Goal: Feedback & Contribution: Contribute content

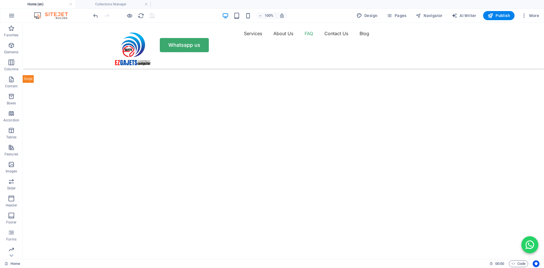
scroll to position [1614, 0]
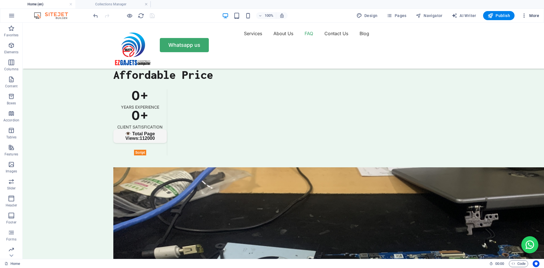
click at [523, 14] on icon "button" at bounding box center [524, 16] width 6 height 6
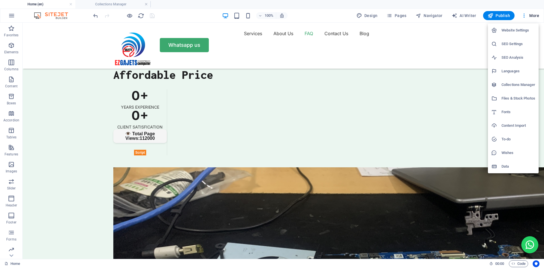
click at [514, 84] on h6 "Collections Manager" at bounding box center [518, 84] width 34 height 7
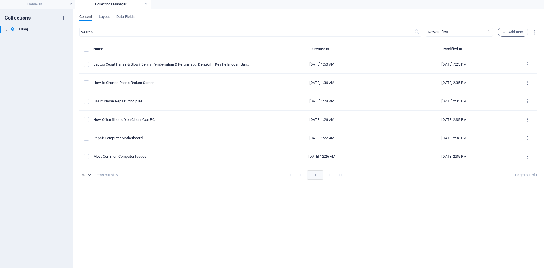
scroll to position [0, 0]
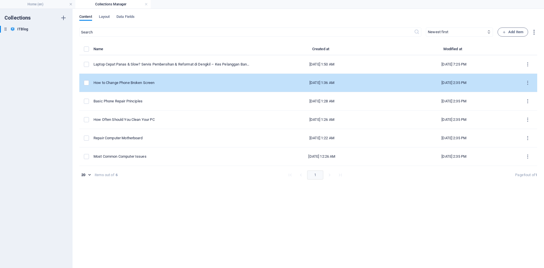
click at [154, 82] on div "How to Change Phone Broken Screen" at bounding box center [171, 82] width 156 height 5
select select "Mobile"
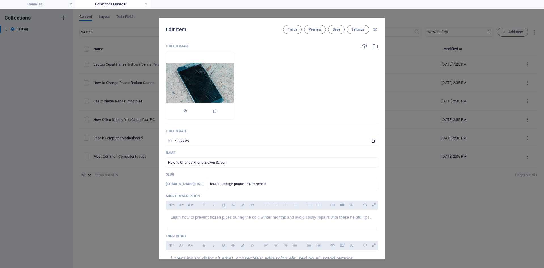
click at [234, 71] on img at bounding box center [200, 86] width 68 height 46
click at [217, 110] on icon "button" at bounding box center [214, 111] width 5 height 5
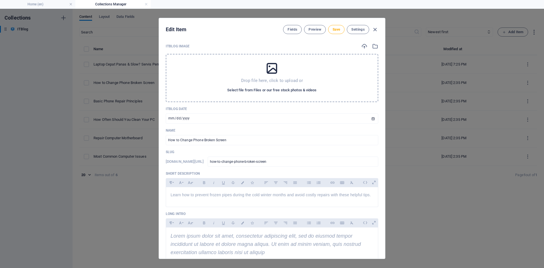
click at [276, 89] on span "Select file from Files or our free stock photos & videos" at bounding box center [271, 90] width 89 height 7
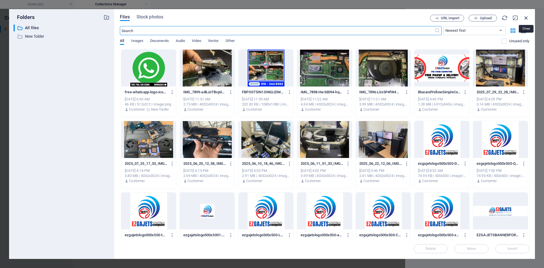
click at [527, 19] on icon "button" at bounding box center [526, 18] width 6 height 6
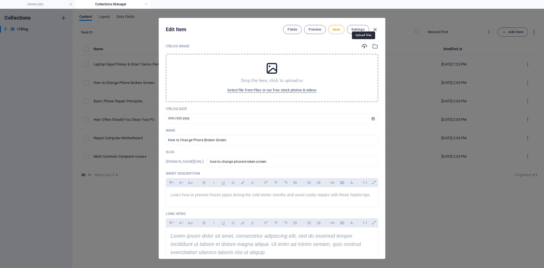
click at [363, 45] on icon "button" at bounding box center [364, 46] width 6 height 6
click at [362, 44] on icon "button" at bounding box center [364, 46] width 6 height 6
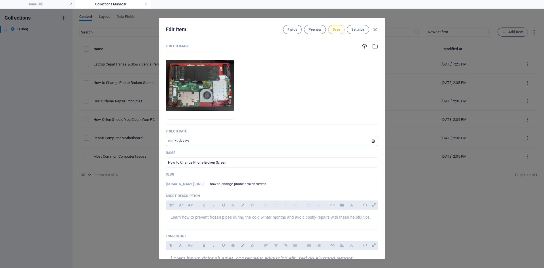
click at [373, 140] on input "[DATE]" at bounding box center [272, 141] width 212 height 10
type input "[DATE]"
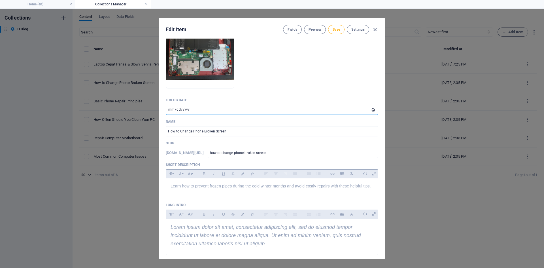
scroll to position [57, 0]
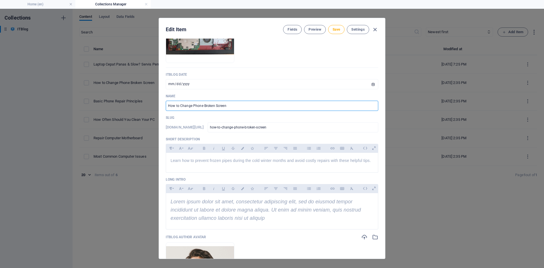
click at [242, 108] on input "How to Change Phone Broken Screen" at bounding box center [272, 106] width 212 height 10
type input "H"
click at [194, 105] on input "text" at bounding box center [272, 106] width 212 height 10
paste input "Repair Laptop Slow & Hang Putrajaya – Upgrade SSD, [PERSON_NAME] & Cuci Kipas"
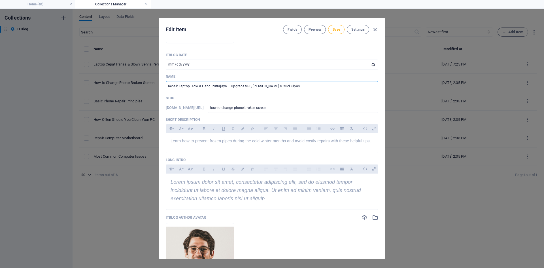
scroll to position [85, 0]
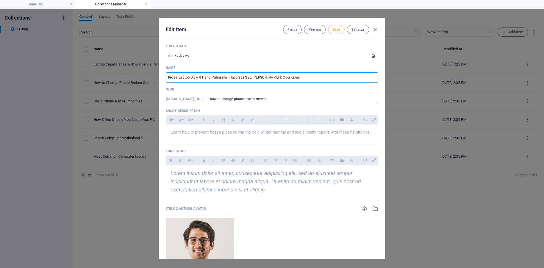
type input "Repair Laptop Slow & Hang Putrajaya – Upgrade SSD, [PERSON_NAME] & Cuci Kipas"
click at [316, 99] on input "how-to-change-phone-broken-screen" at bounding box center [293, 99] width 171 height 10
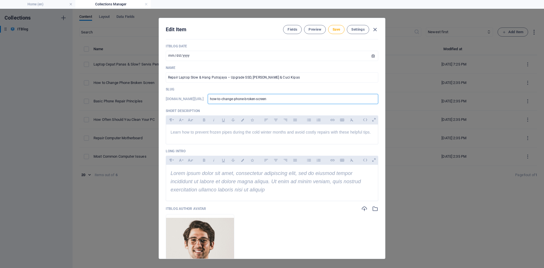
drag, startPoint x: 329, startPoint y: 97, endPoint x: 243, endPoint y: 100, distance: 85.9
click at [243, 100] on div "[DOMAIN_NAME][URL] how-to-change-phone-broken-screen ​" at bounding box center [272, 99] width 212 height 10
paste input "servis-laptop-putrajaya-upgrade-ssd-ram"
type input "servis-laptop-putrajaya-upgrade-ssd-ram"
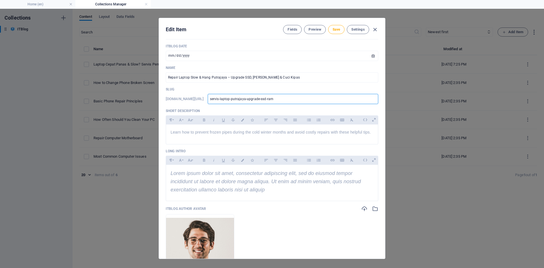
scroll to position [142, 0]
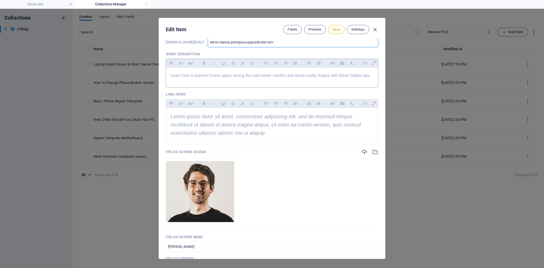
type input "servis-laptop-putrajaya-upgrade-ssd-ram"
click at [222, 76] on span "Learn how to prevent frozen pipes during the cold winter months and avoid costl…" at bounding box center [271, 75] width 200 height 5
click at [259, 73] on p "Learn how to prevent frozen pipes during the cold winter months and avoid costl…" at bounding box center [272, 75] width 203 height 6
click at [171, 75] on span "Learn how to prevent frozen pipes during the cold winter months and avoid costl…" at bounding box center [271, 75] width 200 height 5
click at [182, 75] on p "​" at bounding box center [272, 75] width 203 height 6
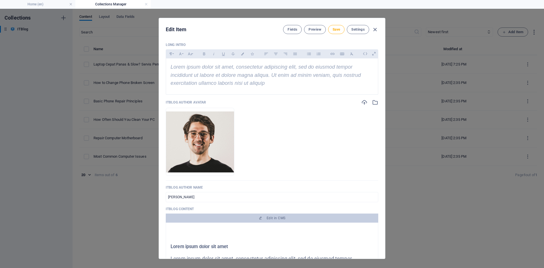
scroll to position [198, 0]
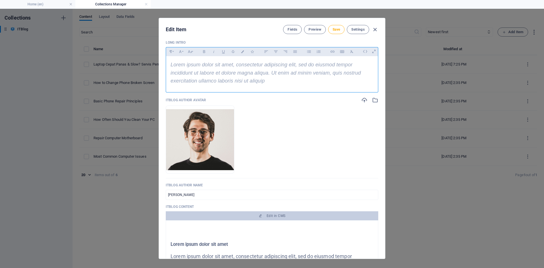
click at [271, 82] on p "Lorem ipsum dolor sit amet, consectetur adipiscing elit, sed do eiusmod tempor …" at bounding box center [272, 73] width 203 height 24
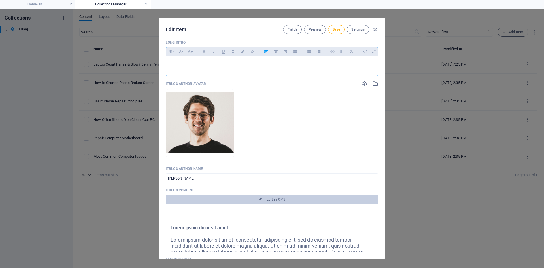
click at [183, 64] on p at bounding box center [272, 63] width 203 height 5
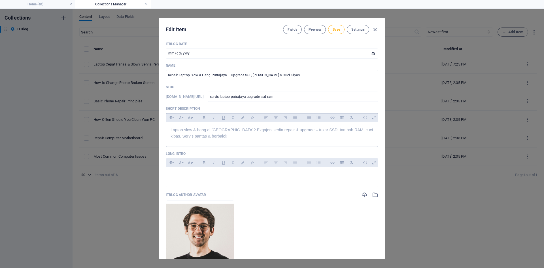
scroll to position [85, 0]
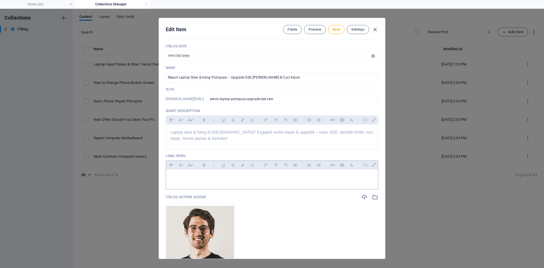
click at [192, 179] on p at bounding box center [272, 176] width 203 height 5
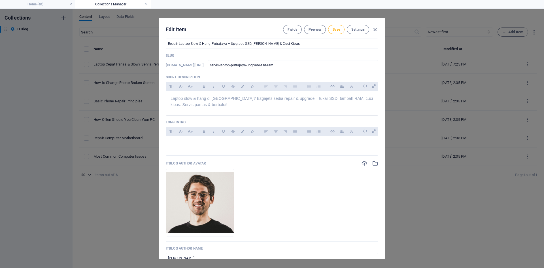
scroll to position [170, 0]
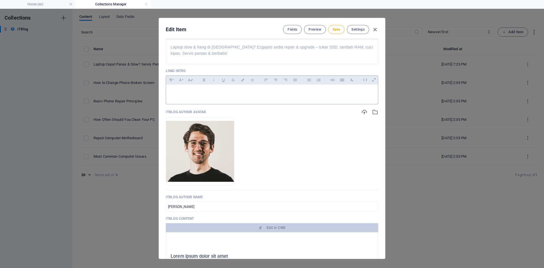
click at [189, 91] on p at bounding box center [272, 91] width 203 height 5
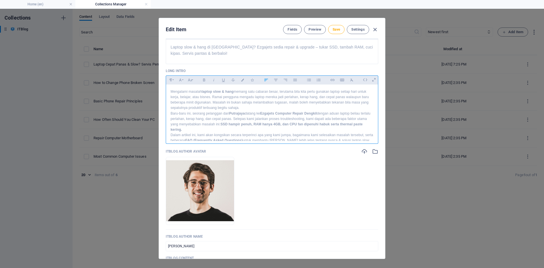
scroll to position [14, 0]
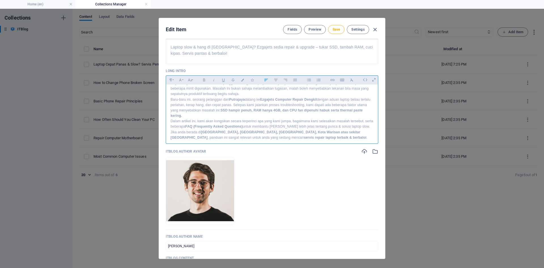
click at [241, 94] on p "Mengalami masalah laptop slow & hang memang satu cabaran besar, terutama bila k…" at bounding box center [272, 86] width 203 height 22
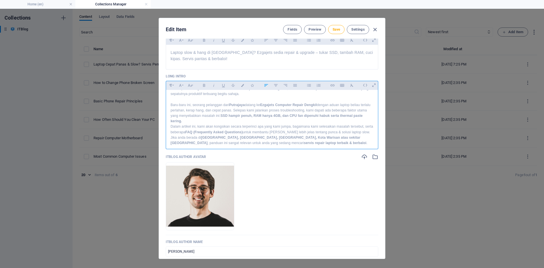
click at [193, 121] on p "Baru-baru ini, seorang pelanggan dari [GEOGRAPHIC_DATA] datang ke Ezgajets Comp…" at bounding box center [272, 113] width 203 height 22
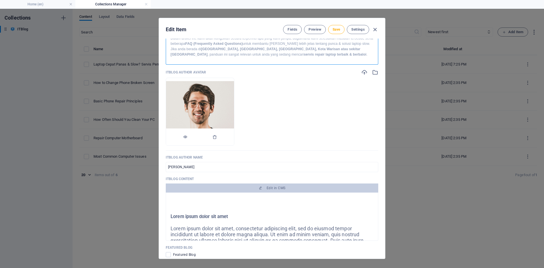
scroll to position [250, 0]
click at [217, 137] on icon "button" at bounding box center [214, 136] width 5 height 5
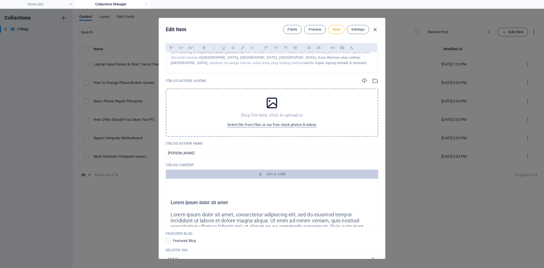
scroll to position [259, 0]
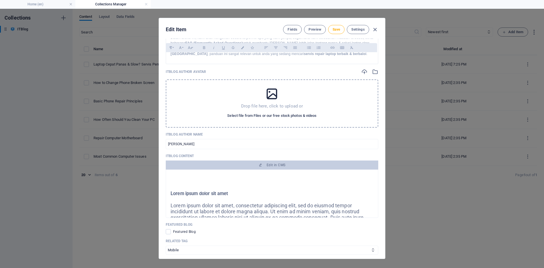
click at [274, 114] on span "Select file from Files or our free stock photos & videos" at bounding box center [271, 115] width 89 height 7
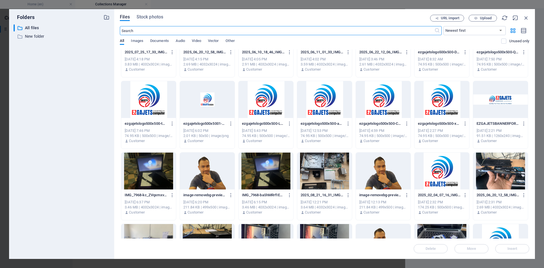
scroll to position [142, 0]
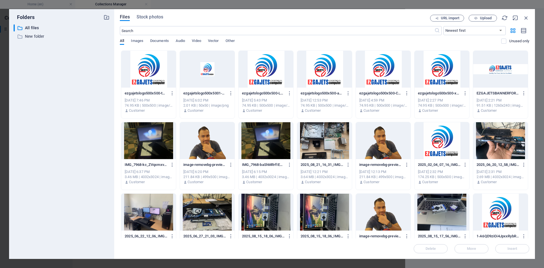
click at [212, 142] on div at bounding box center [207, 140] width 55 height 37
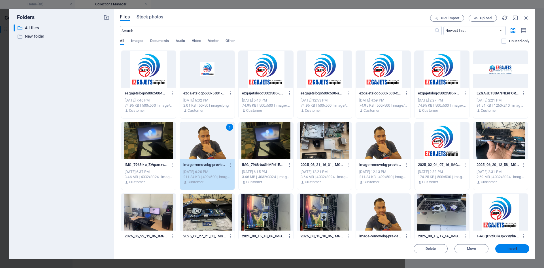
click at [516, 247] on span "Insert" at bounding box center [512, 248] width 10 height 3
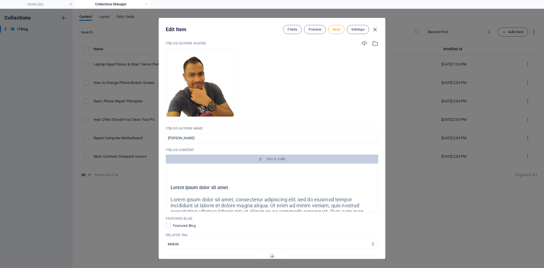
scroll to position [315, 0]
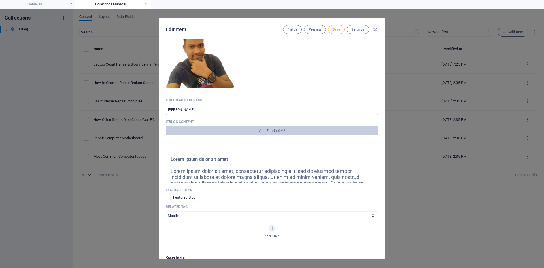
click at [221, 109] on input "[PERSON_NAME]" at bounding box center [272, 110] width 212 height 10
type input "J"
type input "prasad"
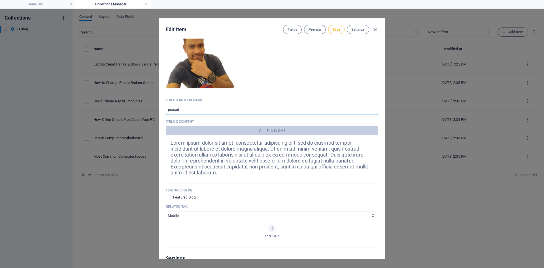
scroll to position [57, 0]
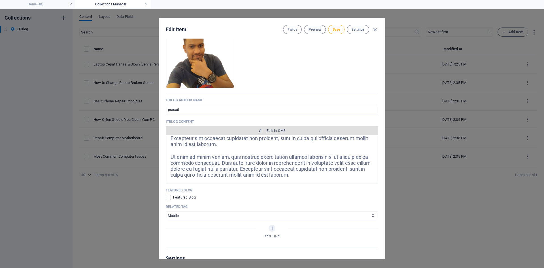
click at [277, 129] on span "Edit in CMS" at bounding box center [276, 130] width 19 height 5
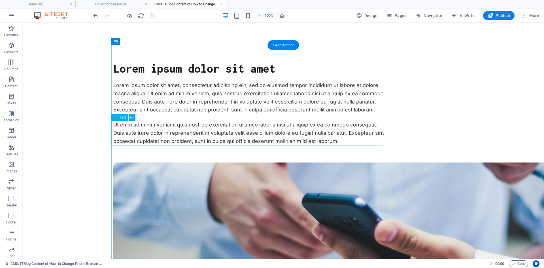
scroll to position [0, 0]
click at [221, 4] on link at bounding box center [221, 4] width 3 height 5
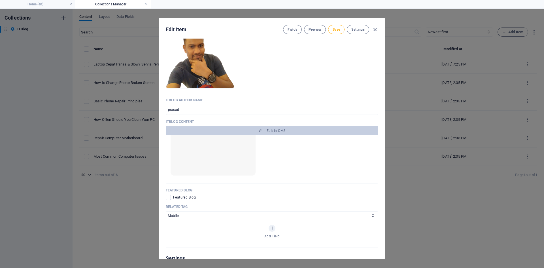
scroll to position [142, 0]
click at [202, 148] on img at bounding box center [213, 138] width 85 height 57
click at [228, 151] on img at bounding box center [213, 138] width 85 height 57
click at [235, 154] on img at bounding box center [213, 138] width 85 height 57
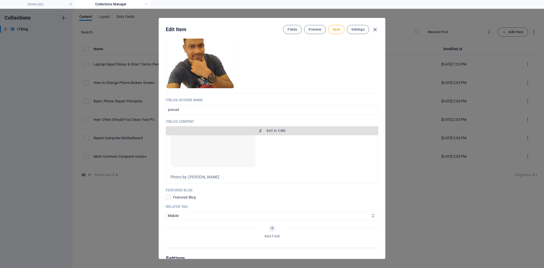
click at [278, 131] on span "Edit in CMS" at bounding box center [276, 130] width 19 height 5
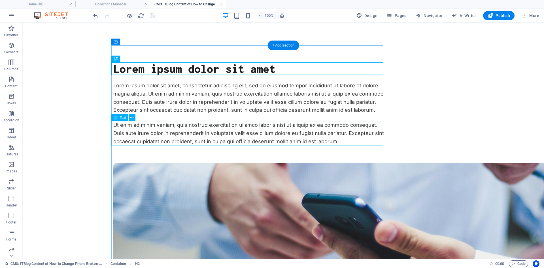
scroll to position [0, 0]
click at [293, 67] on div "Lorem ipsum dolor sit amet" at bounding box center [249, 68] width 272 height 12
click at [286, 68] on div "Lorem ipsum dolor sit amet" at bounding box center [249, 68] width 272 height 12
click at [290, 70] on div "Lorem ipsum dolor sit amet" at bounding box center [249, 68] width 272 height 12
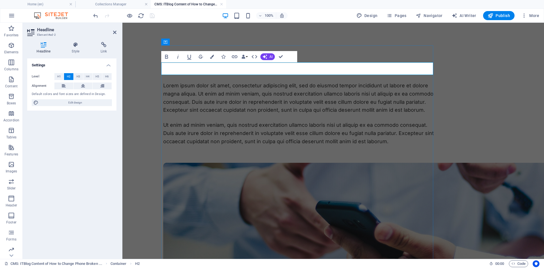
click at [180, 67] on h2 "​" at bounding box center [299, 68] width 272 height 12
click at [180, 68] on h2 "​" at bounding box center [299, 68] width 272 height 12
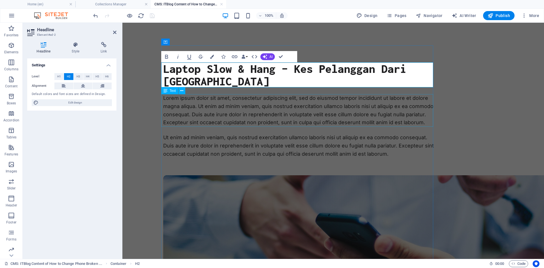
click at [208, 116] on div "Lorem ipsum dolor sit amet, consectetur adipiscing elit, sed do eiusmod tempor …" at bounding box center [299, 110] width 272 height 33
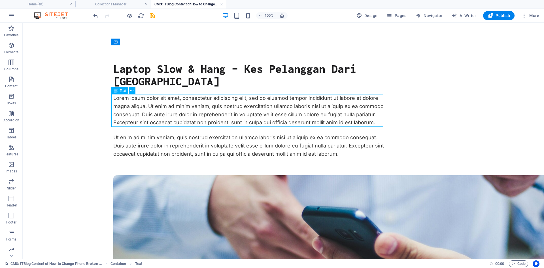
click at [281, 117] on div "Lorem ipsum dolor sit amet, consectetur adipiscing elit, sed do eiusmod tempor …" at bounding box center [249, 110] width 272 height 33
click at [372, 121] on div "Lorem ipsum dolor sit amet, consectetur adipiscing elit, sed do eiusmod tempor …" at bounding box center [249, 110] width 272 height 33
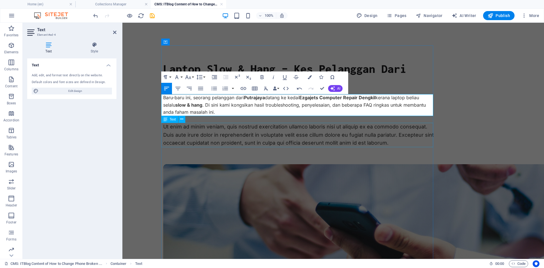
click at [235, 136] on div "Ut enim ad minim veniam, quis nostrud exercitation ullamco laboris nisi ut aliq…" at bounding box center [299, 135] width 272 height 24
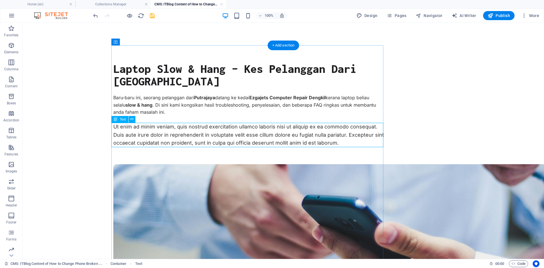
click at [339, 145] on div "Ut enim ad minim veniam, quis nostrud exercitation ullamco laboris nisi ut aliq…" at bounding box center [249, 135] width 272 height 24
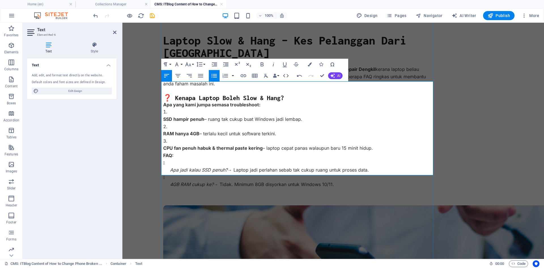
scroll to position [57, 0]
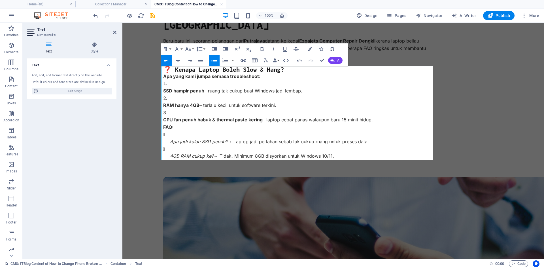
click at [215, 60] on icon "button" at bounding box center [213, 60] width 5 height 4
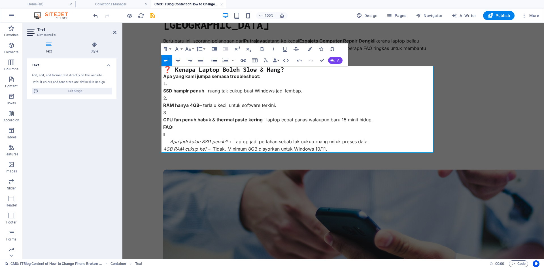
click at [215, 60] on icon "button" at bounding box center [213, 60] width 5 height 4
drag, startPoint x: 341, startPoint y: 149, endPoint x: 133, endPoint y: 65, distance: 225.3
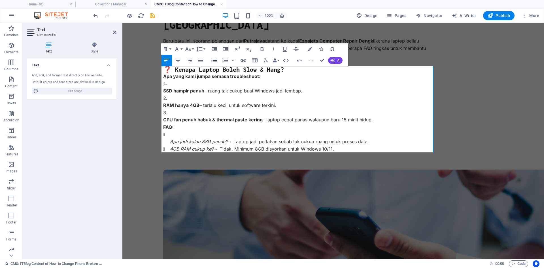
click at [213, 59] on icon "button" at bounding box center [213, 60] width 5 height 4
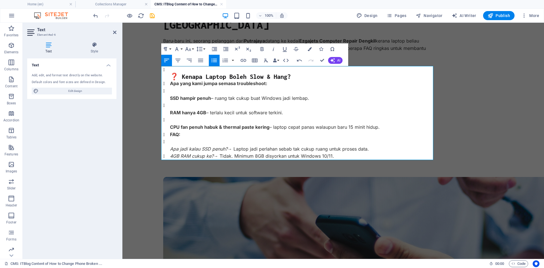
click at [213, 59] on icon "button" at bounding box center [213, 60] width 5 height 4
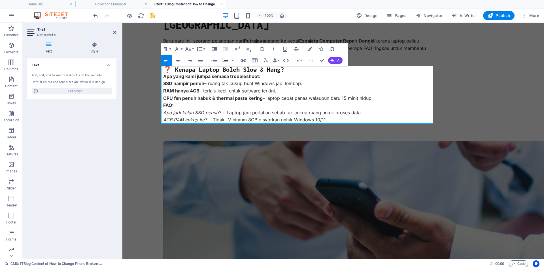
click at [232, 60] on button "button" at bounding box center [233, 60] width 5 height 11
click at [189, 78] on link "Lower Alpha" at bounding box center [191, 80] width 38 height 8
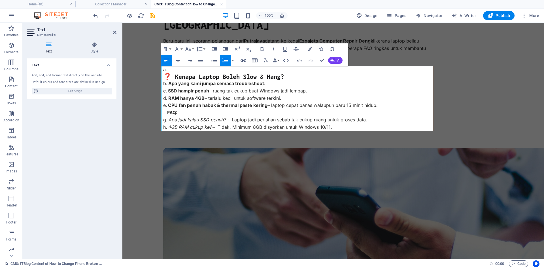
click at [233, 60] on button "button" at bounding box center [233, 60] width 5 height 11
click at [195, 87] on link "Lower Greek" at bounding box center [191, 88] width 38 height 8
click at [233, 61] on button "button" at bounding box center [233, 60] width 5 height 11
click at [190, 97] on link "Lower Roman" at bounding box center [191, 97] width 38 height 8
click at [233, 58] on button "button" at bounding box center [233, 60] width 5 height 11
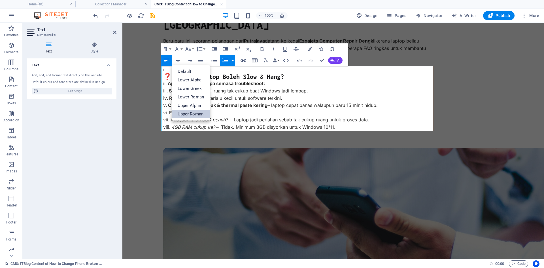
click at [191, 112] on link "Upper Roman" at bounding box center [191, 114] width 38 height 8
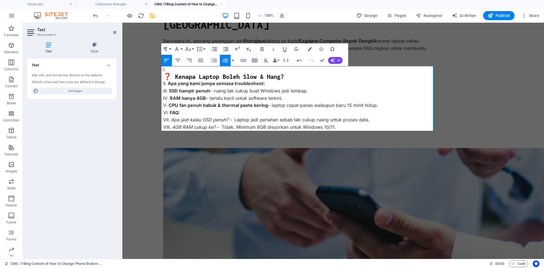
click at [233, 60] on button "button" at bounding box center [233, 60] width 5 height 11
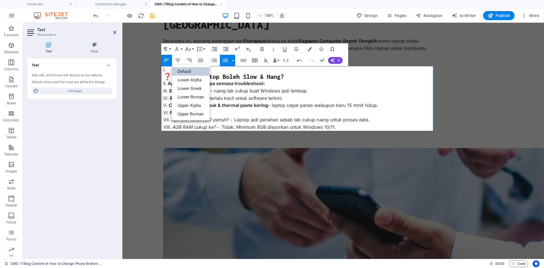
click at [193, 70] on link "Default" at bounding box center [191, 71] width 38 height 8
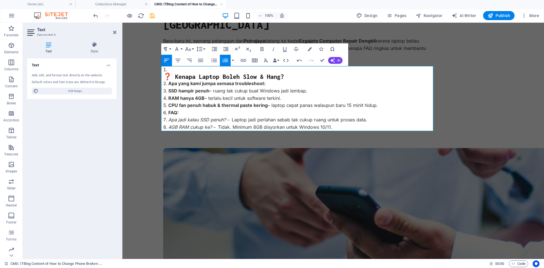
click at [227, 60] on icon "button" at bounding box center [225, 60] width 7 height 7
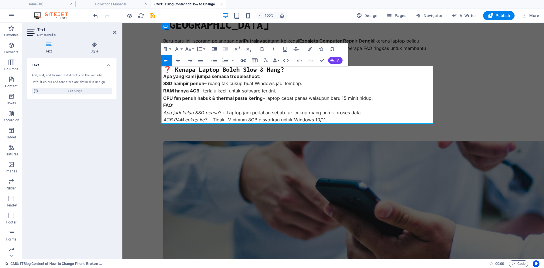
click at [297, 71] on h3 "❓ Kenapa Laptop Boleh Slow & Hang?" at bounding box center [299, 69] width 272 height 7
click at [163, 76] on strong "Apa yang kami jumpa semasa troubleshoot:" at bounding box center [211, 76] width 97 height 6
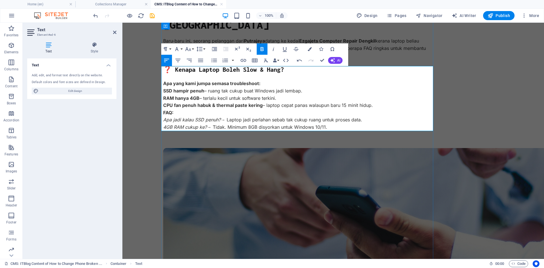
click at [163, 110] on strong "FAQ:" at bounding box center [168, 113] width 10 height 6
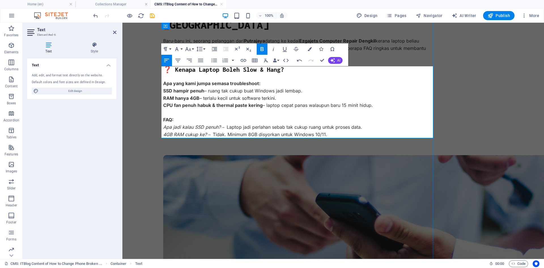
click at [384, 118] on p "FAQ:" at bounding box center [299, 119] width 272 height 7
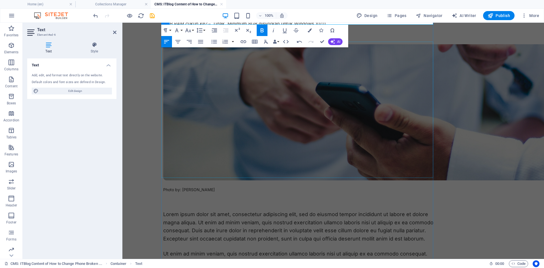
scroll to position [170, 0]
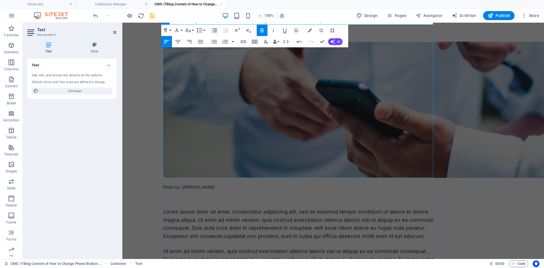
click at [291, 96] on figure at bounding box center [299, 110] width 272 height 136
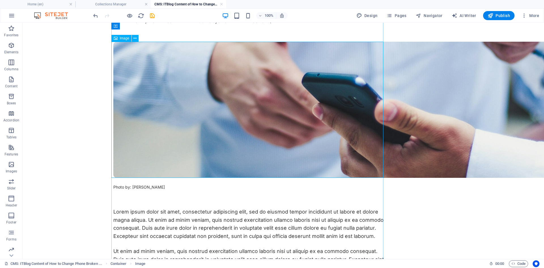
click at [124, 39] on span "Image" at bounding box center [124, 38] width 9 height 3
click at [136, 38] on icon at bounding box center [134, 38] width 3 height 6
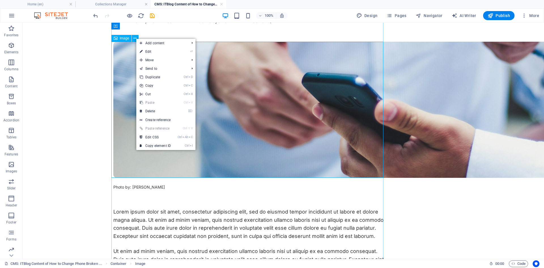
click at [265, 113] on figure at bounding box center [249, 110] width 272 height 136
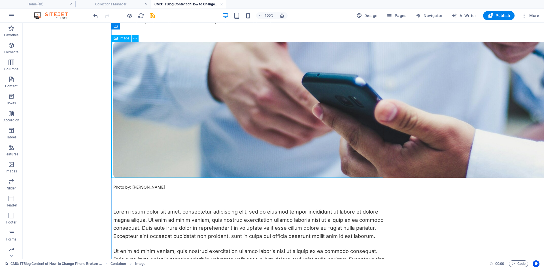
click at [250, 107] on figure at bounding box center [249, 110] width 272 height 136
select select "vw"
select select "px"
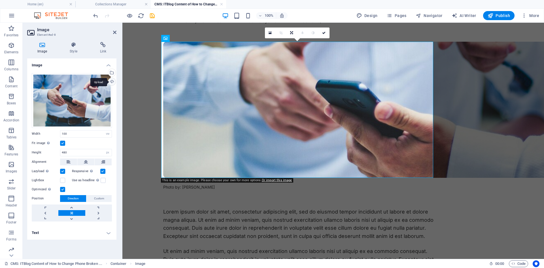
click at [113, 82] on div "Upload" at bounding box center [111, 82] width 8 height 8
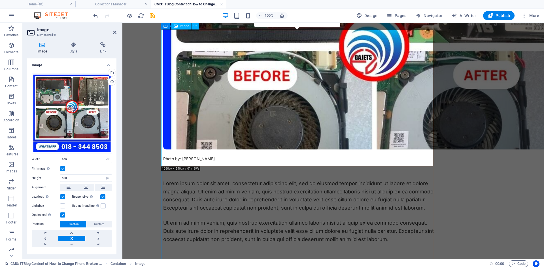
scroll to position [142, 0]
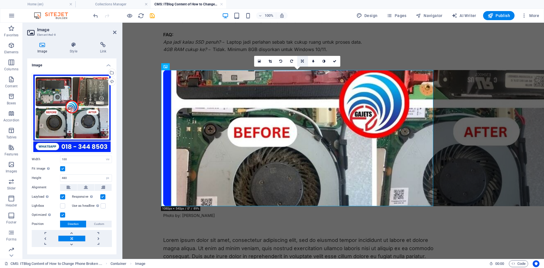
click at [301, 60] on icon at bounding box center [302, 60] width 3 height 3
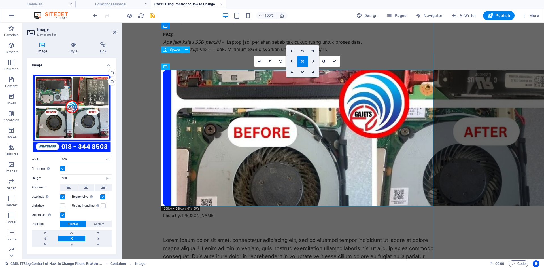
click at [370, 59] on div at bounding box center [299, 61] width 272 height 17
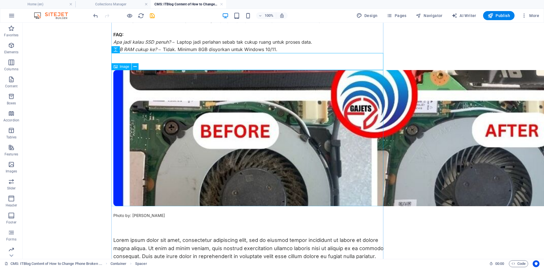
click at [156, 90] on figure at bounding box center [249, 138] width 272 height 136
drag, startPoint x: 156, startPoint y: 90, endPoint x: 57, endPoint y: 90, distance: 98.6
click at [156, 90] on figure at bounding box center [249, 138] width 272 height 136
select select "vw"
select select "px"
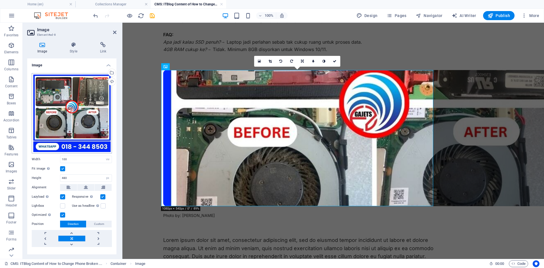
scroll to position [10, 0]
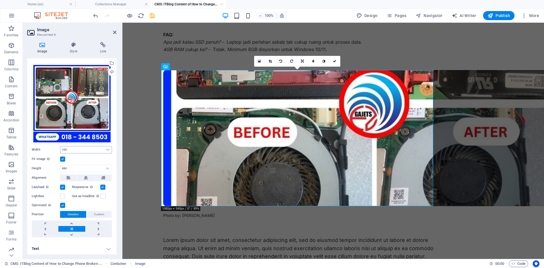
click at [63, 158] on label at bounding box center [62, 158] width 5 height 5
click at [0, 0] on input "Fit image Automatically fit image to a fixed width and height" at bounding box center [0, 0] width 0 height 0
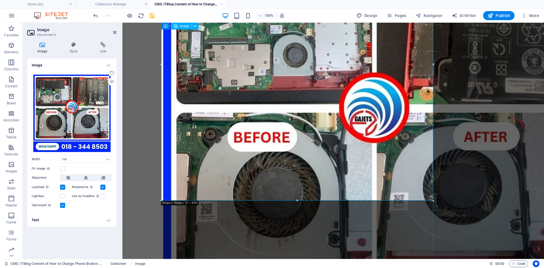
scroll to position [283, 0]
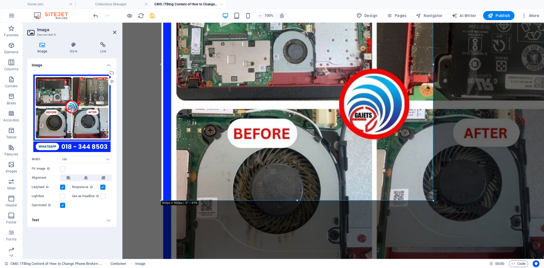
click at [142, 171] on body "Skip to main content Laptop Slow & Hang – Kes Pelanggan Dari Putrajaya Baru-bar…" at bounding box center [333, 271] width 422 height 1065
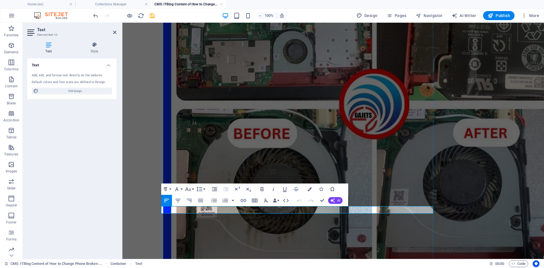
drag, startPoint x: 459, startPoint y: 189, endPoint x: 561, endPoint y: 285, distance: 139.7
click at [459, 189] on div "Laptop Slow & Hang – Kes Pelanggan Dari Putrajaya Baru-baru ini, seorang pelang…" at bounding box center [333, 272] width 340 height 1020
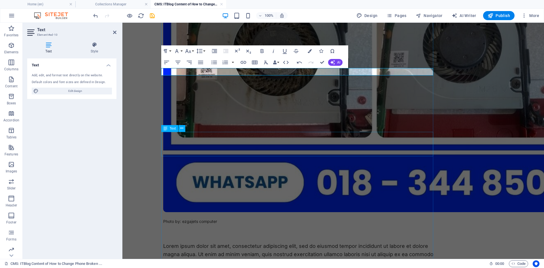
scroll to position [397, 0]
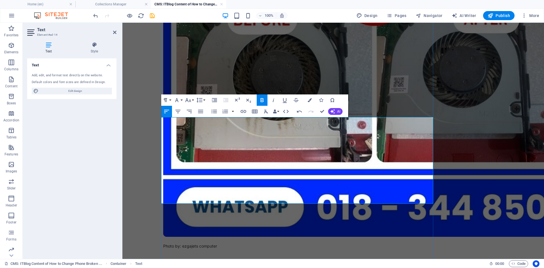
click at [164, 267] on h3 "❓ Apa Penyelesaian Yang Kami Buat?" at bounding box center [299, 270] width 272 height 7
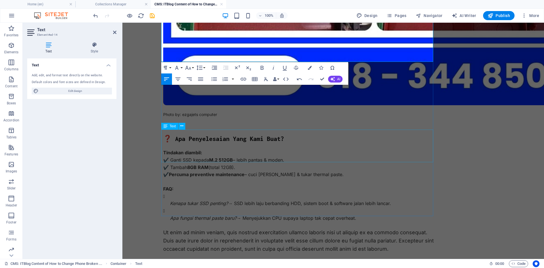
scroll to position [538, 0]
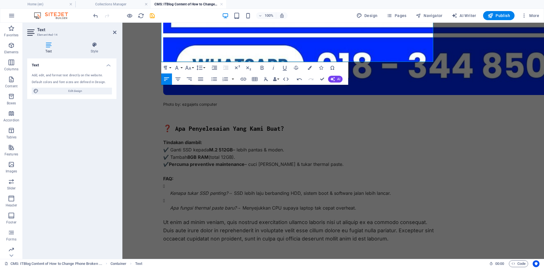
click at [483, 107] on div "Laptop Slow & Hang – Kes Pelanggan Dari Putrajaya Baru-baru ini, seorang pelang…" at bounding box center [333, 44] width 340 height 1074
click at [484, 95] on div "Laptop Slow & Hang – Kes Pelanggan Dari Putrajaya Baru-baru ini, seorang pelang…" at bounding box center [333, 44] width 340 height 1074
click at [438, 112] on div "Laptop Slow & Hang – Kes Pelanggan Dari Putrajaya Baru-baru ini, seorang pelang…" at bounding box center [333, 44] width 340 height 1074
click at [418, 260] on div "Lorem ipsum dolor sit amet" at bounding box center [299, 266] width 272 height 12
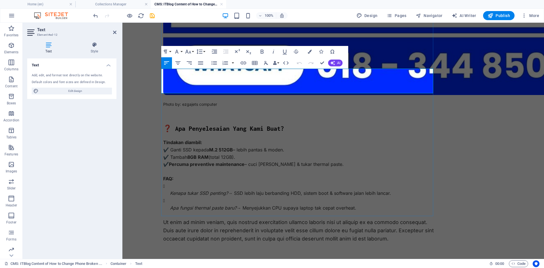
click at [393, 218] on p "Ut enim ad minim veniam, quis nostrud exercitation ullamco laboris nisi ut aliq…" at bounding box center [299, 230] width 272 height 24
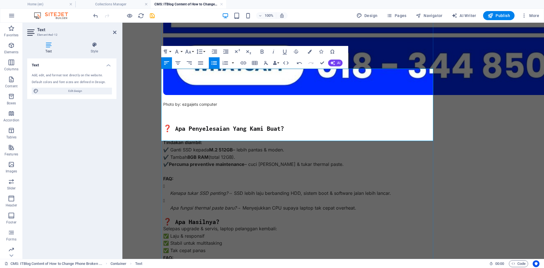
click at [163, 225] on p "Selepas upgrade & servis, laptop pelanggan kembali: ✅ Laju & responsif ✅ Stabil…" at bounding box center [299, 239] width 272 height 29
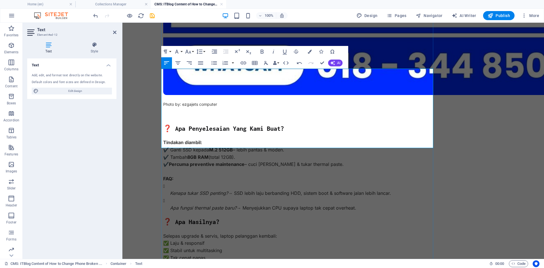
click at [163, 262] on strong "FAQ:" at bounding box center [168, 265] width 10 height 6
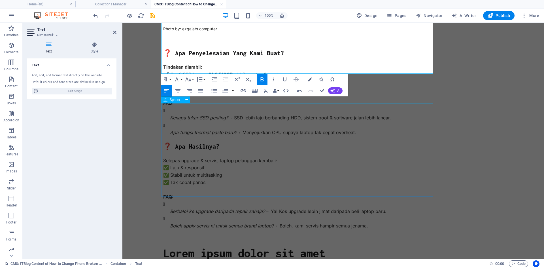
scroll to position [623, 0]
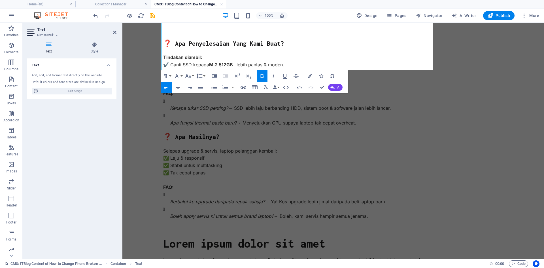
click at [242, 256] on div "Lorem ipsum dolor sit amet, consectetur adipiscing elit, sed do eiusmod tempor …" at bounding box center [299, 272] width 272 height 33
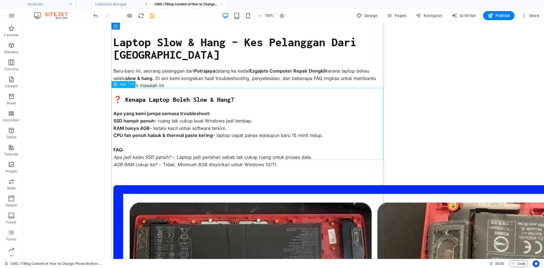
scroll to position [0, 0]
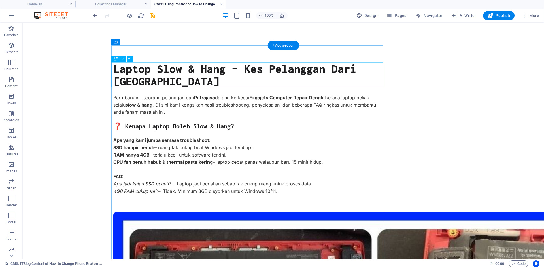
click at [171, 80] on div "Laptop Slow & Hang – Kes Pelanggan Dari [GEOGRAPHIC_DATA]" at bounding box center [249, 74] width 272 height 25
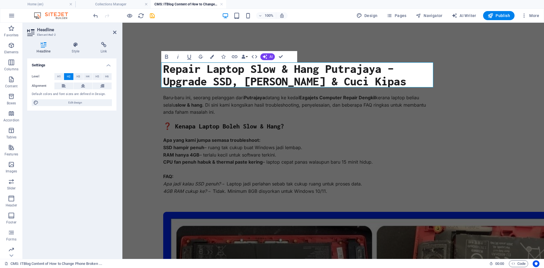
drag, startPoint x: 186, startPoint y: 147, endPoint x: 288, endPoint y: 144, distance: 101.7
click at [288, 146] on div "❓ Kenapa Laptop Boleh Slow & Hang? Apa yang kami jumpa semasa troubleshoot: SSD…" at bounding box center [299, 159] width 272 height 72
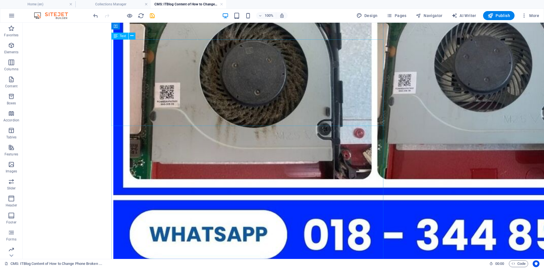
scroll to position [603, 0]
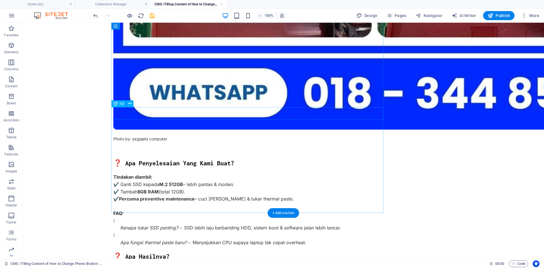
click at [129, 102] on icon at bounding box center [129, 104] width 3 height 6
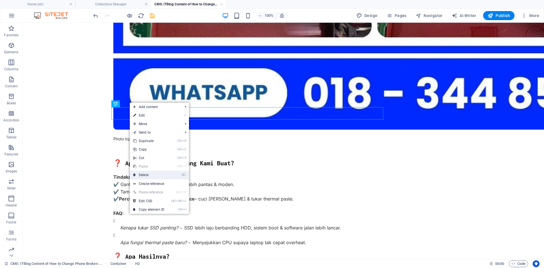
click at [144, 175] on link "⌦ Delete" at bounding box center [149, 175] width 38 height 8
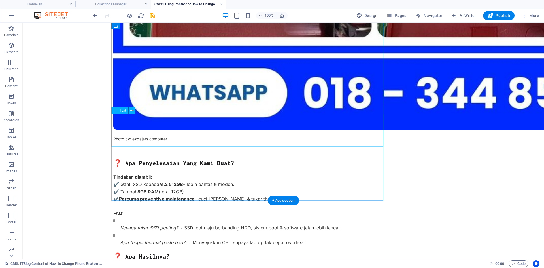
click at [132, 111] on icon at bounding box center [131, 110] width 3 height 6
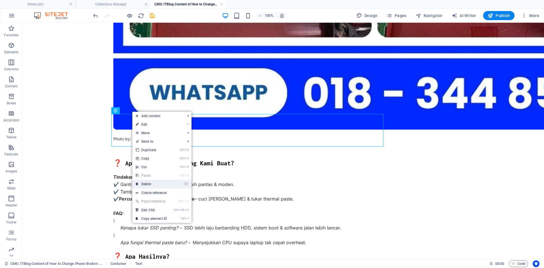
click at [147, 183] on link "⌦ Delete" at bounding box center [151, 184] width 38 height 8
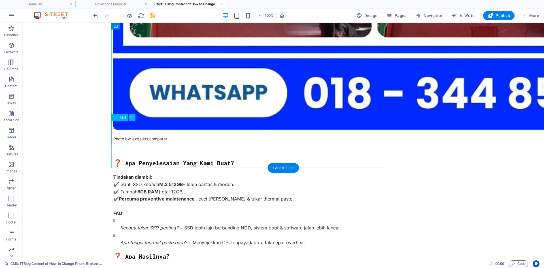
click at [131, 117] on icon at bounding box center [131, 117] width 3 height 6
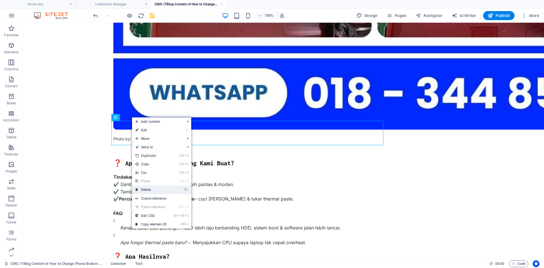
click at [151, 186] on link "⌦ Delete" at bounding box center [151, 189] width 38 height 8
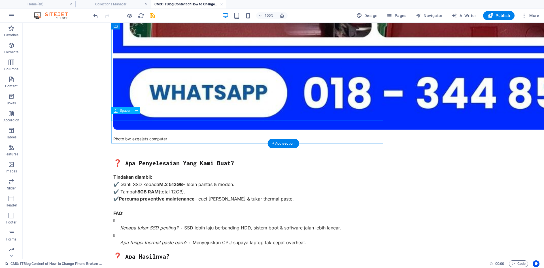
click at [137, 103] on icon at bounding box center [136, 104] width 3 height 6
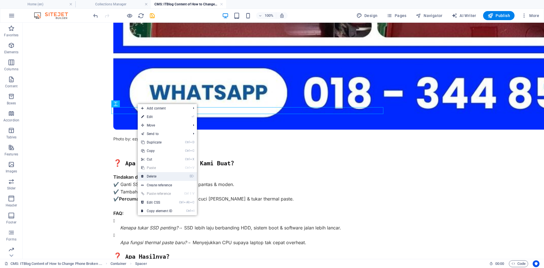
click at [155, 175] on link "⌦ Delete" at bounding box center [157, 176] width 38 height 8
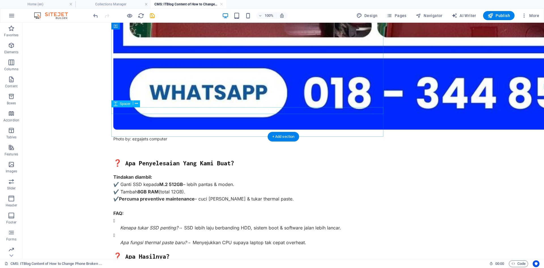
click at [135, 103] on icon at bounding box center [136, 104] width 3 height 6
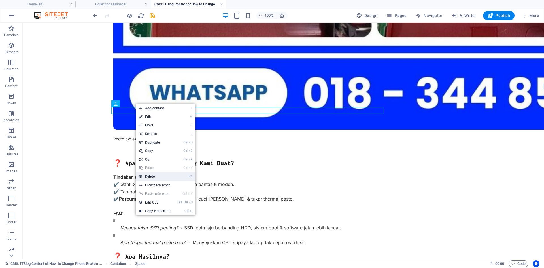
click at [153, 177] on link "⌦ Delete" at bounding box center [155, 176] width 38 height 8
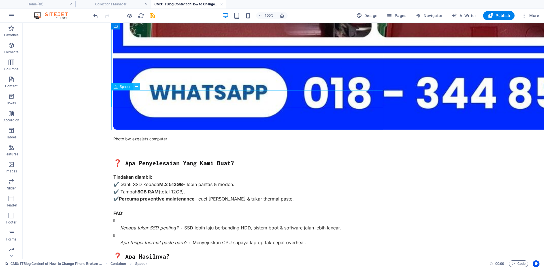
click at [135, 85] on icon at bounding box center [136, 87] width 3 height 6
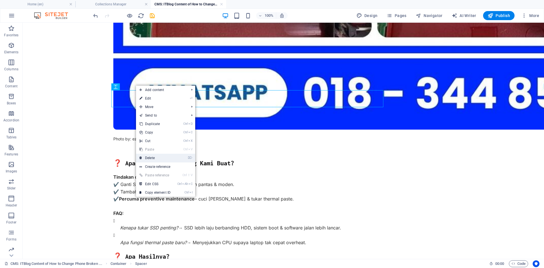
click at [147, 156] on link "⌦ Delete" at bounding box center [155, 158] width 38 height 8
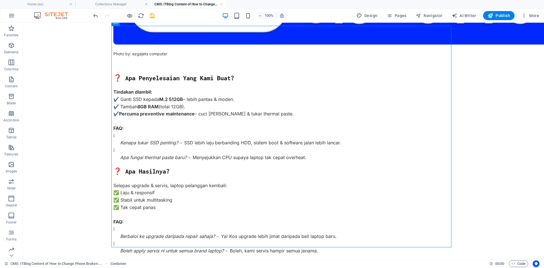
scroll to position [701, 0]
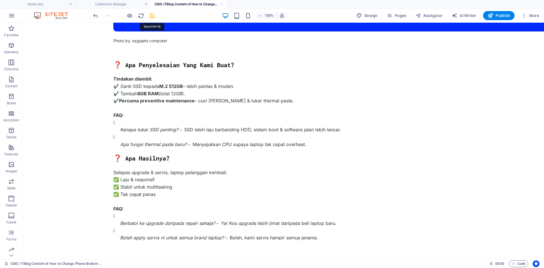
click at [150, 15] on icon "save" at bounding box center [152, 15] width 7 height 7
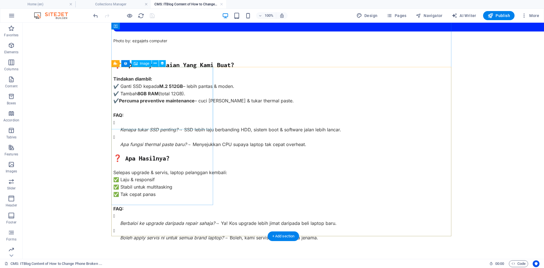
type input "servis-laptop-putrajaya-upgrade-ssd-ram"
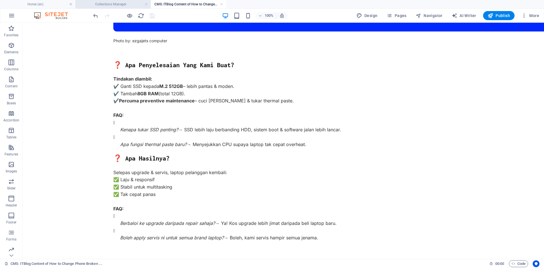
click at [120, 1] on h4 "Collections Manager" at bounding box center [112, 4] width 75 height 6
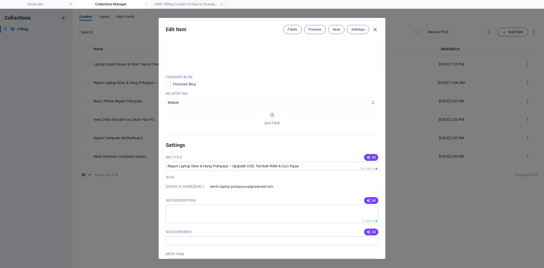
scroll to position [429, 0]
click at [186, 103] on select "PC Mobile" at bounding box center [272, 102] width 212 height 9
click at [201, 101] on select "PC Mobile" at bounding box center [272, 102] width 212 height 9
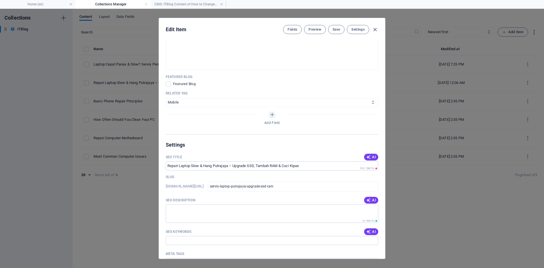
click at [201, 101] on select "PC Mobile" at bounding box center [272, 102] width 212 height 9
click at [290, 29] on span "Fields" at bounding box center [293, 29] width 10 height 5
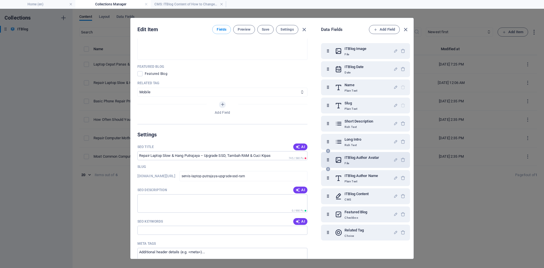
scroll to position [437, 0]
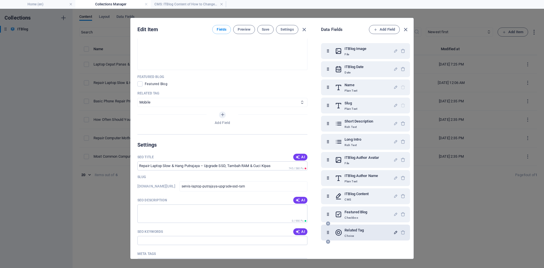
click at [395, 231] on icon "button" at bounding box center [395, 232] width 5 height 5
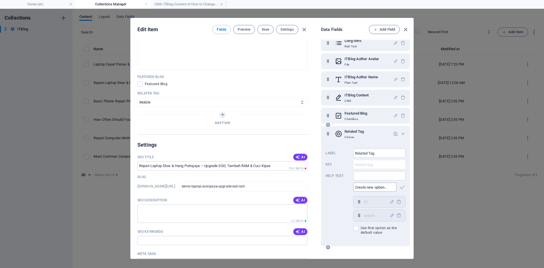
scroll to position [99, 0]
click at [397, 215] on icon "button" at bounding box center [398, 214] width 5 height 5
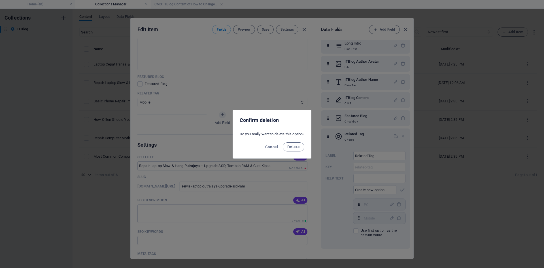
scroll to position [96, 0]
click at [292, 146] on span "Delete" at bounding box center [293, 146] width 12 height 5
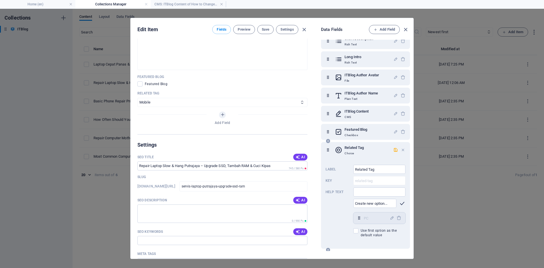
click at [401, 204] on icon "button" at bounding box center [402, 203] width 7 height 7
click at [400, 204] on icon "button" at bounding box center [402, 203] width 7 height 7
click at [391, 203] on input "text" at bounding box center [374, 203] width 43 height 9
type input "l"
type input "LAPTOP"
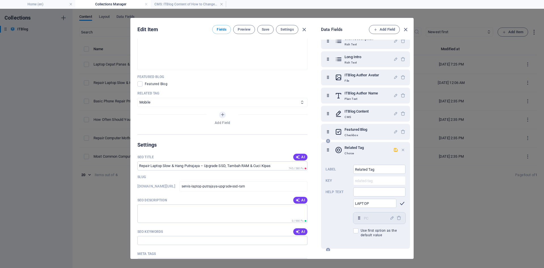
click at [400, 203] on icon "button" at bounding box center [402, 203] width 7 height 7
click at [154, 99] on select "PC Mobile" at bounding box center [222, 102] width 170 height 9
click at [394, 150] on icon "button" at bounding box center [395, 149] width 5 height 5
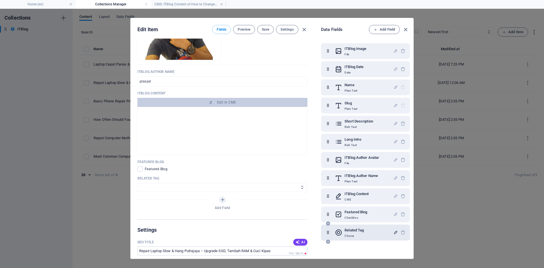
scroll to position [437, 0]
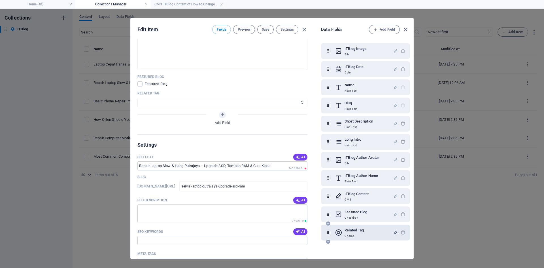
click at [158, 100] on select "PC LAPTOP" at bounding box center [222, 102] width 170 height 9
select select "LAPTOP"
click at [137, 98] on select "PC LAPTOP" at bounding box center [222, 102] width 170 height 9
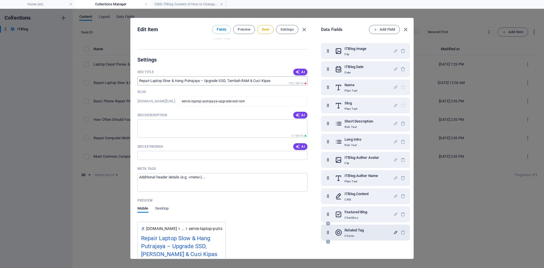
scroll to position [550, 0]
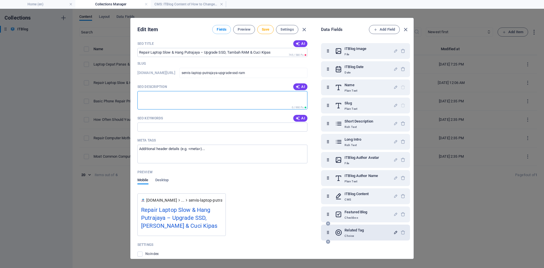
click at [163, 96] on textarea "SEO Description" at bounding box center [222, 100] width 170 height 18
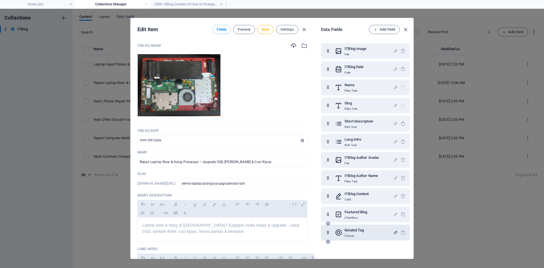
scroll to position [0, 0]
click at [405, 29] on icon "button" at bounding box center [405, 29] width 7 height 7
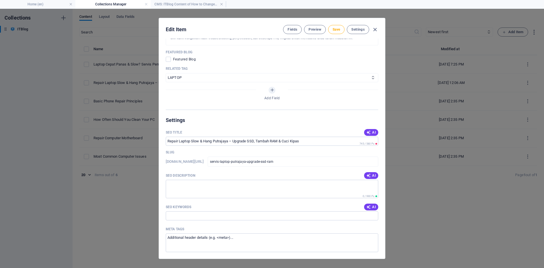
scroll to position [510, 0]
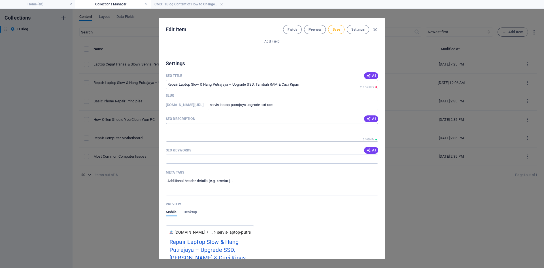
click at [198, 132] on textarea "SEO Description" at bounding box center [272, 132] width 212 height 18
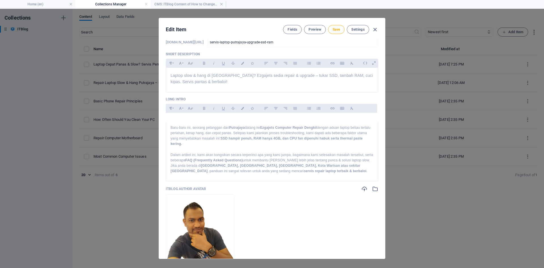
scroll to position [0, 0]
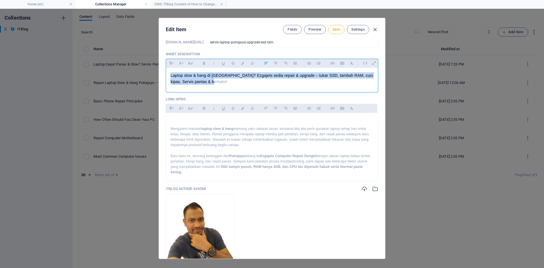
drag, startPoint x: 206, startPoint y: 86, endPoint x: 165, endPoint y: 74, distance: 42.7
click at [165, 74] on div "ITBlog Image Drop files here to upload them instantly ITBlog Date [DATE] ​ Name…" at bounding box center [272, 149] width 226 height 220
copy span "Laptop slow & hang di [GEOGRAPHIC_DATA]? Ezgajets sedia repair & upgrade – tuka…"
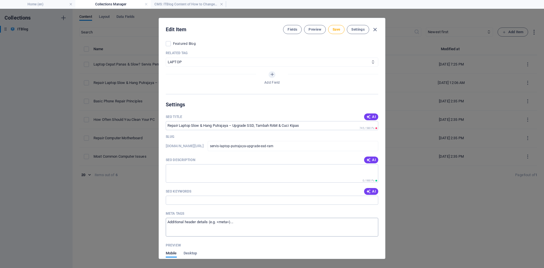
scroll to position [510, 0]
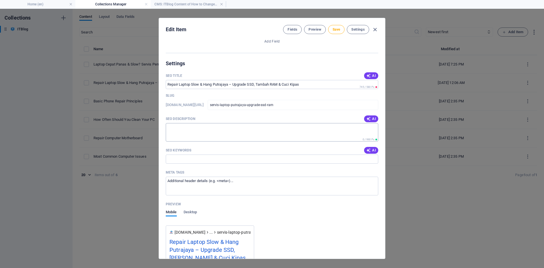
click at [200, 134] on textarea "SEO Description" at bounding box center [272, 132] width 212 height 18
paste textarea "Laptop slow & hang di [GEOGRAPHIC_DATA]? Ezgajets sedia repair & upgrade – tuka…"
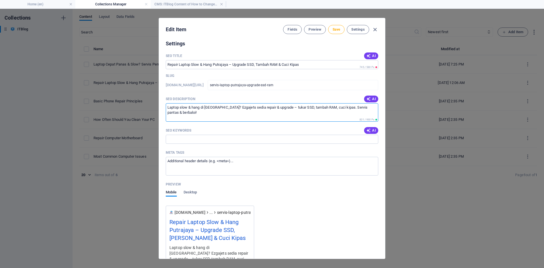
scroll to position [538, 0]
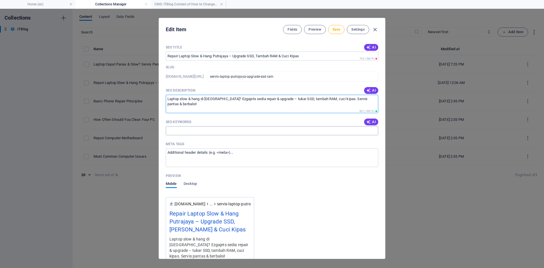
type textarea "Laptop slow & hang di [GEOGRAPHIC_DATA]? Ezgajets sedia repair & upgrade – tuka…"
click at [205, 131] on input "SEO Keywords" at bounding box center [272, 130] width 212 height 9
click at [368, 122] on icon "button" at bounding box center [368, 122] width 5 height 5
type input "Repair laptop [GEOGRAPHIC_DATA], Upgrade SSD laptop, Tambah RAM laptop, Laptop …"
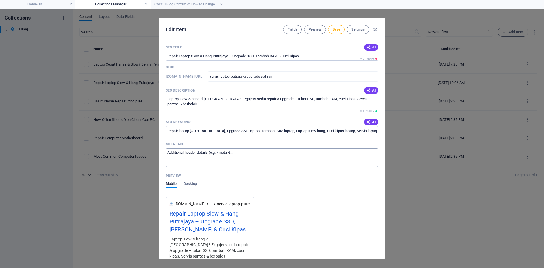
click at [247, 155] on textarea "Meta tags ​" at bounding box center [272, 157] width 212 height 18
click at [190, 155] on textarea "Meta tags ​" at bounding box center [272, 157] width 212 height 18
paste textarea "<title>Repair Laptop Slow & Hang Putrajaya – Upgrade SSD, [PERSON_NAME] & [PERS…"
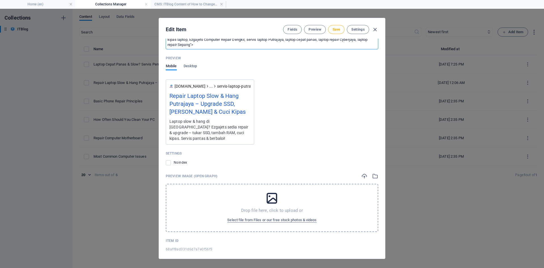
scroll to position [656, 0]
type textarea "<title>Repair Laptop Slow & Hang Putrajaya – Upgrade SSD, [PERSON_NAME] & [PERS…"
click at [270, 216] on span "Select file from Files or our free stock photos & videos" at bounding box center [271, 219] width 89 height 7
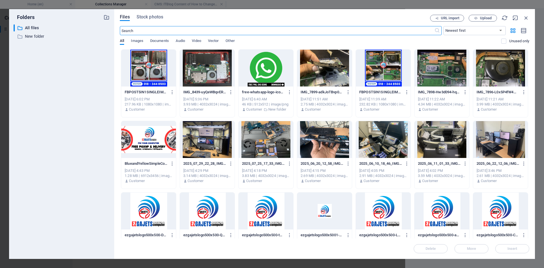
click at [196, 64] on div at bounding box center [207, 68] width 55 height 37
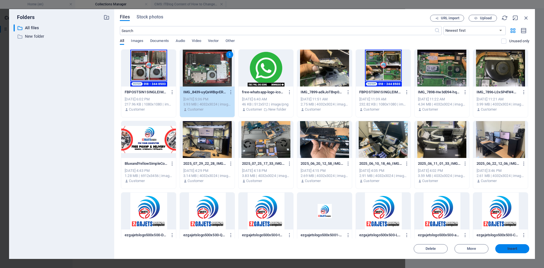
click at [506, 248] on span "Insert" at bounding box center [511, 248] width 29 height 3
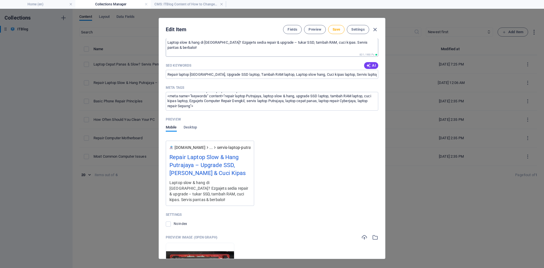
scroll to position [594, 0]
click at [312, 29] on span "Preview" at bounding box center [315, 29] width 12 height 5
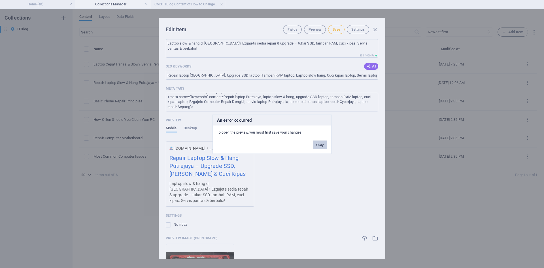
click at [324, 146] on button "Okay" at bounding box center [320, 144] width 14 height 8
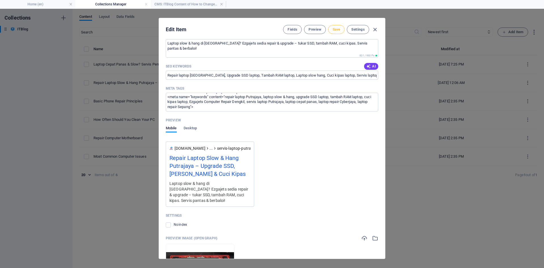
click at [334, 27] on button "Save" at bounding box center [336, 29] width 16 height 9
click at [311, 29] on span "Preview" at bounding box center [315, 29] width 12 height 5
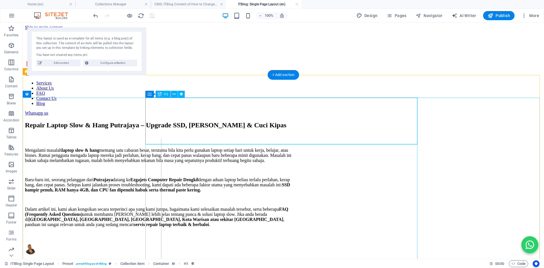
scroll to position [0, 0]
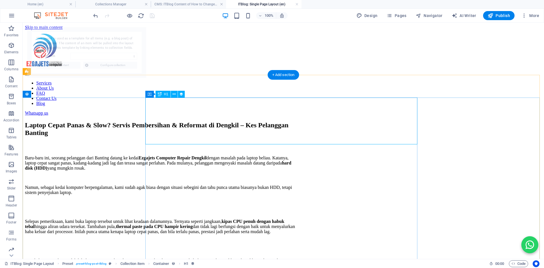
select select "68aff8ad331d6d7a7e0f56f5"
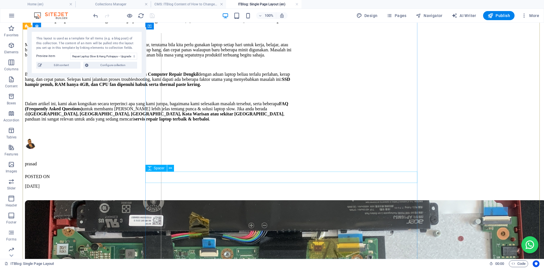
scroll to position [93, 0]
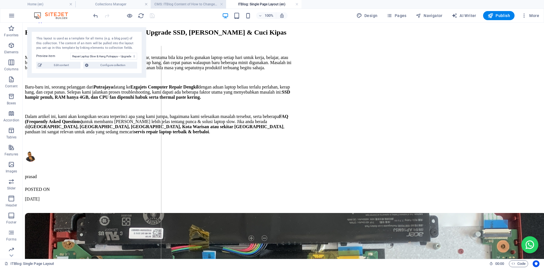
click at [189, 3] on h4 "CMS: ITBlog Content of How to Change Phone Broken ..." at bounding box center [188, 4] width 75 height 6
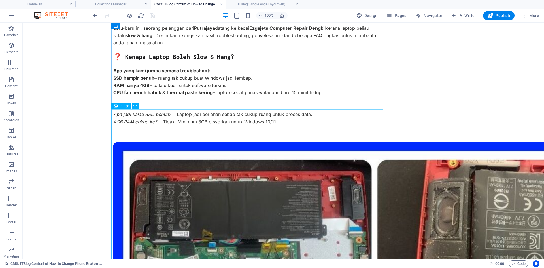
scroll to position [0, 0]
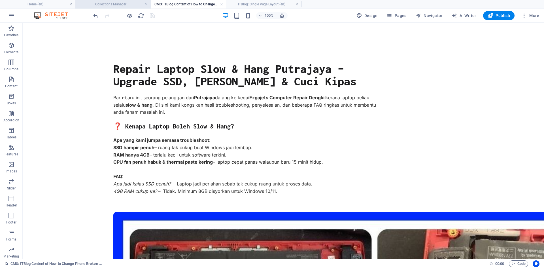
click at [105, 3] on h4 "Collections Manager" at bounding box center [112, 4] width 75 height 6
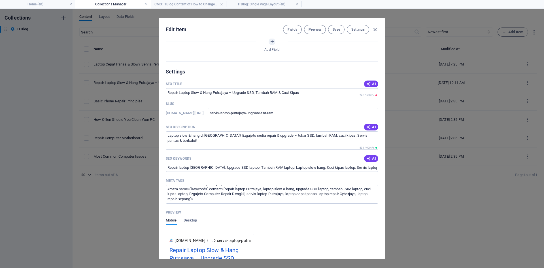
scroll to position [480, 0]
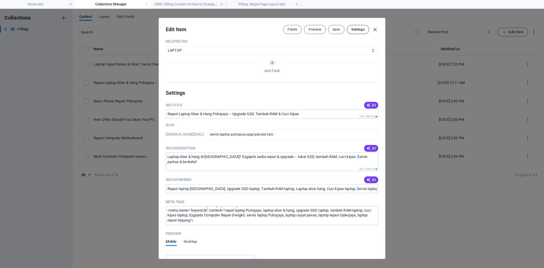
click at [357, 29] on span "Settings" at bounding box center [357, 29] width 13 height 5
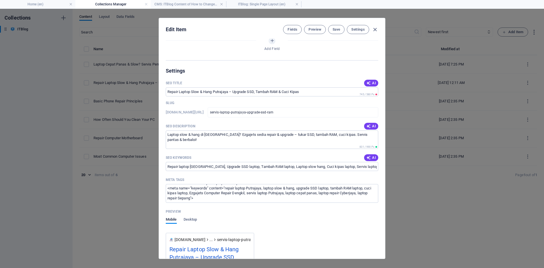
scroll to position [531, 0]
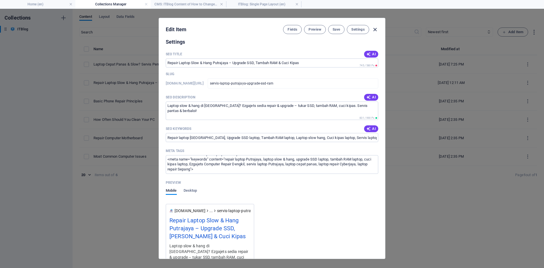
click at [373, 30] on icon "button" at bounding box center [375, 29] width 7 height 7
type input "[DATE]"
type input "servis-laptop-putrajaya-upgrade-ssd-ram"
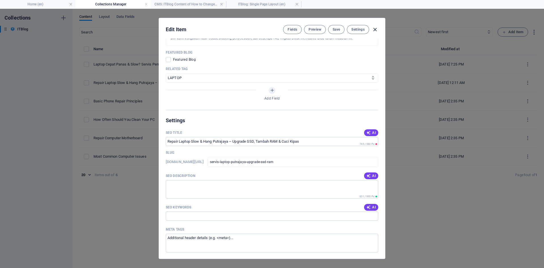
scroll to position [0, 0]
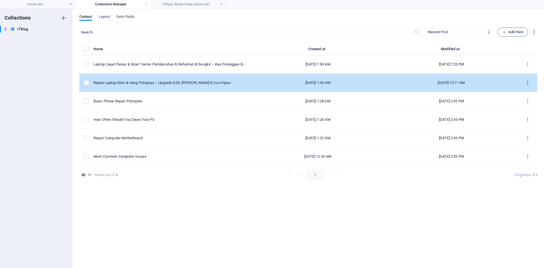
click at [528, 82] on icon "items list" at bounding box center [527, 82] width 5 height 5
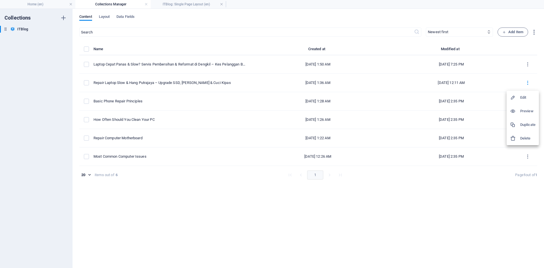
click at [521, 98] on h6 "Edit" at bounding box center [527, 97] width 15 height 7
select select "LAPTOP"
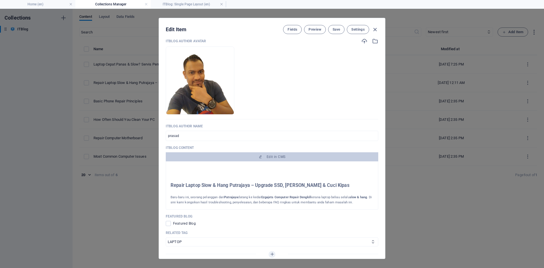
scroll to position [283, 0]
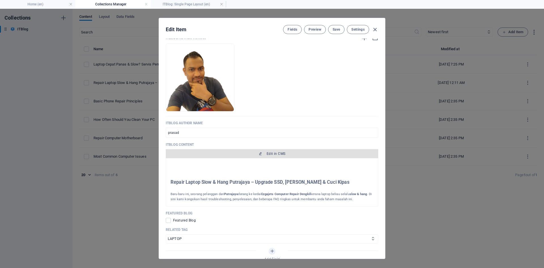
click at [265, 152] on span "Edit in CMS" at bounding box center [272, 153] width 208 height 5
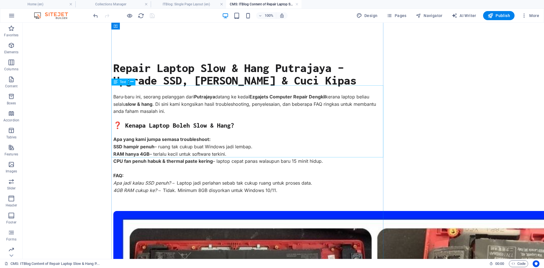
scroll to position [0, 0]
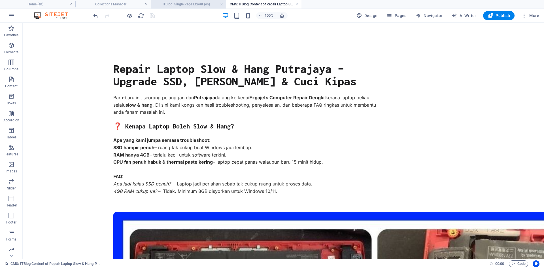
click at [192, 1] on h4 "ITBlog: Single Page Layout (en)" at bounding box center [188, 4] width 75 height 6
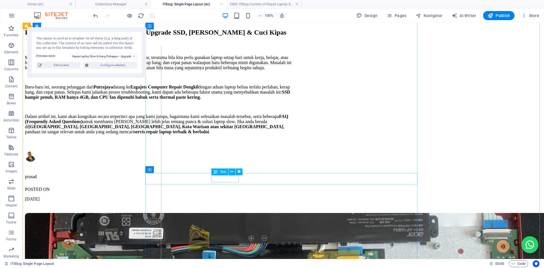
click at [230, 196] on div "[DATE]" at bounding box center [161, 198] width 272 height 5
select select "createdAt"
select select "2"
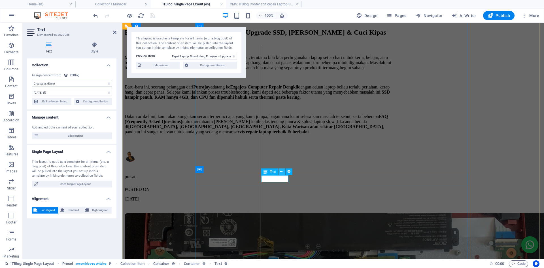
click at [282, 171] on icon at bounding box center [281, 172] width 3 height 6
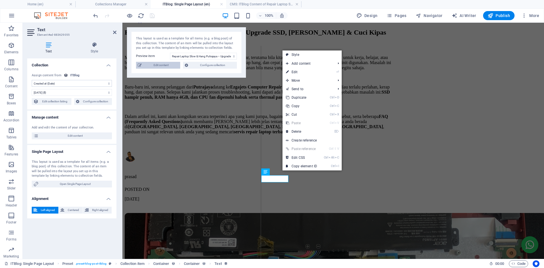
click at [156, 65] on span "Edit content" at bounding box center [160, 65] width 35 height 7
type input "[DATE]"
type input "servis-laptop-putrajaya-upgrade-ssd-ram"
type textarea "Laptop slow & hang di [GEOGRAPHIC_DATA]? Ezgajets sedia repair & upgrade – tuka…"
type input "Repair laptop [GEOGRAPHIC_DATA], Upgrade SSD laptop, Tambah RAM laptop, Laptop …"
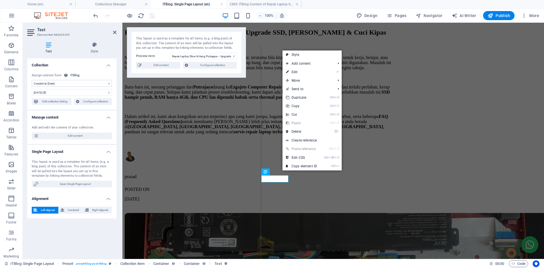
type textarea "<title>Repair Laptop Slow & Hang Putrajaya – Upgrade SSD, [PERSON_NAME] & [PERS…"
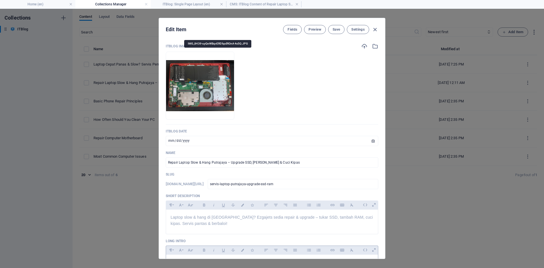
scroll to position [28, 0]
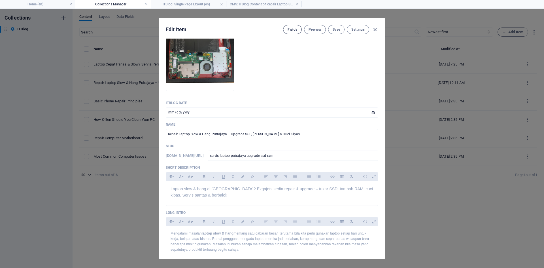
click at [293, 28] on span "Fields" at bounding box center [293, 29] width 10 height 5
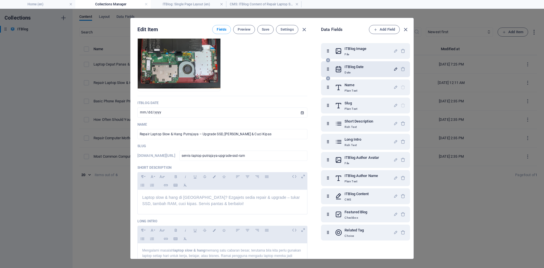
click at [397, 68] on icon "button" at bounding box center [395, 69] width 5 height 5
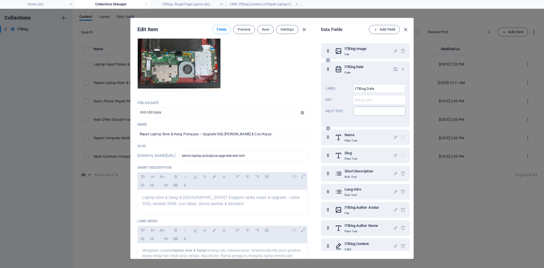
click at [365, 110] on input "Help text" at bounding box center [379, 111] width 52 height 9
click at [402, 68] on icon "button" at bounding box center [403, 69] width 5 height 5
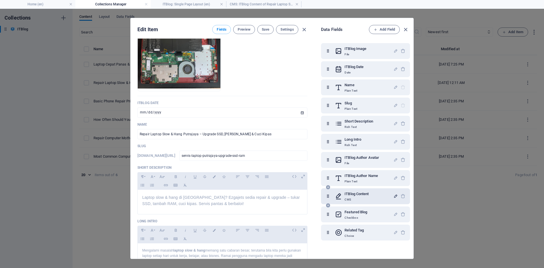
click at [393, 196] on icon "button" at bounding box center [395, 195] width 5 height 5
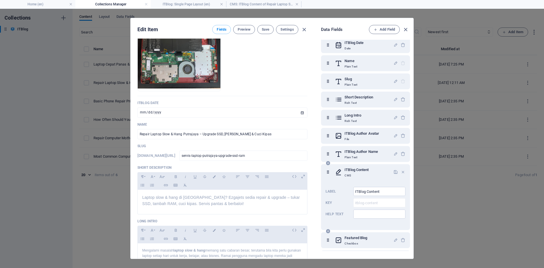
scroll to position [42, 0]
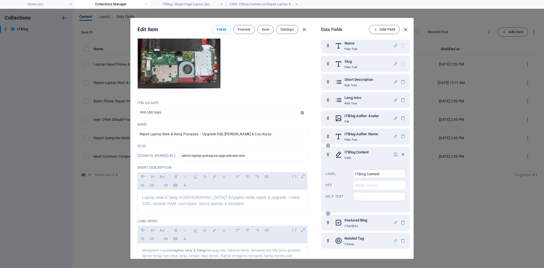
click at [402, 155] on icon "button" at bounding box center [403, 154] width 5 height 5
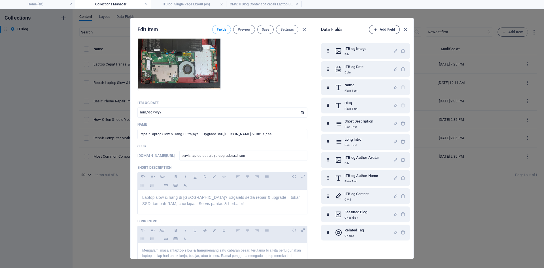
click at [387, 27] on span "Add Field" at bounding box center [384, 29] width 21 height 7
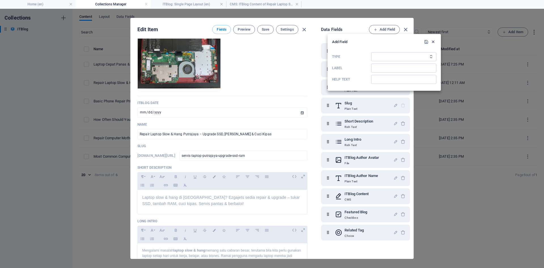
click at [432, 41] on icon "button" at bounding box center [433, 41] width 5 height 5
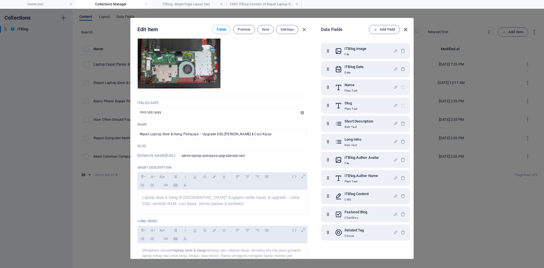
click at [403, 29] on icon "button" at bounding box center [405, 29] width 7 height 7
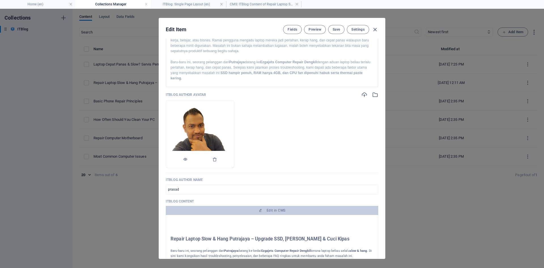
scroll to position [283, 0]
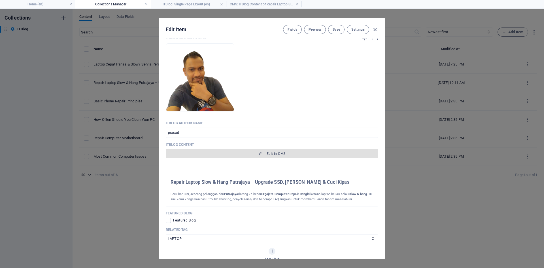
click at [279, 152] on span "Edit in CMS" at bounding box center [276, 153] width 19 height 5
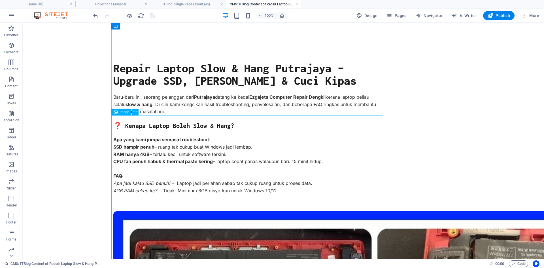
scroll to position [0, 0]
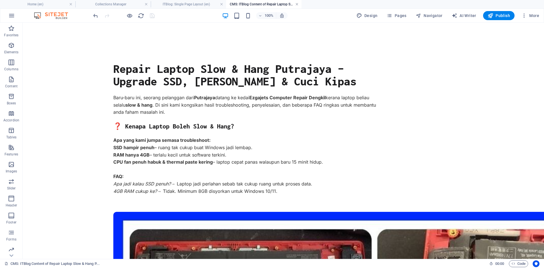
click at [296, 3] on link at bounding box center [296, 4] width 3 height 5
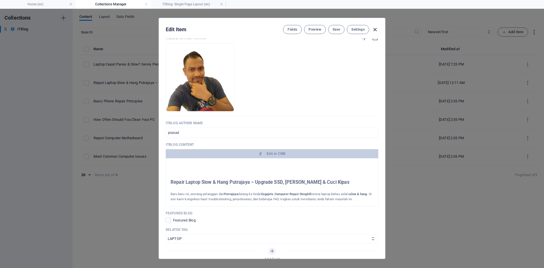
click at [374, 29] on icon "button" at bounding box center [375, 29] width 7 height 7
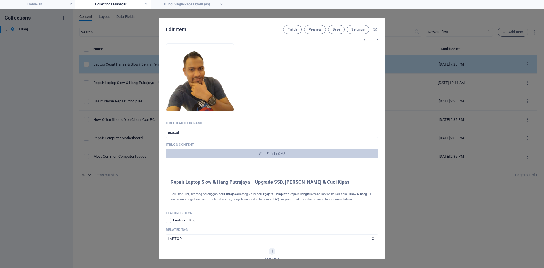
type input "[DATE]"
type input "servis-laptop-putrajaya-upgrade-ssd-ram"
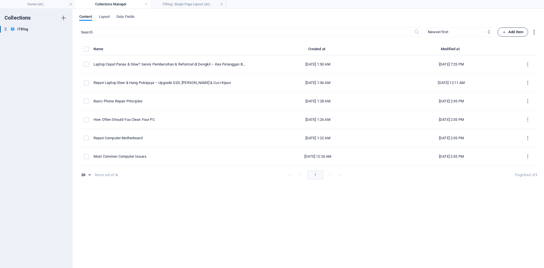
click at [517, 29] on span "Add Item" at bounding box center [512, 32] width 21 height 7
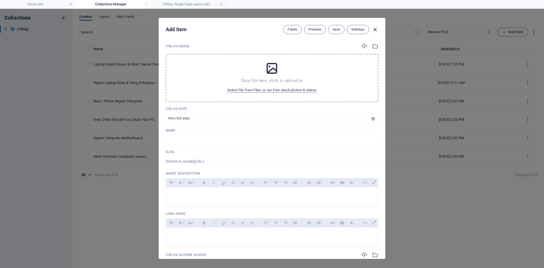
click at [375, 29] on icon "button" at bounding box center [375, 29] width 7 height 7
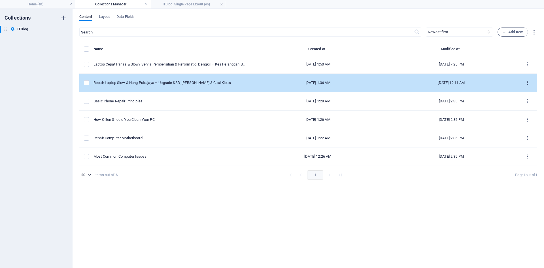
click at [527, 83] on icon "items list" at bounding box center [527, 82] width 5 height 5
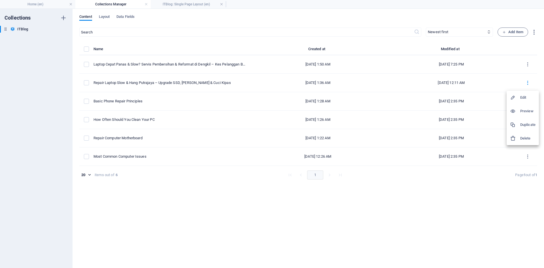
click at [523, 98] on h6 "Edit" at bounding box center [527, 97] width 15 height 7
select select "LAPTOP"
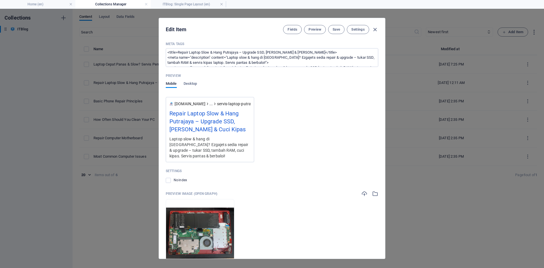
scroll to position [670, 0]
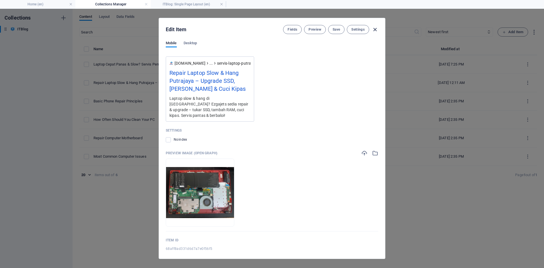
click at [375, 27] on icon "button" at bounding box center [375, 29] width 7 height 7
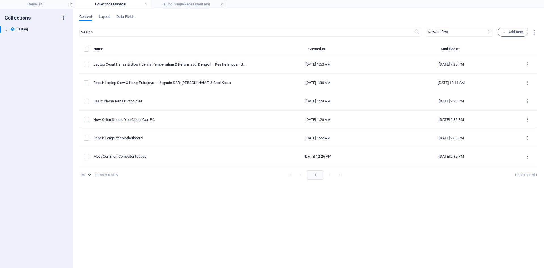
type input "[DATE]"
type input "servis-laptop-putrajaya-upgrade-ssd-ram"
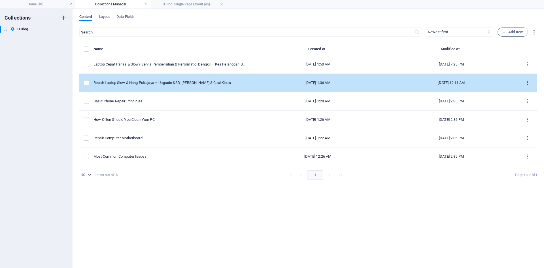
click at [527, 83] on icon "items list" at bounding box center [527, 82] width 5 height 5
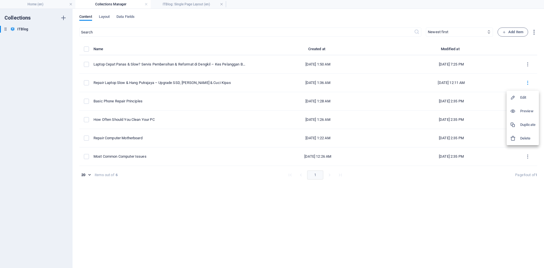
click at [525, 97] on h6 "Edit" at bounding box center [527, 97] width 15 height 7
select select "LAPTOP"
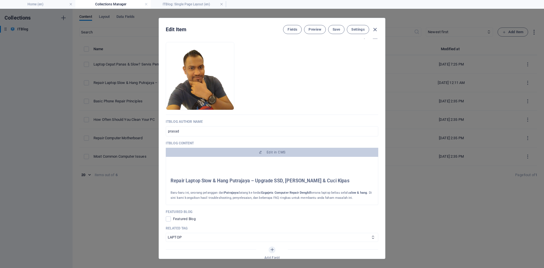
scroll to position [312, 0]
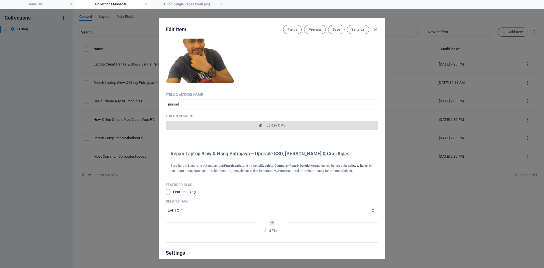
click at [271, 125] on span "Edit in CMS" at bounding box center [276, 125] width 19 height 5
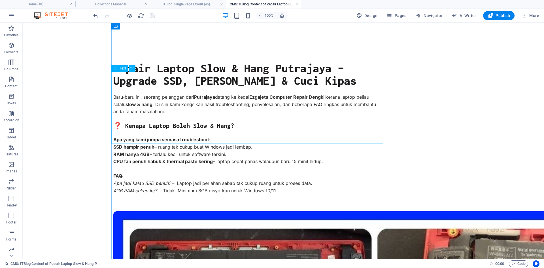
scroll to position [0, 0]
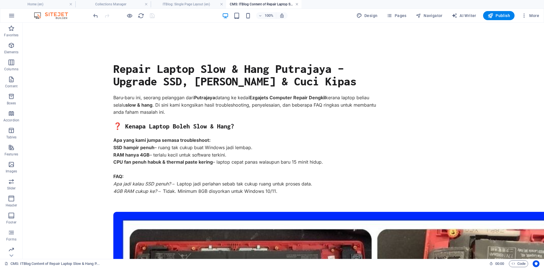
click at [297, 4] on link at bounding box center [296, 4] width 3 height 5
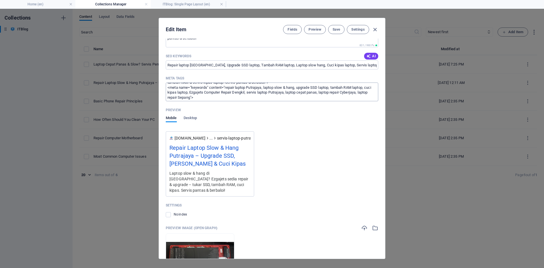
scroll to position [20, 0]
click at [190, 116] on span "Desktop" at bounding box center [191, 118] width 14 height 8
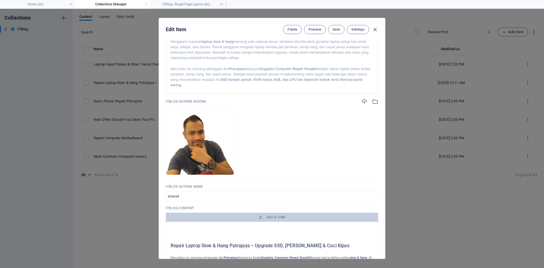
scroll to position [305, 0]
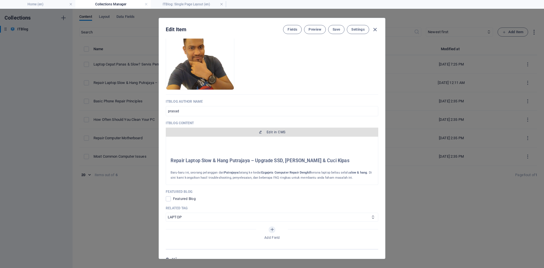
click at [268, 131] on span "Edit in CMS" at bounding box center [276, 132] width 19 height 5
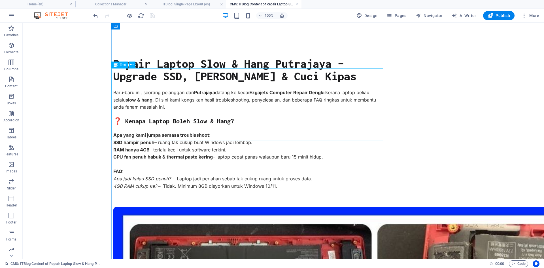
scroll to position [0, 0]
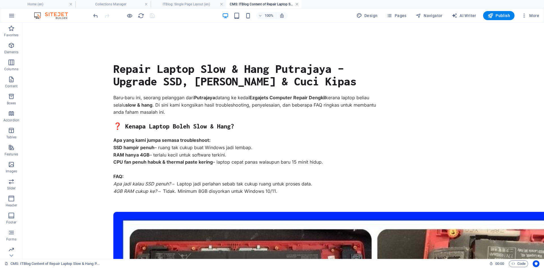
click at [297, 4] on link at bounding box center [296, 4] width 3 height 5
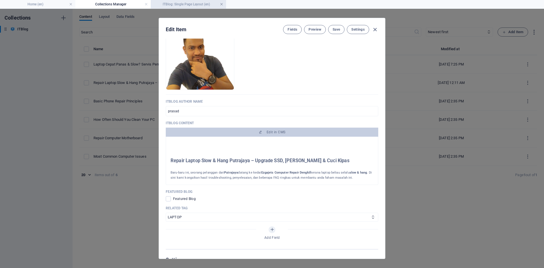
click at [222, 6] on link at bounding box center [221, 4] width 3 height 5
click at [376, 28] on icon "button" at bounding box center [375, 29] width 7 height 7
type input "[DATE]"
type input "servis-laptop-putrajaya-upgrade-ssd-ram"
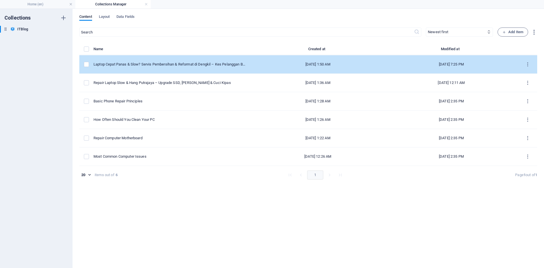
click at [490, 63] on div "[DATE] 7:25 PM" at bounding box center [451, 64] width 124 height 5
select select "PC"
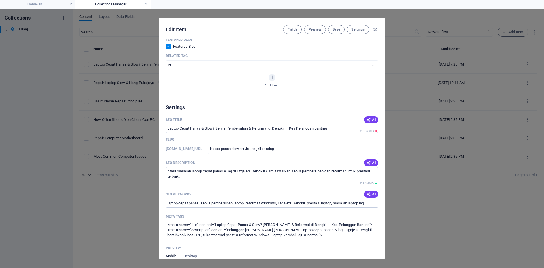
scroll to position [457, 0]
click at [312, 30] on span "Preview" at bounding box center [315, 29] width 12 height 5
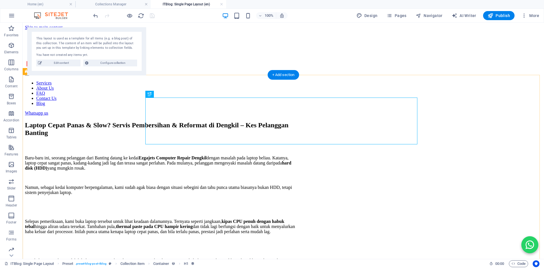
scroll to position [0, 0]
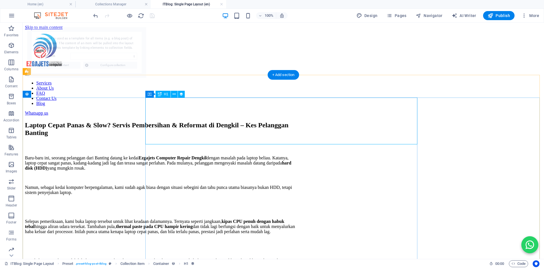
select select "68aff8ad331d6d7a7e0f56f8"
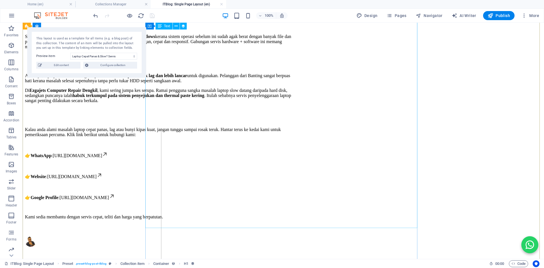
scroll to position [340, 0]
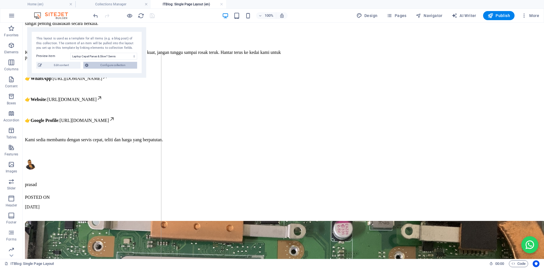
click at [110, 63] on span "Configure collection" at bounding box center [112, 65] width 45 height 7
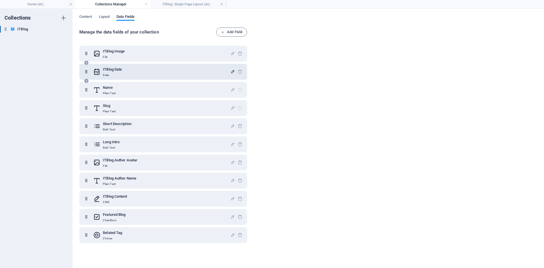
click at [232, 71] on icon "button" at bounding box center [232, 71] width 5 height 5
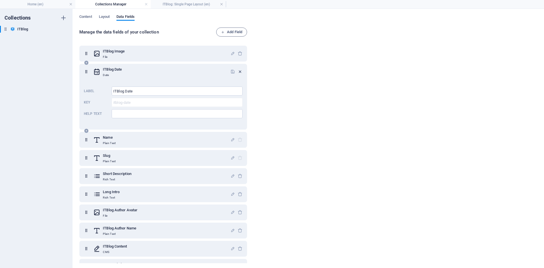
click at [239, 71] on icon "button" at bounding box center [240, 71] width 5 height 5
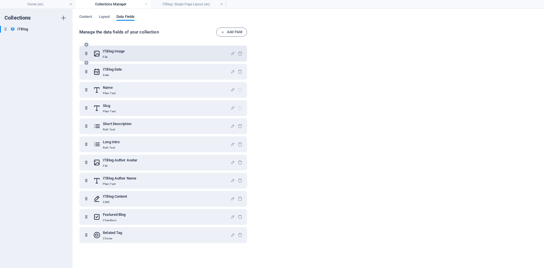
click at [221, 3] on link at bounding box center [221, 4] width 3 height 5
drag, startPoint x: 146, startPoint y: 3, endPoint x: 119, endPoint y: 51, distance: 54.3
click at [146, 3] on link at bounding box center [145, 4] width 3 height 5
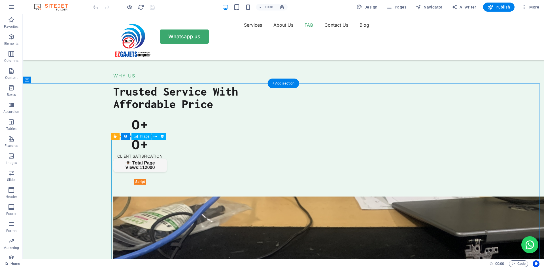
scroll to position [1614, 0]
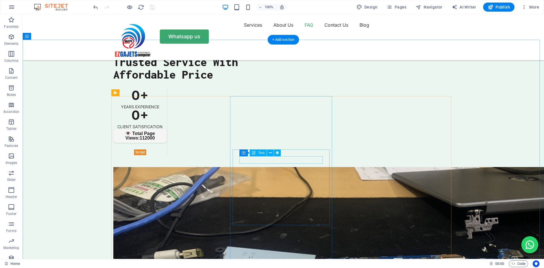
select select "createdAt"
select select "3"
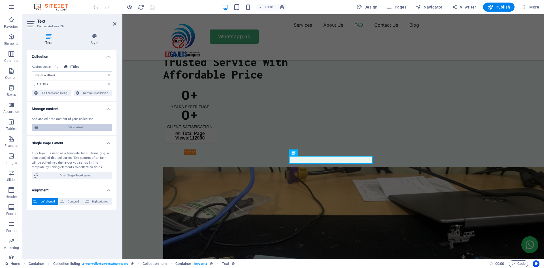
click at [71, 128] on span "Edit content" at bounding box center [75, 127] width 70 height 7
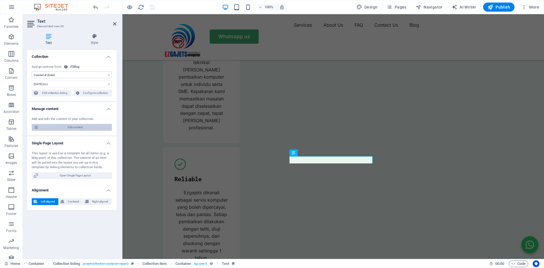
select select "LAPTOP"
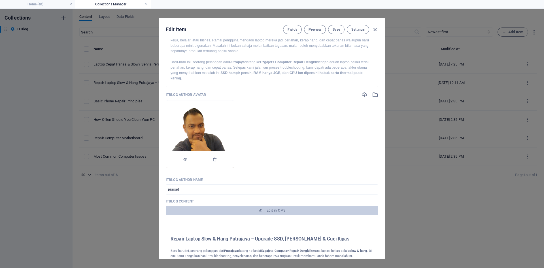
scroll to position [312, 0]
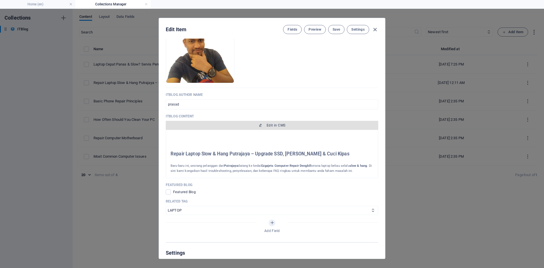
click at [269, 122] on button "Edit in CMS" at bounding box center [272, 125] width 212 height 9
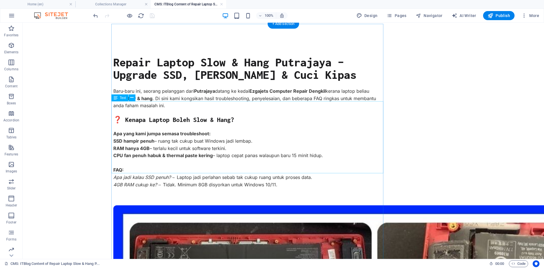
scroll to position [0, 0]
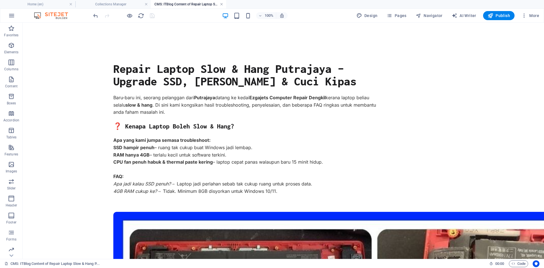
click at [222, 4] on link at bounding box center [221, 4] width 3 height 5
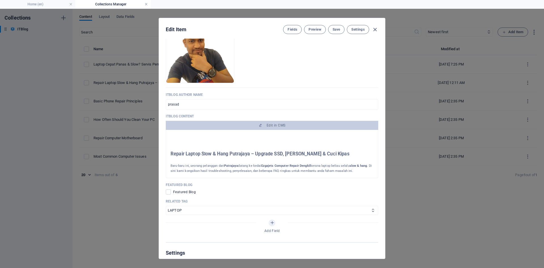
click at [146, 5] on link at bounding box center [145, 4] width 3 height 5
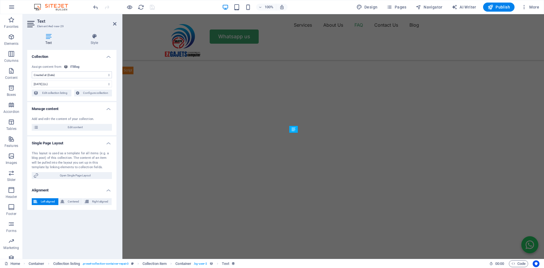
scroll to position [1627, 0]
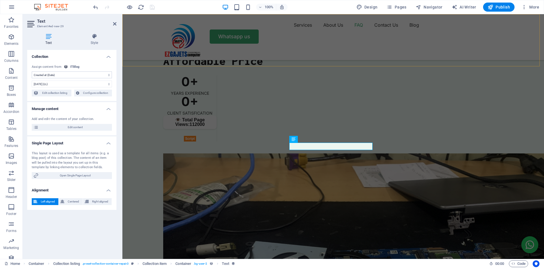
click at [236, 46] on div "Services About Us FAQ Contact Us Blog Whatsapp us" at bounding box center [333, 37] width 422 height 46
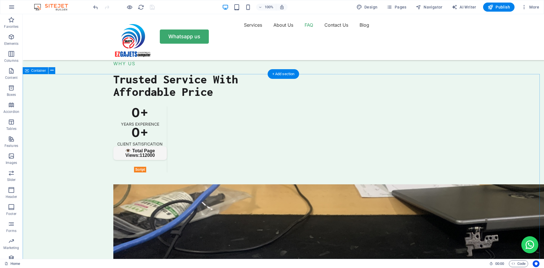
scroll to position [1599, 0]
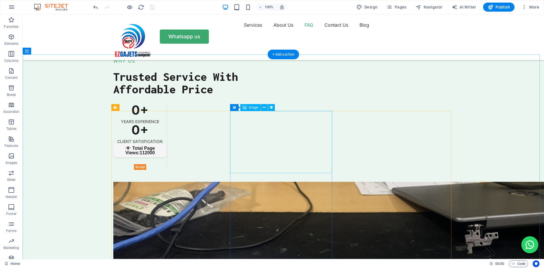
click at [271, 107] on icon at bounding box center [271, 108] width 4 height 6
select select "itblog-image"
select select "vw"
select select "px"
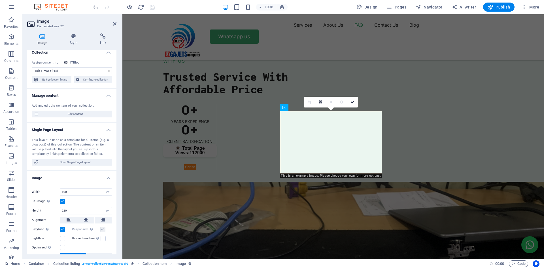
scroll to position [0, 0]
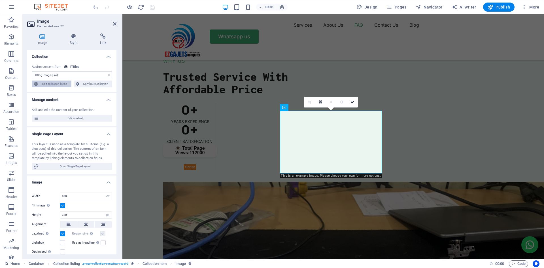
click at [57, 81] on span "Edit collection listing" at bounding box center [54, 83] width 29 height 7
select select "createdAt_DESC"
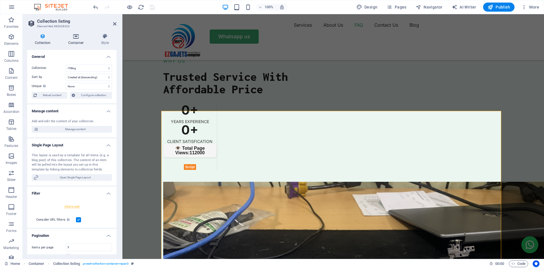
click at [76, 36] on icon at bounding box center [76, 36] width 31 height 6
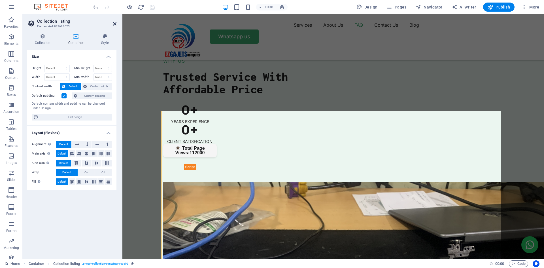
click at [115, 23] on icon at bounding box center [114, 24] width 3 height 5
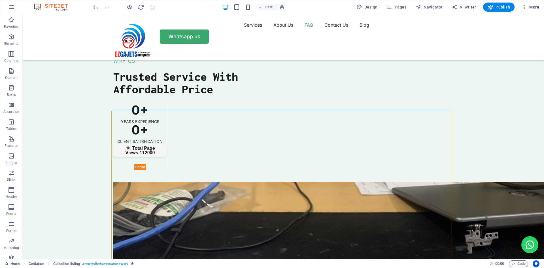
click at [525, 6] on icon "button" at bounding box center [524, 7] width 6 height 6
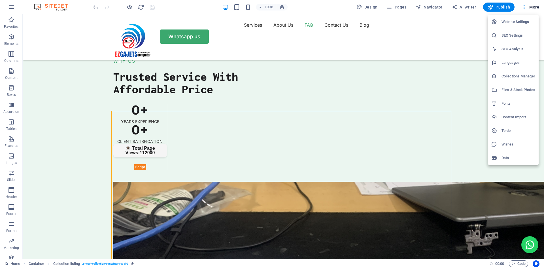
click at [512, 75] on h6 "Collections Manager" at bounding box center [518, 76] width 34 height 7
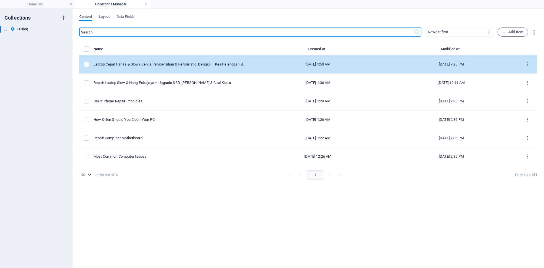
click at [235, 65] on td "Laptop Cepat Panas & Slow? Servis Pembersihan & Reformat di Dengkil – Kes Pelan…" at bounding box center [172, 64] width 158 height 18
select select "PC"
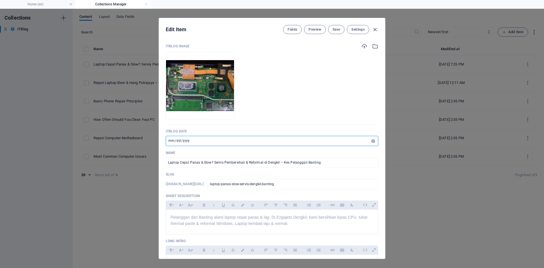
click at [371, 141] on input "[DATE]" at bounding box center [272, 141] width 212 height 10
click at [335, 31] on span "Save" at bounding box center [336, 29] width 7 height 5
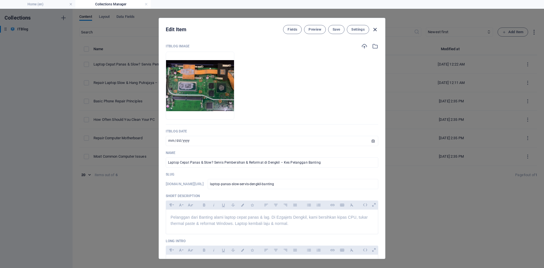
click at [374, 31] on icon "button" at bounding box center [375, 29] width 7 height 7
type input "[DATE]"
checkbox input "false"
type input "laptop-panas-slow-servis-dengkil-banting"
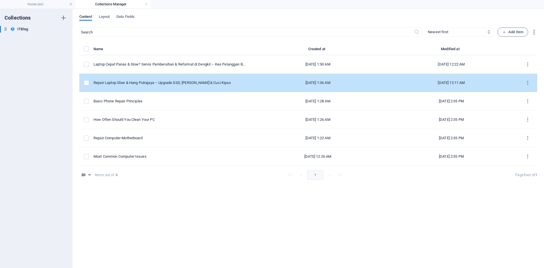
click at [316, 83] on div "[DATE] 1:36 AM" at bounding box center [318, 82] width 124 height 5
select select "LAPTOP"
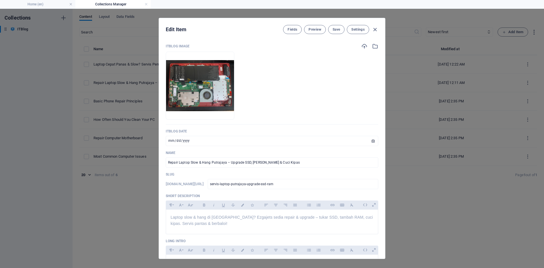
click at [374, 29] on icon "button" at bounding box center [375, 29] width 7 height 7
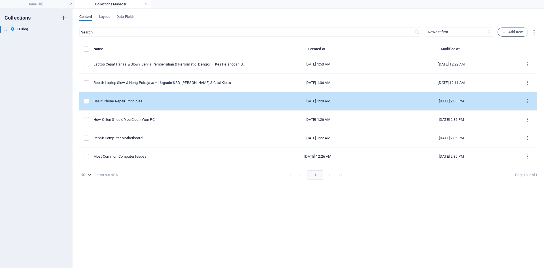
type input "[DATE]"
type input "servis-laptop-putrajaya-upgrade-ssd-ram"
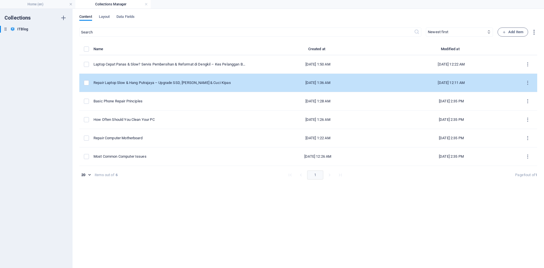
click at [454, 79] on td "[DATE] 12:11 AM" at bounding box center [450, 83] width 133 height 18
select select "LAPTOP"
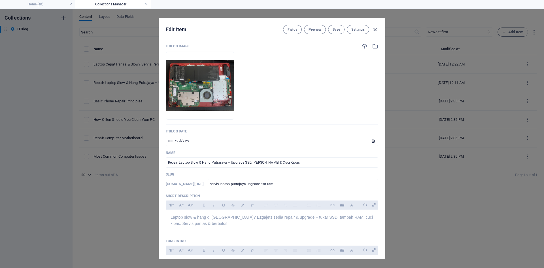
click at [375, 29] on icon "button" at bounding box center [375, 29] width 7 height 7
type input "[DATE]"
type input "servis-laptop-putrajaya-upgrade-ssd-ram"
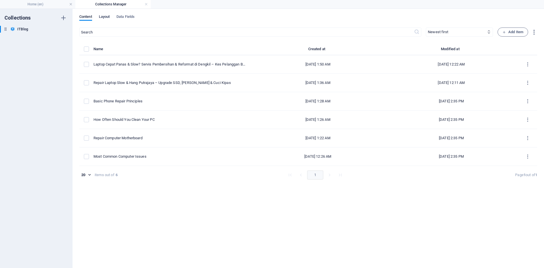
click at [108, 16] on span "Layout" at bounding box center [104, 17] width 11 height 8
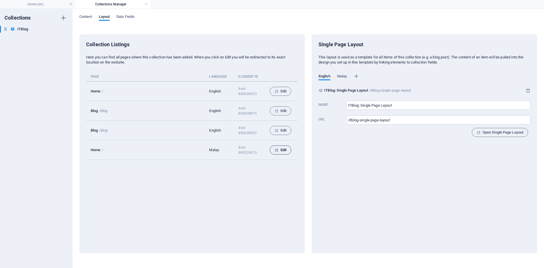
click at [283, 148] on span "Edit" at bounding box center [281, 149] width 12 height 7
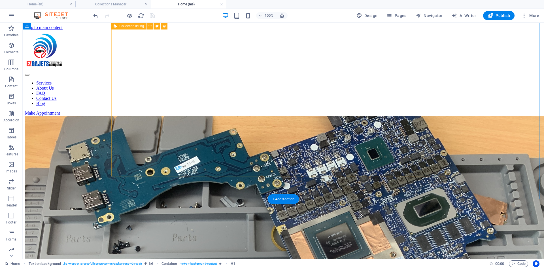
scroll to position [1671, 0]
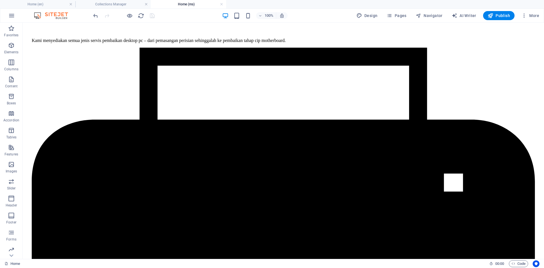
click at [222, 4] on link at bounding box center [221, 4] width 3 height 5
click at [220, 3] on ul "Home (en) Collections Manager Home (ms)" at bounding box center [272, 4] width 544 height 8
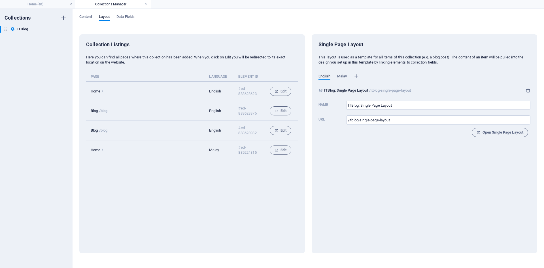
click at [172, 92] on td "Home /" at bounding box center [147, 91] width 123 height 20
click at [131, 16] on span "Data Fields" at bounding box center [125, 17] width 18 height 8
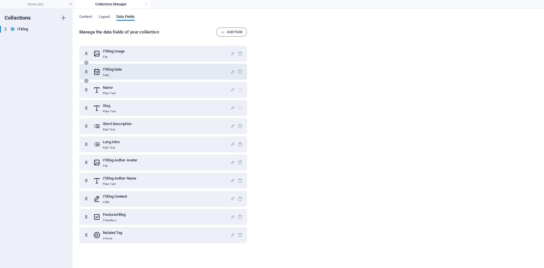
click at [132, 73] on div "ITBlog Date Date" at bounding box center [161, 71] width 137 height 11
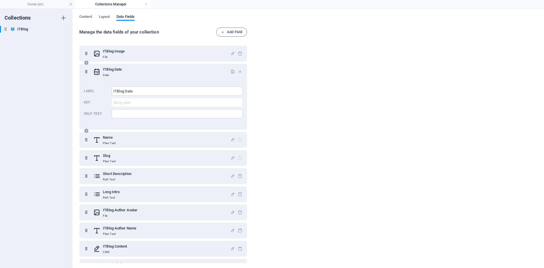
click at [132, 73] on div "ITBlog Date Date" at bounding box center [161, 71] width 137 height 11
click at [239, 70] on icon "button" at bounding box center [240, 71] width 5 height 5
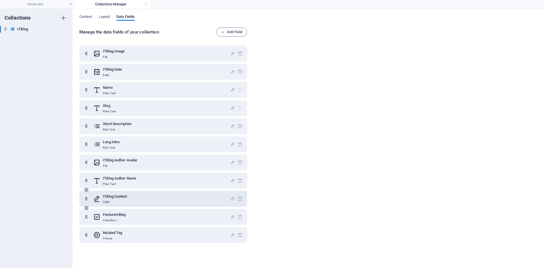
click at [161, 195] on div "ITBlog Content CMS" at bounding box center [161, 198] width 137 height 11
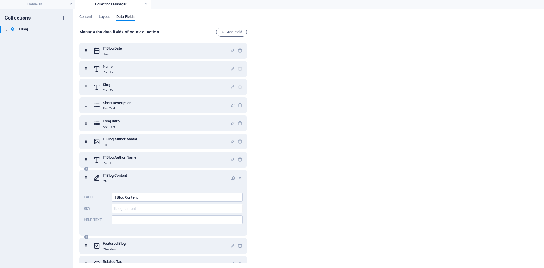
scroll to position [32, 0]
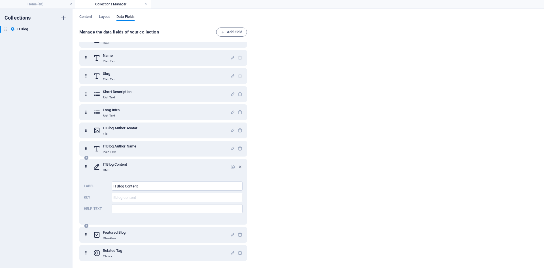
click at [240, 165] on icon "button" at bounding box center [240, 166] width 5 height 5
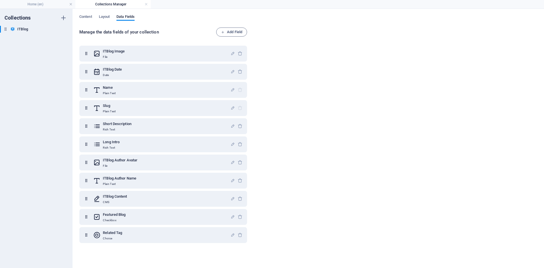
click at [368, 85] on div "Manage the data fields of your collection Add Field ITBlog Image File ITBlog Da…" at bounding box center [308, 144] width 458 height 235
click at [146, 3] on link at bounding box center [145, 4] width 3 height 5
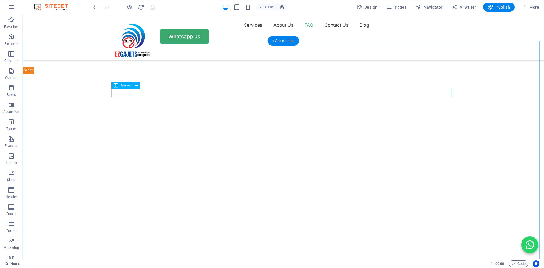
scroll to position [1613, 0]
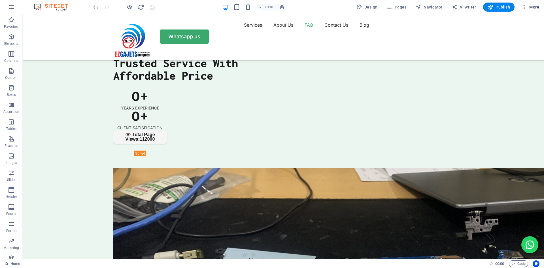
click at [524, 6] on icon "button" at bounding box center [524, 7] width 6 height 6
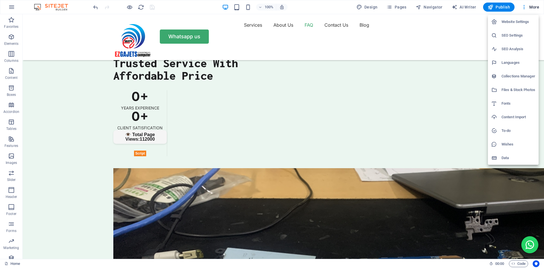
click at [511, 73] on li "Collections Manager" at bounding box center [513, 76] width 51 height 14
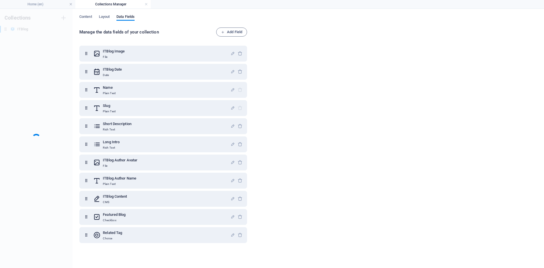
scroll to position [0, 0]
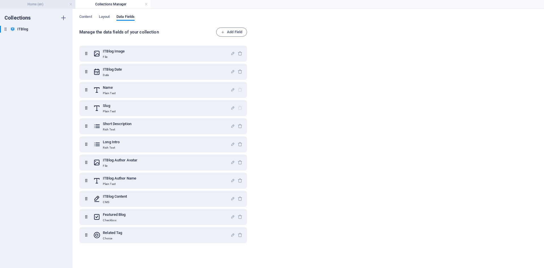
click at [35, 2] on h4 "Home (en)" at bounding box center [37, 4] width 75 height 6
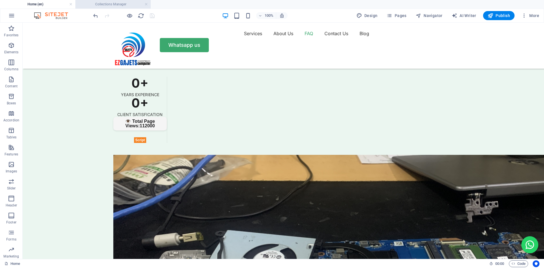
click at [109, 3] on h4 "Collections Manager" at bounding box center [112, 4] width 75 height 6
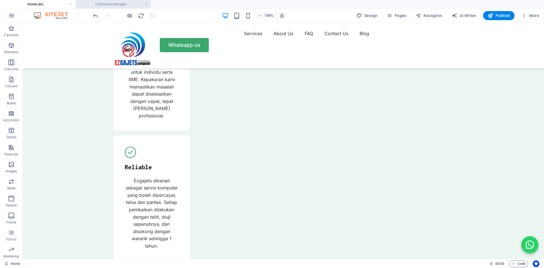
scroll to position [0, 0]
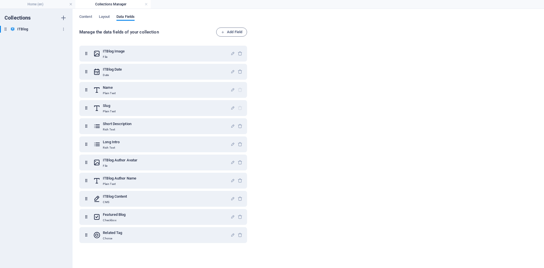
click at [22, 28] on h6 "ITBlog" at bounding box center [22, 29] width 11 height 7
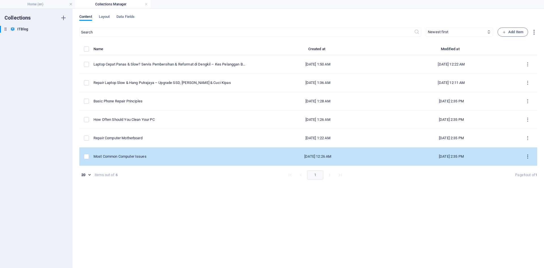
click at [0, 0] on icon "items list" at bounding box center [0, 0] width 0 height 0
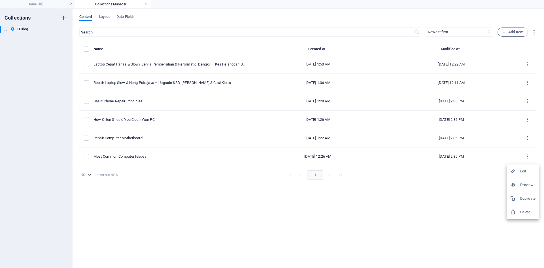
click at [527, 211] on h6 "Delete" at bounding box center [527, 212] width 15 height 7
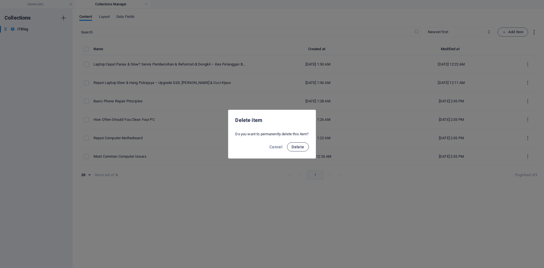
click at [0, 0] on span "Delete" at bounding box center [0, 0] width 0 height 0
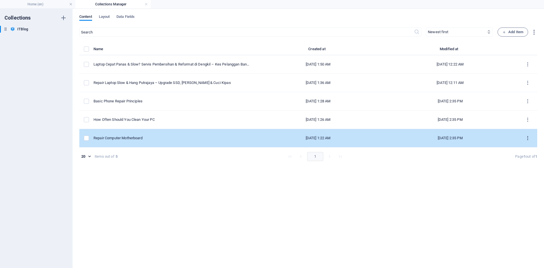
click at [0, 0] on icon "items list" at bounding box center [0, 0] width 0 height 0
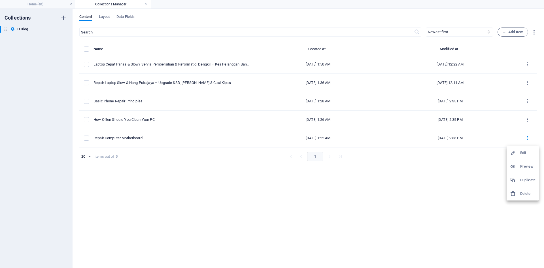
click at [0, 0] on h6 "Delete" at bounding box center [0, 0] width 0 height 0
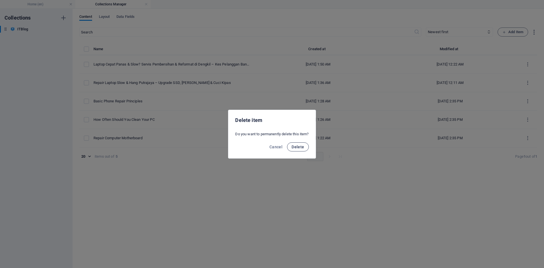
click at [0, 0] on span "Delete" at bounding box center [0, 0] width 0 height 0
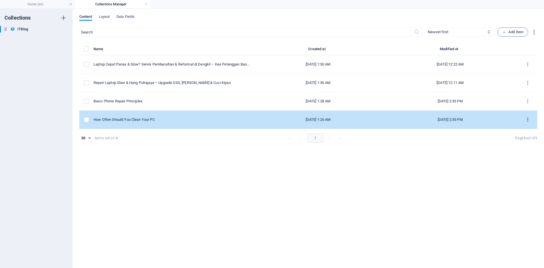
click at [529, 122] on icon "items list" at bounding box center [527, 119] width 5 height 5
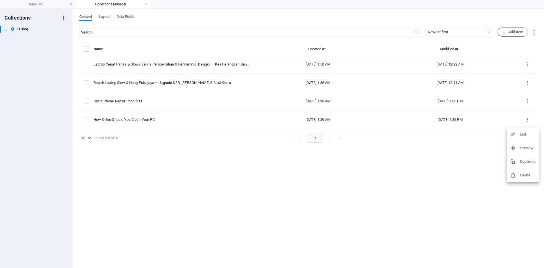
click at [0, 0] on h6 "Delete" at bounding box center [0, 0] width 0 height 0
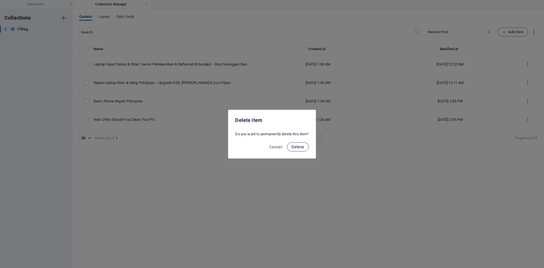
click at [0, 0] on span "Delete" at bounding box center [0, 0] width 0 height 0
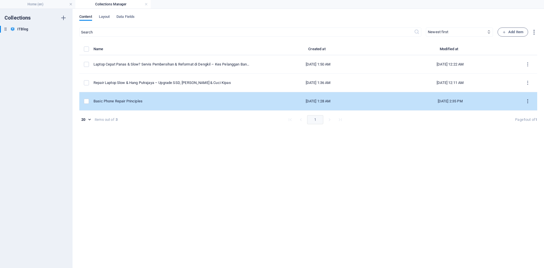
click at [0, 0] on icon "items list" at bounding box center [0, 0] width 0 height 0
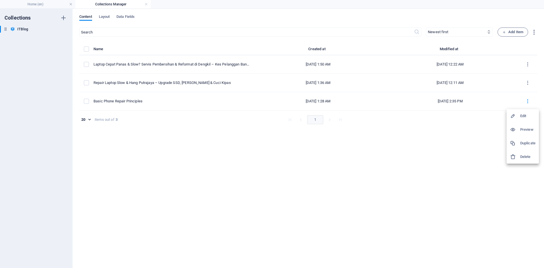
click at [0, 0] on h6 "Delete" at bounding box center [0, 0] width 0 height 0
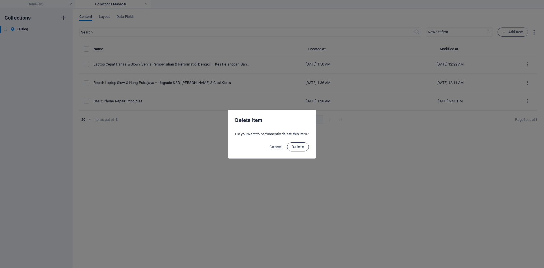
click at [299, 146] on span "Delete" at bounding box center [298, 146] width 12 height 5
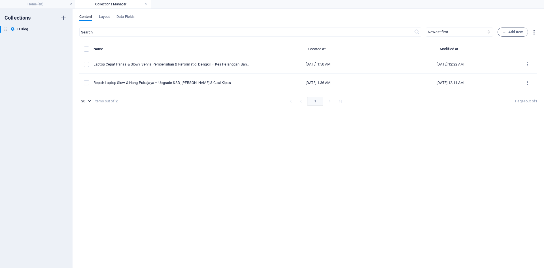
click at [534, 33] on icon "button" at bounding box center [534, 32] width 7 height 7
click at [499, 148] on div at bounding box center [272, 134] width 544 height 268
click at [0, 0] on span "Add Item" at bounding box center [0, 0] width 0 height 0
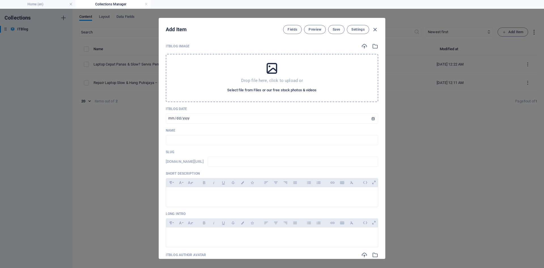
click at [270, 87] on span "Select file from Files or our free stock photos & videos" at bounding box center [271, 90] width 89 height 7
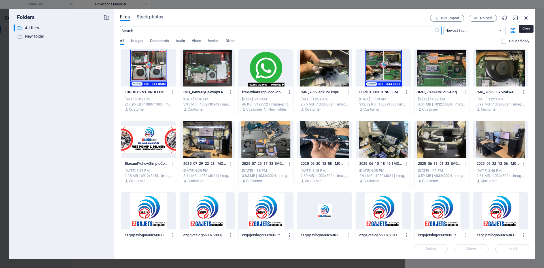
click at [524, 18] on icon "button" at bounding box center [526, 18] width 6 height 6
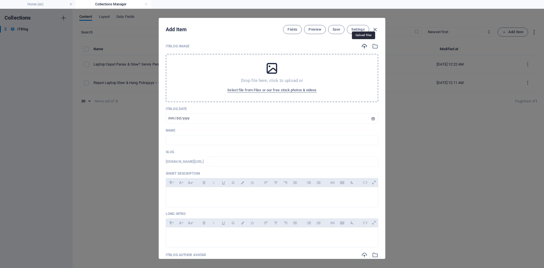
click at [363, 45] on icon "button" at bounding box center [364, 46] width 6 height 6
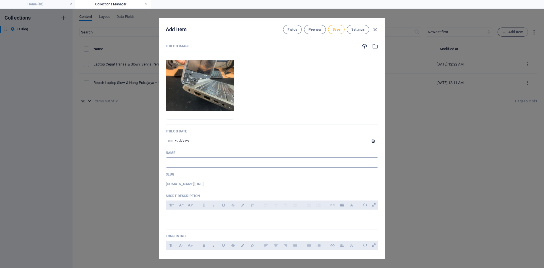
click at [198, 163] on input "text" at bounding box center [272, 162] width 212 height 10
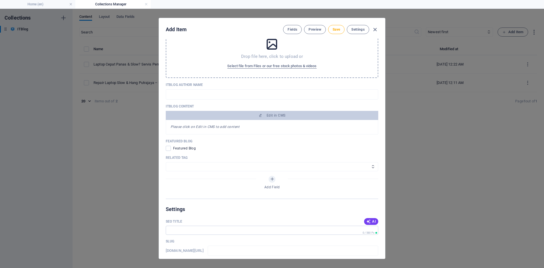
scroll to position [312, 0]
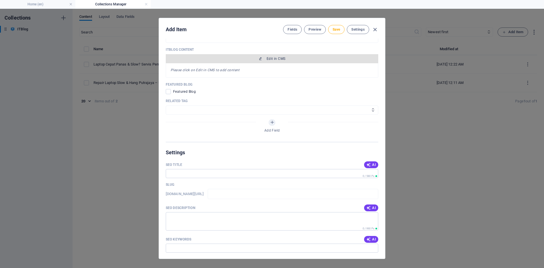
click at [272, 57] on span "Edit in CMS" at bounding box center [276, 58] width 19 height 5
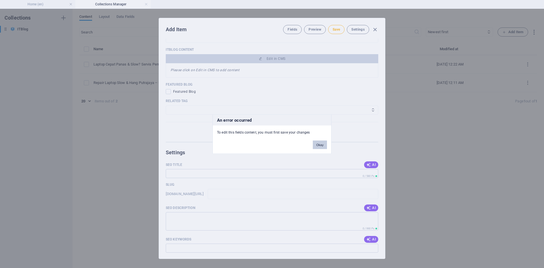
click at [322, 144] on button "Okay" at bounding box center [320, 144] width 14 height 8
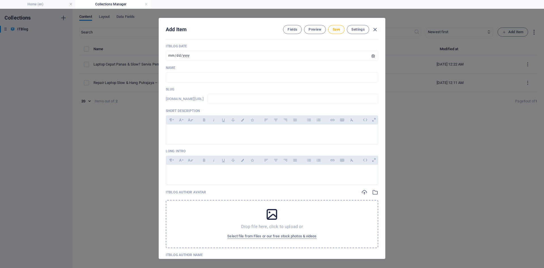
scroll to position [0, 0]
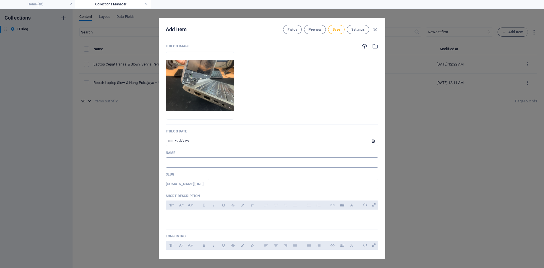
click at [197, 159] on input "text" at bounding box center [272, 162] width 212 height 10
paste input "Repair Laptop Hinge Patah Banting – Servis Jimat & Kukuh oleh Ezgajets"
type input "Repair Laptop Hinge Patah Banting – Servis Jimat & Kukuh oleh Ezgajets"
type input "repair-laptop-hinge-patah-banting-servis-jimat-kukuh-oleh-ezgajets"
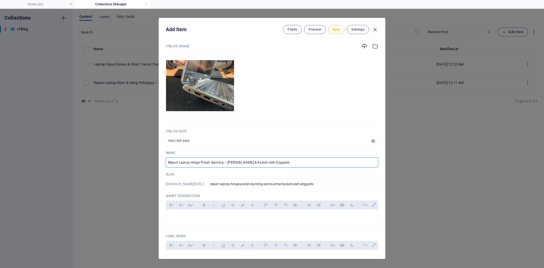
scroll to position [57, 0]
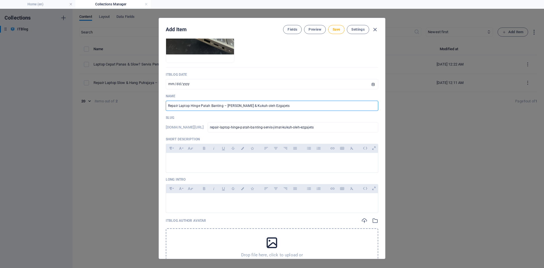
type input "Repair Laptop Hinge Patah Banting – Servis Jimat & Kukuh oleh Ezgajets"
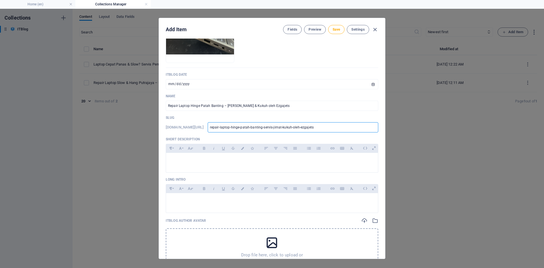
drag, startPoint x: 247, startPoint y: 128, endPoint x: 375, endPoint y: 129, distance: 127.5
click at [375, 129] on input "repair-laptop-hinge-patah-banting-servis-jimat-kukuh-oleh-ezgajets" at bounding box center [293, 127] width 171 height 10
paste input "text"
type input "repair-laptop-hinge-patah-banting"
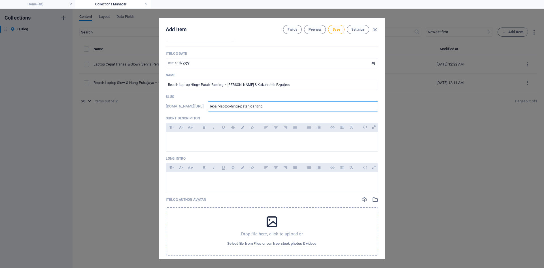
scroll to position [113, 0]
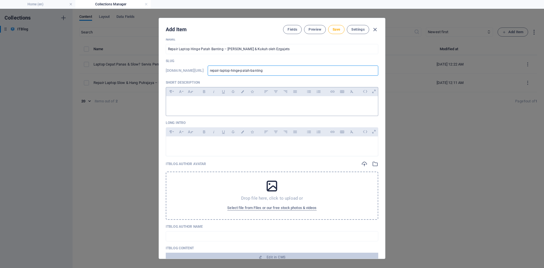
type input "repair-laptop-hinge-patah-banting"
click at [176, 101] on p at bounding box center [272, 103] width 203 height 5
click at [186, 103] on p at bounding box center [272, 103] width 203 height 5
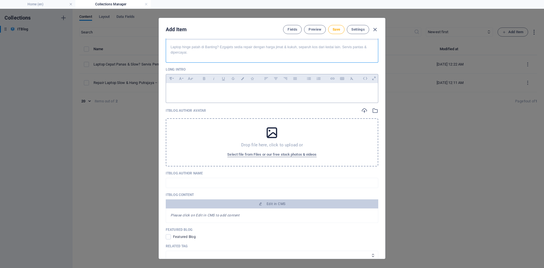
scroll to position [170, 0]
click at [198, 92] on p at bounding box center [272, 89] width 203 height 5
click at [183, 89] on p at bounding box center [272, 89] width 203 height 5
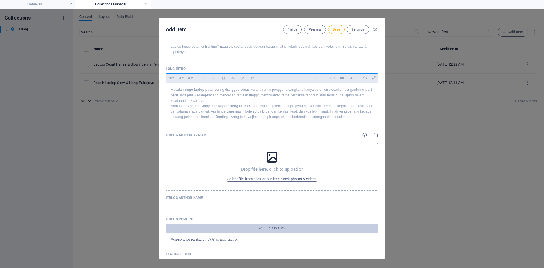
click at [206, 101] on p "Masalah hinge laptop patah sering dianggap serius kerana ramai pengguna sangka …" at bounding box center [272, 95] width 203 height 16
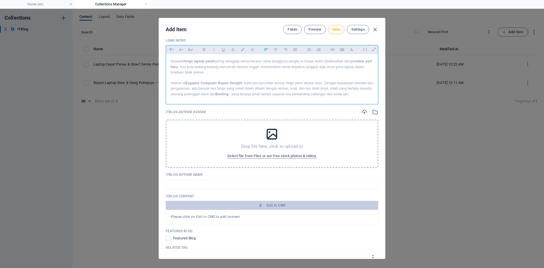
scroll to position [227, 0]
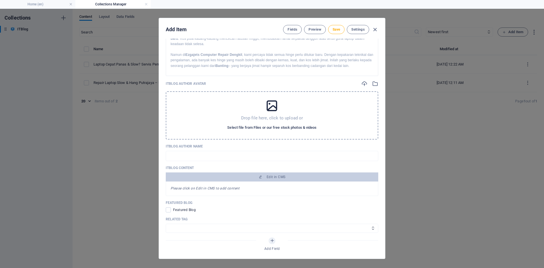
click at [269, 128] on span "Select file from Files or our free stock photos & videos" at bounding box center [271, 127] width 89 height 7
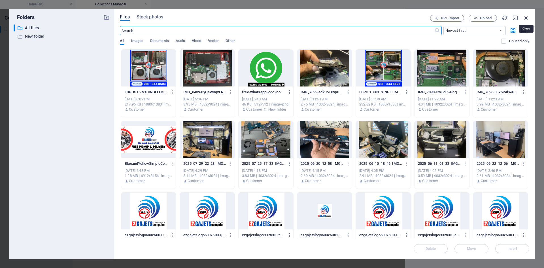
click at [526, 16] on icon "button" at bounding box center [526, 18] width 6 height 6
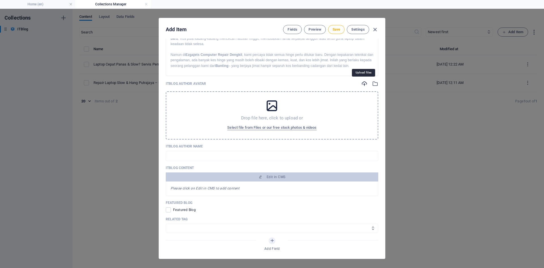
click at [365, 80] on icon "button" at bounding box center [364, 83] width 6 height 6
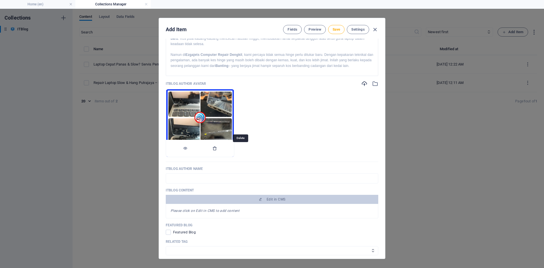
click at [217, 148] on icon "button" at bounding box center [214, 148] width 5 height 5
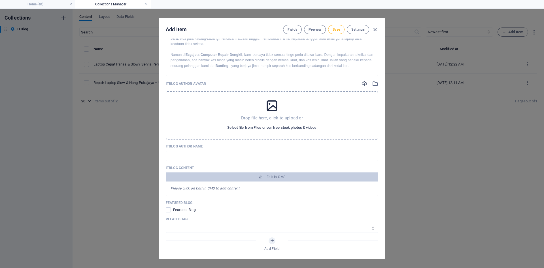
click at [277, 126] on span "Select file from Files or our free stock photos & videos" at bounding box center [271, 127] width 89 height 7
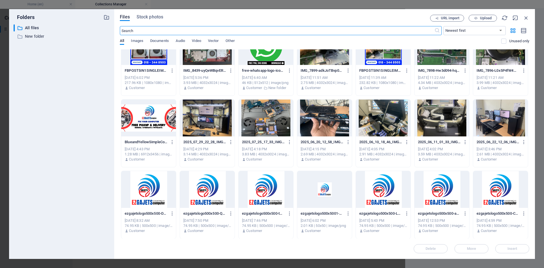
scroll to position [113, 0]
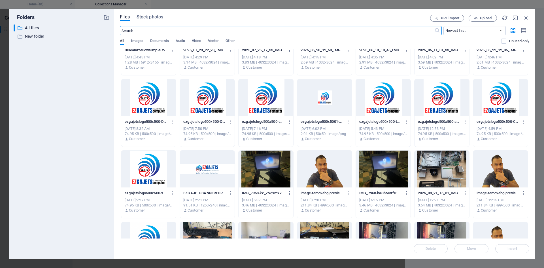
click at [318, 176] on div at bounding box center [324, 168] width 55 height 37
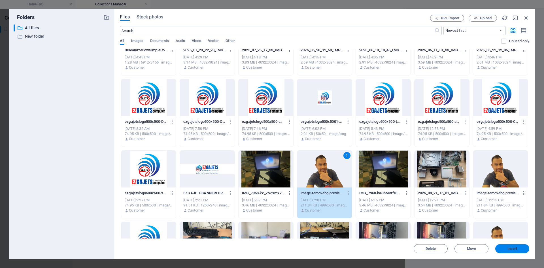
click at [508, 249] on span "Insert" at bounding box center [512, 248] width 10 height 3
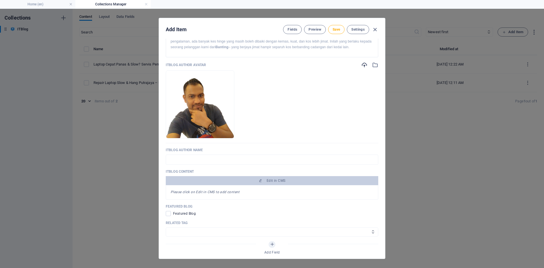
scroll to position [255, 0]
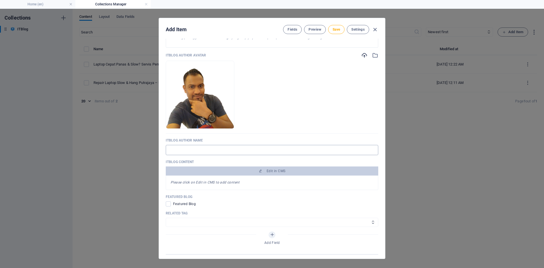
click at [228, 154] on input "text" at bounding box center [272, 150] width 212 height 10
type input "prasad"
click at [199, 151] on input "prasad" at bounding box center [272, 150] width 212 height 10
click at [208, 150] on input "prasad" at bounding box center [272, 150] width 212 height 10
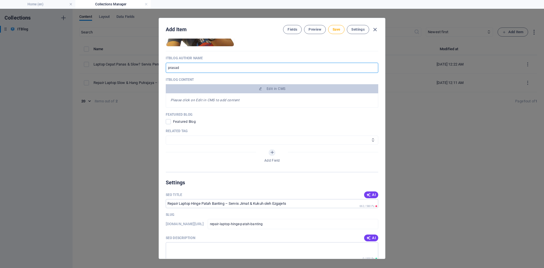
scroll to position [340, 0]
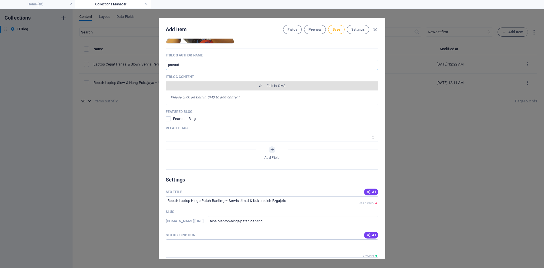
click at [272, 85] on span "Edit in CMS" at bounding box center [276, 86] width 19 height 5
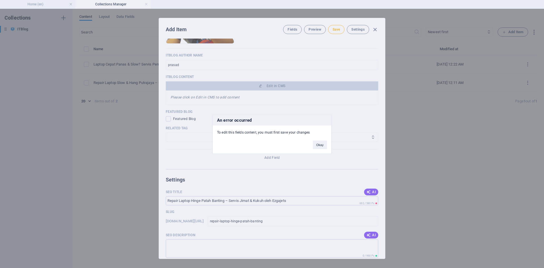
click at [279, 70] on div "An error occurred To edit this fields content, you must first save your changes…" at bounding box center [272, 134] width 544 height 268
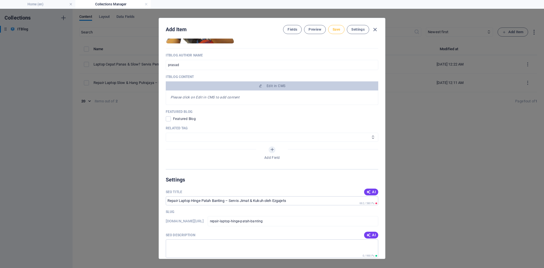
click at [338, 29] on span "Save" at bounding box center [336, 29] width 7 height 5
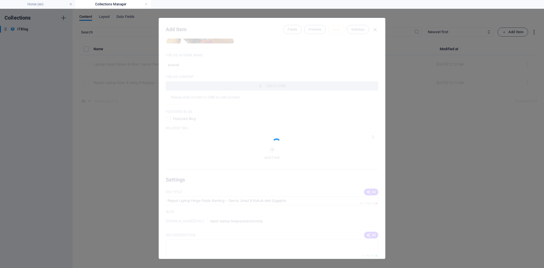
type input "repair-laptop-hinge-patah-banting"
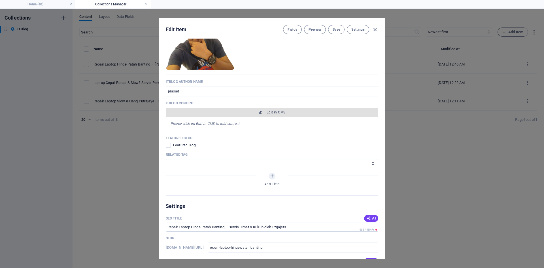
scroll to position [283, 0]
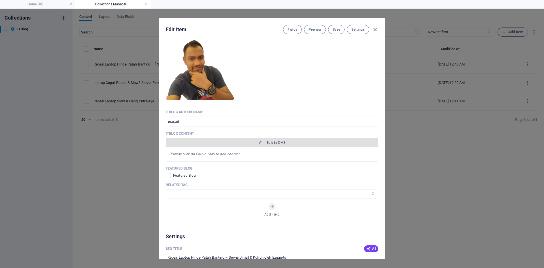
click at [276, 141] on span "Edit in CMS" at bounding box center [276, 142] width 19 height 5
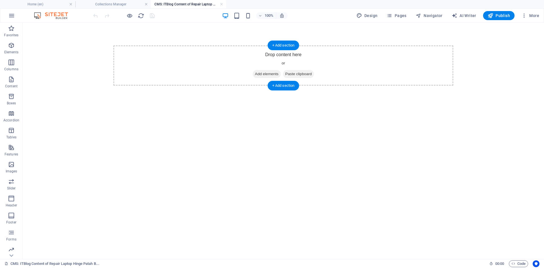
scroll to position [0, 0]
click at [263, 74] on span "Add elements" at bounding box center [267, 74] width 28 height 8
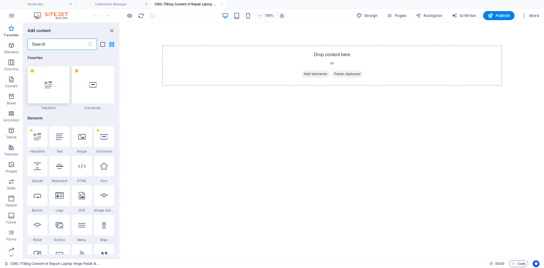
click at [47, 83] on icon at bounding box center [48, 84] width 7 height 7
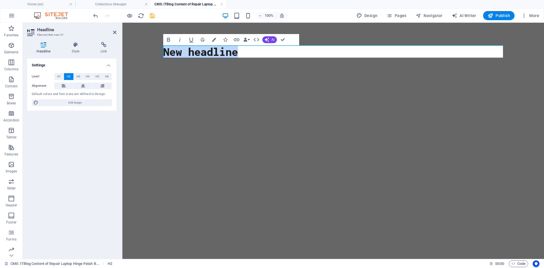
click at [249, 52] on h2 "New headline" at bounding box center [333, 51] width 340 height 12
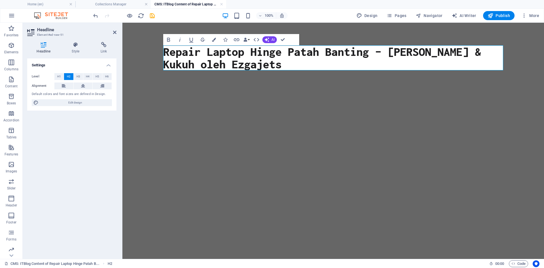
click at [256, 88] on div "Repair Laptop Hinge Patah Banting – Servis Jimat & Kukuh oleh Ezgajets" at bounding box center [333, 58] width 354 height 70
click at [256, 93] on html "Skip to main content Repair Laptop Hinge Patah Banting – Servis Jimat & Kukuh o…" at bounding box center [333, 58] width 422 height 70
click at [241, 93] on html "Skip to main content Repair Laptop Hinge Patah Banting – Servis Jimat & Kukuh o…" at bounding box center [333, 58] width 422 height 70
click at [147, 93] on html "Skip to main content Repair Laptop Hinge Patah Banting – Servis Jimat & Kukuh o…" at bounding box center [333, 58] width 422 height 70
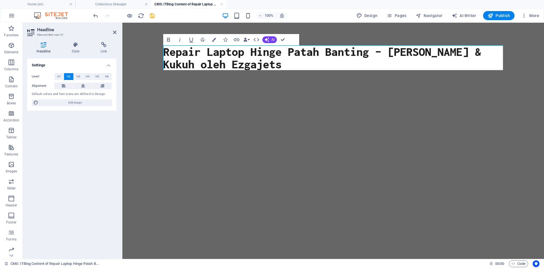
click at [149, 93] on html "Skip to main content Repair Laptop Hinge Patah Banting – Servis Jimat & Kukuh o…" at bounding box center [333, 58] width 422 height 70
click at [143, 66] on body "Skip to main content Repair Laptop Hinge Patah Banting – Servis Jimat & Kukuh o…" at bounding box center [333, 58] width 422 height 70
click at [114, 33] on icon at bounding box center [114, 32] width 3 height 5
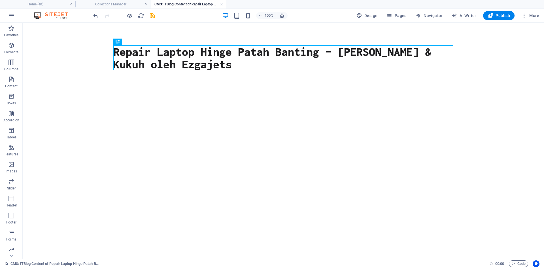
click at [280, 93] on html "Skip to main content Repair Laptop Hinge Patah Banting – Servis Jimat & Kukuh o…" at bounding box center [283, 58] width 521 height 70
click at [10, 46] on icon "button" at bounding box center [11, 45] width 7 height 7
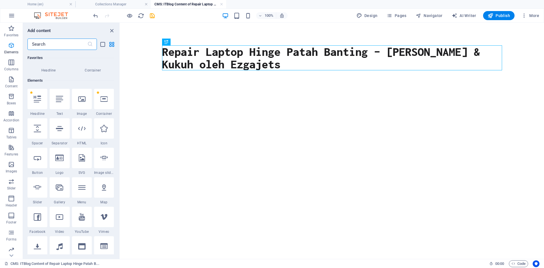
scroll to position [60, 0]
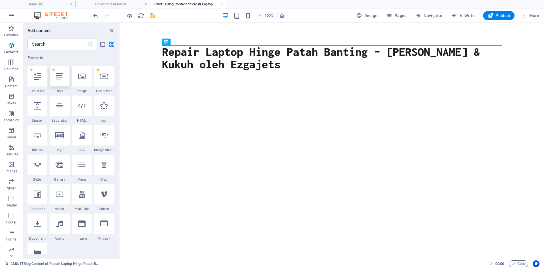
click at [58, 76] on icon at bounding box center [59, 76] width 7 height 7
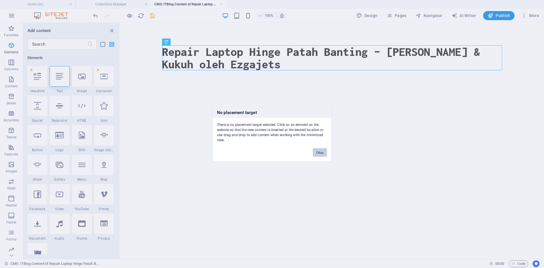
click at [322, 154] on button "Okay" at bounding box center [320, 152] width 14 height 8
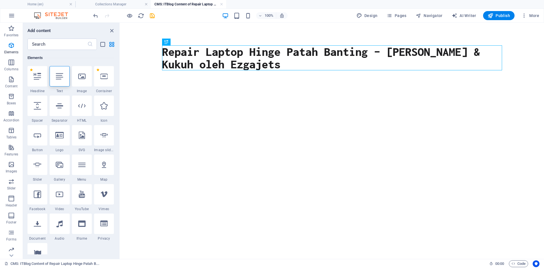
click at [229, 82] on div "Repair Laptop Hinge Patah Banting – Servis Jimat & Kukuh oleh Ezgajets" at bounding box center [332, 58] width 354 height 70
click at [226, 93] on html "Skip to main content Repair Laptop Hinge Patah Banting – Servis Jimat & Kukuh o…" at bounding box center [332, 58] width 424 height 70
click at [63, 78] on icon at bounding box center [59, 76] width 7 height 7
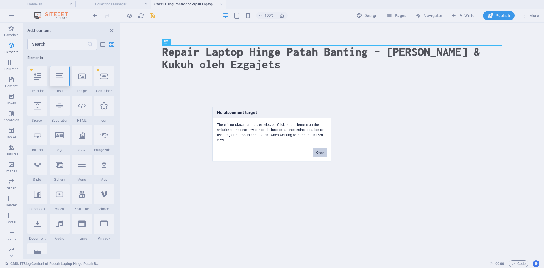
click at [322, 150] on button "Okay" at bounding box center [320, 152] width 14 height 8
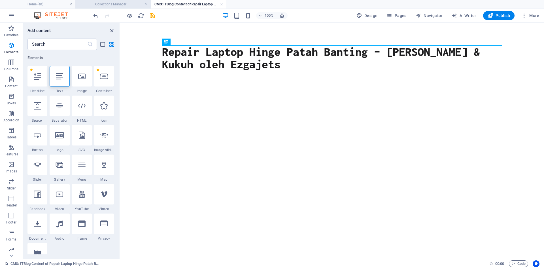
click at [114, 2] on h4 "Collections Manager" at bounding box center [112, 4] width 75 height 6
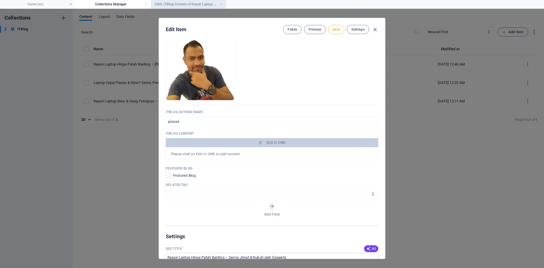
click at [207, 5] on h4 "CMS: ITBlog Content of Repair Laptop Hinge Patah B..." at bounding box center [188, 4] width 75 height 6
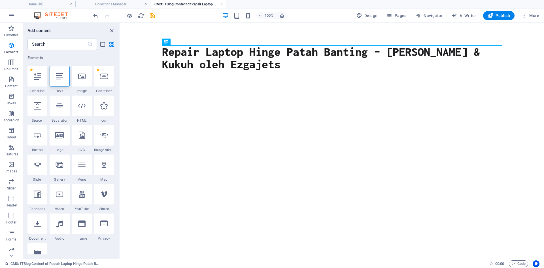
click at [238, 93] on html "Skip to main content Repair Laptop Hinge Patah Banting – Servis Jimat & Kukuh o…" at bounding box center [332, 58] width 424 height 70
click at [104, 81] on div at bounding box center [104, 76] width 20 height 20
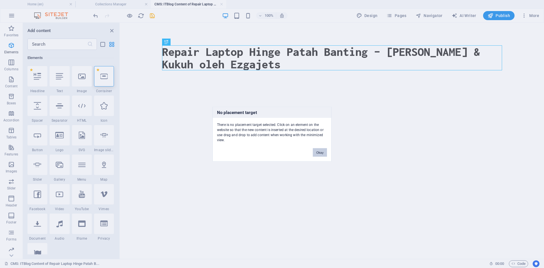
click at [319, 152] on button "Okay" at bounding box center [320, 152] width 14 height 8
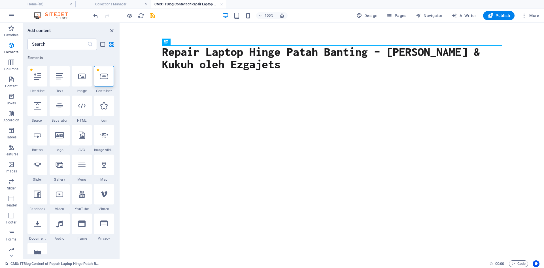
click at [160, 84] on div "Repair Laptop Hinge Patah Banting – Servis Jimat & Kukuh oleh Ezgajets" at bounding box center [332, 58] width 354 height 70
click at [12, 31] on icon "button" at bounding box center [11, 28] width 7 height 7
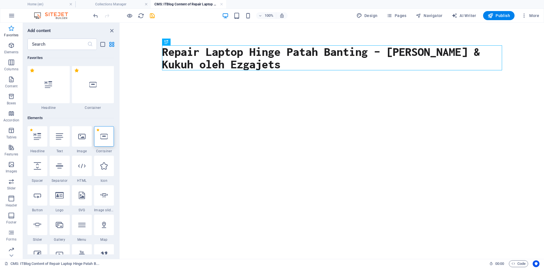
scroll to position [0, 0]
click at [76, 72] on label "1 Star" at bounding box center [76, 70] width 5 height 5
click at [74, 74] on input "1 Star" at bounding box center [74, 74] width 0 height 0
click at [31, 72] on label "1 Star" at bounding box center [32, 70] width 5 height 5
click at [30, 74] on input "1 Star" at bounding box center [29, 74] width 0 height 0
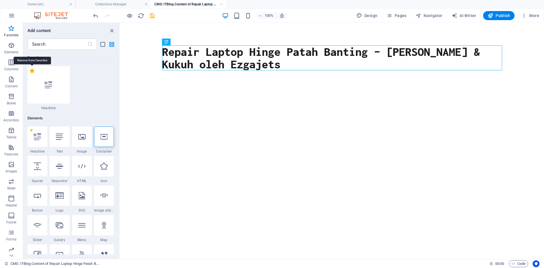
radio input "false"
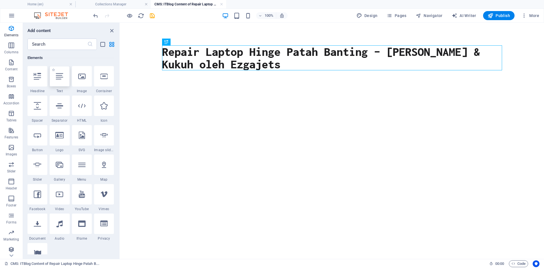
click at [60, 78] on icon at bounding box center [59, 76] width 7 height 7
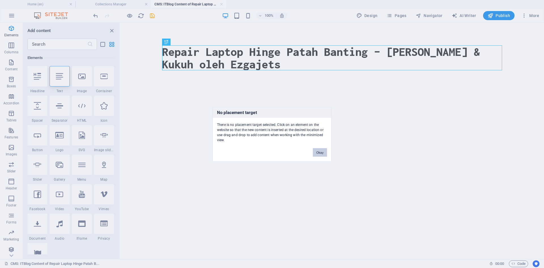
click at [320, 152] on button "Okay" at bounding box center [320, 152] width 14 height 8
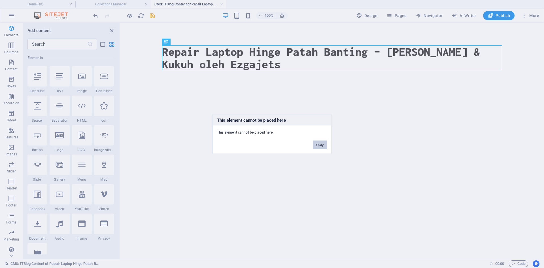
click at [318, 146] on button "Okay" at bounding box center [320, 144] width 14 height 8
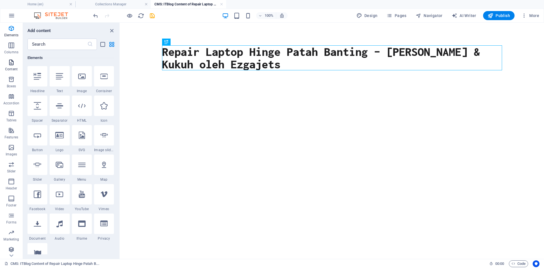
click at [12, 65] on icon "button" at bounding box center [11, 62] width 7 height 7
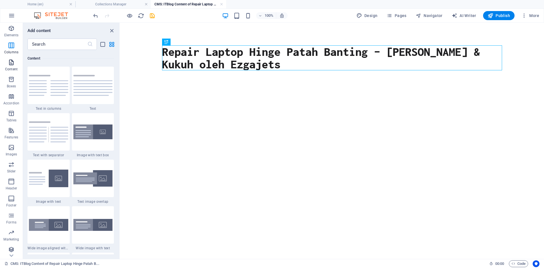
scroll to position [931, 0]
click at [87, 85] on img at bounding box center [92, 84] width 39 height 21
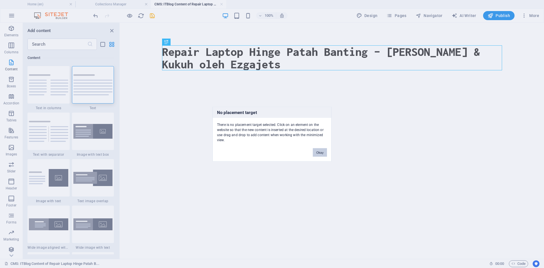
click at [320, 152] on button "Okay" at bounding box center [320, 152] width 14 height 8
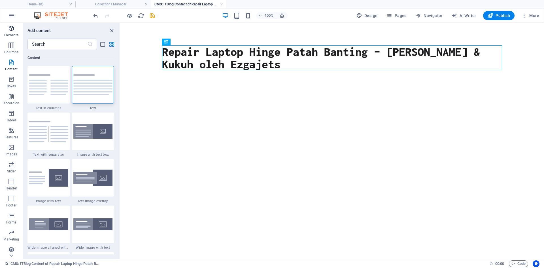
click at [12, 31] on icon "button" at bounding box center [11, 28] width 7 height 7
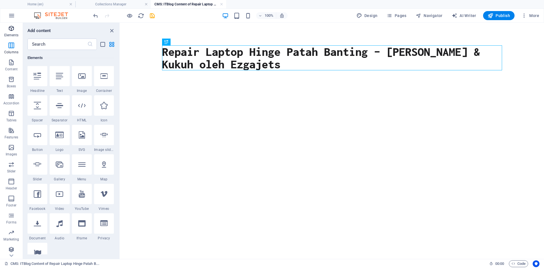
scroll to position [0, 0]
click at [181, 41] on icon at bounding box center [180, 42] width 3 height 6
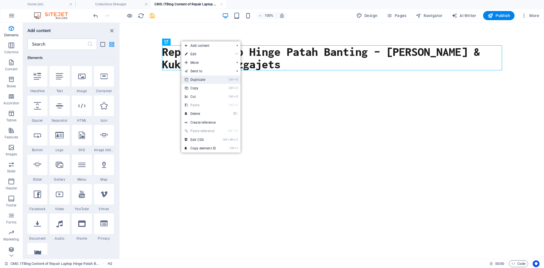
click at [208, 81] on link "Ctrl D Duplicate" at bounding box center [200, 79] width 38 height 8
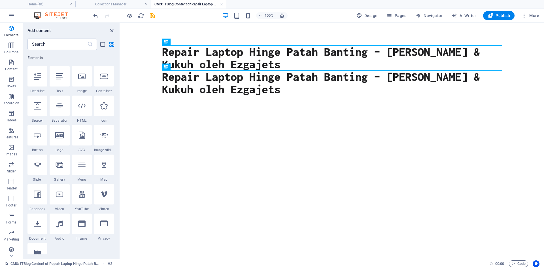
drag, startPoint x: 295, startPoint y: 77, endPoint x: 297, endPoint y: 121, distance: 44.6
click at [297, 118] on html "Skip to main content Repair Laptop Hinge Patah Banting – Servis Jimat & Kukuh o…" at bounding box center [332, 70] width 424 height 95
click at [60, 77] on icon at bounding box center [59, 76] width 7 height 7
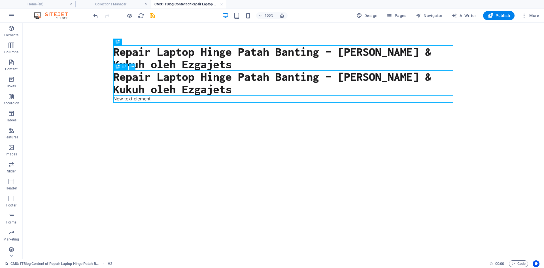
click at [132, 67] on icon at bounding box center [132, 67] width 3 height 6
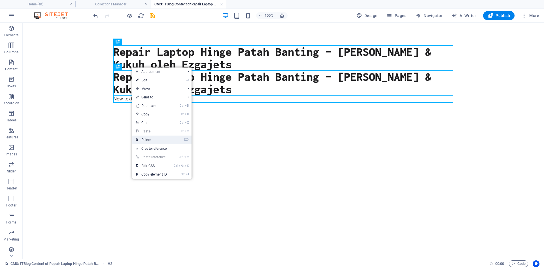
click at [151, 137] on link "⌦ Delete" at bounding box center [151, 139] width 38 height 8
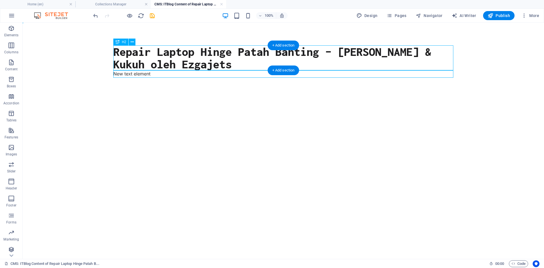
click at [226, 70] on div "Repair Laptop Hinge Patah Banting – Servis Jimat & Kukuh oleh Ezgajets" at bounding box center [283, 57] width 340 height 25
click at [280, 69] on div "+ Add section" at bounding box center [283, 70] width 31 height 10
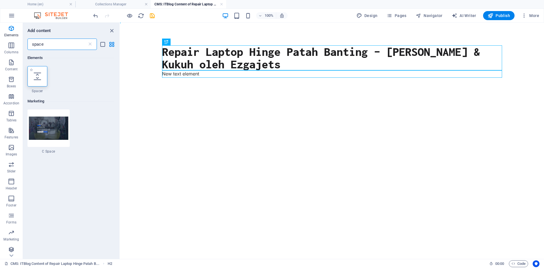
type input "space"
click at [39, 76] on icon at bounding box center [37, 76] width 7 height 7
select select "px"
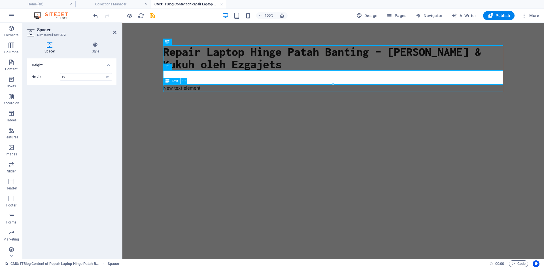
drag, startPoint x: 206, startPoint y: 88, endPoint x: 306, endPoint y: 89, distance: 100.0
click at [306, 89] on div "New text element" at bounding box center [333, 87] width 340 height 7
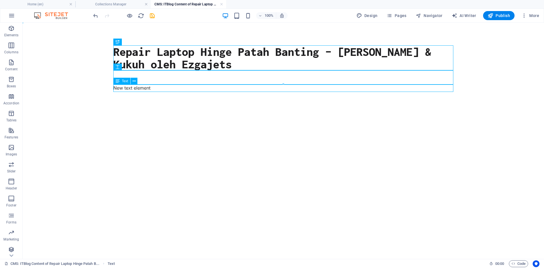
click at [157, 87] on div "New text element" at bounding box center [283, 87] width 340 height 7
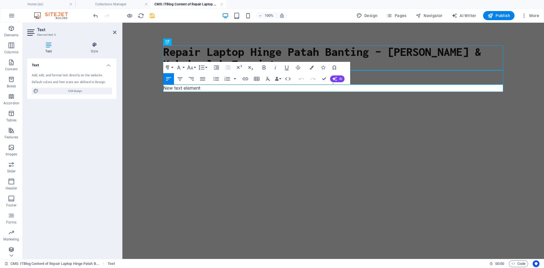
click at [173, 90] on p "New text element" at bounding box center [333, 87] width 340 height 7
click at [208, 88] on p "New text element" at bounding box center [333, 87] width 340 height 7
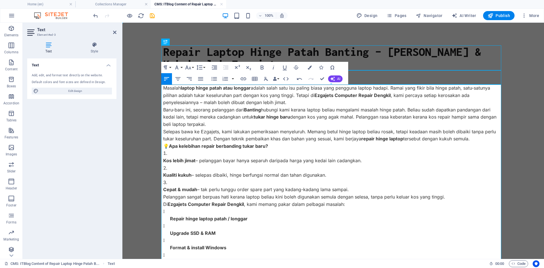
click at [291, 103] on p "Masalah laptop hinge patah atau longgar adalah salah satu isu paling biasa yang…" at bounding box center [333, 95] width 340 height 22
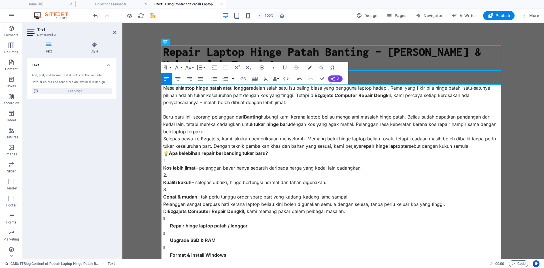
click at [205, 132] on p "Baru-baru ini, seorang pelanggan dari Banting hubungi kami kerana laptop beliau…" at bounding box center [333, 124] width 340 height 22
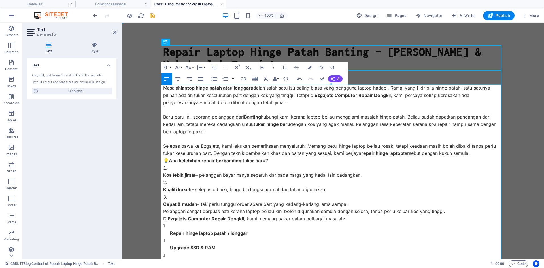
click at [163, 158] on p "💡 Apa kelebihan repair berbanding tukar baru?" at bounding box center [333, 160] width 340 height 7
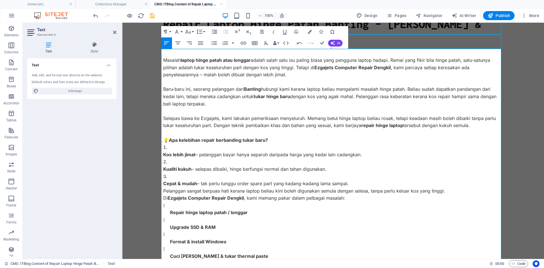
scroll to position [57, 0]
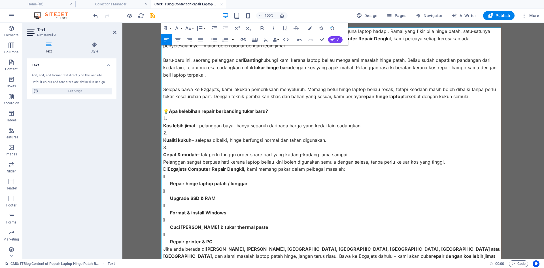
click at [163, 160] on p "Pelanggan sangat berpuas hati kerana laptop beliau kini boleh digunakan semula …" at bounding box center [333, 161] width 340 height 7
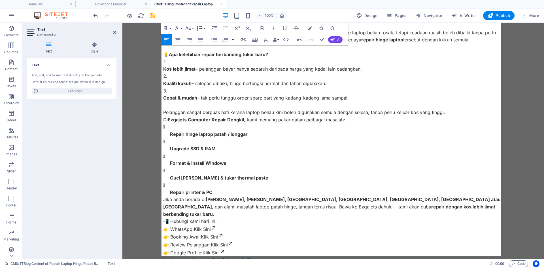
scroll to position [133, 0]
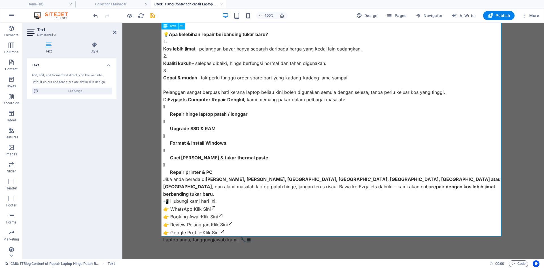
click at [163, 179] on p "Jika anda berada di Banting, Dengkil, Putrajaya, Cyberjaya, Sepang, Kota Warisa…" at bounding box center [333, 187] width 340 height 22
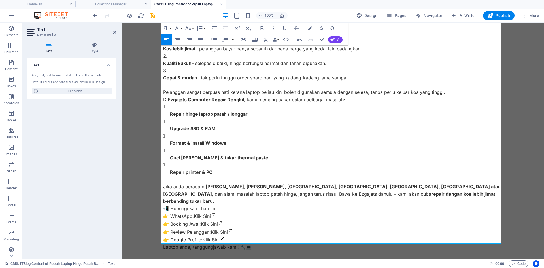
scroll to position [141, 0]
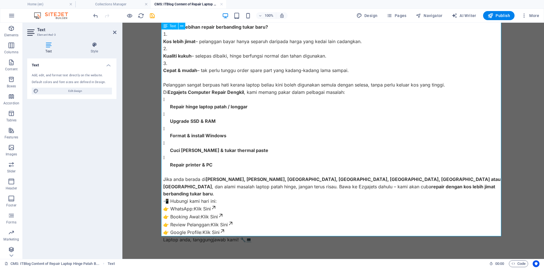
click at [163, 197] on p "📲 Hubungi kami hari ini: 👉 WhatsApp: Klik Sini 👉 Booking Awal: Klik Sini 👉 Revi…" at bounding box center [333, 216] width 340 height 39
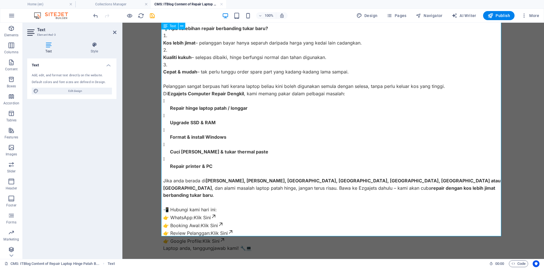
scroll to position [148, 0]
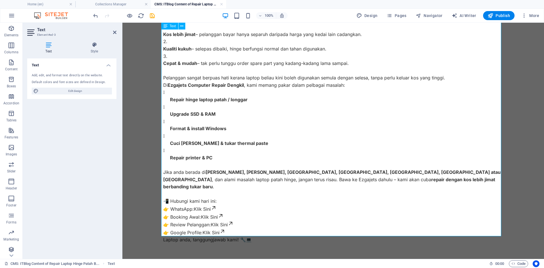
click at [277, 236] on p "Laptop anda, tanggungjawab kami! 🔧💻" at bounding box center [333, 239] width 340 height 7
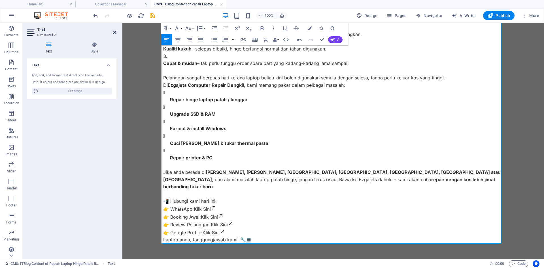
click at [115, 33] on icon at bounding box center [114, 32] width 3 height 5
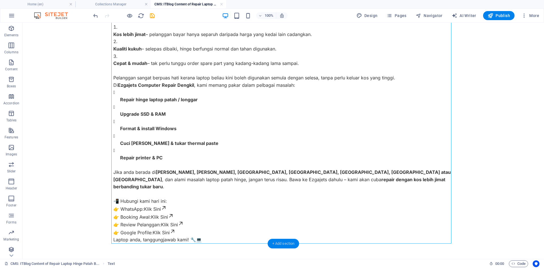
click at [286, 241] on div "+ Add section" at bounding box center [283, 244] width 31 height 10
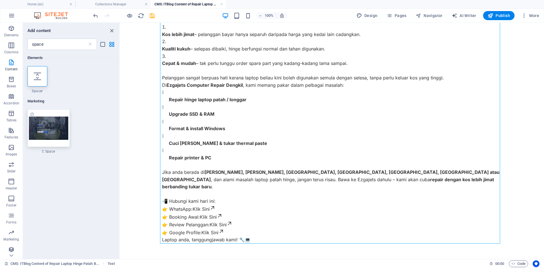
click at [56, 127] on img at bounding box center [48, 127] width 39 height 23
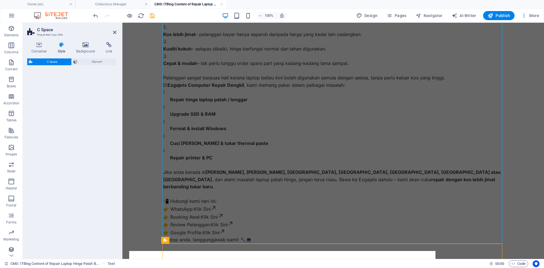
select select "%"
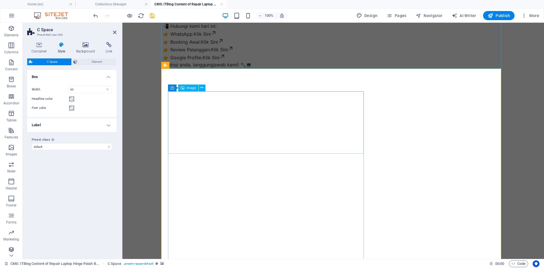
scroll to position [155, 0]
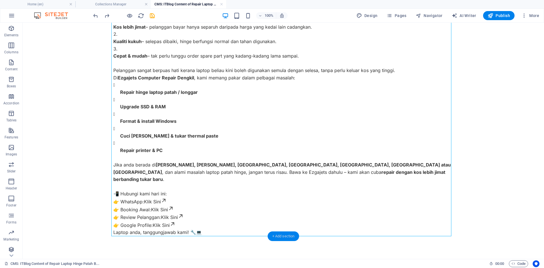
click at [283, 234] on div "+ Add section" at bounding box center [283, 236] width 31 height 10
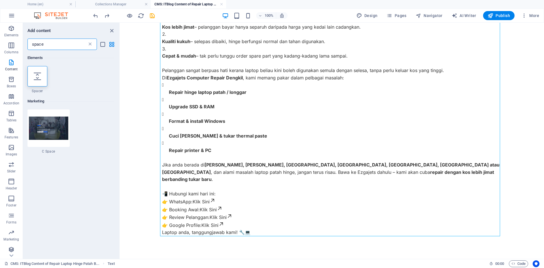
click at [89, 45] on icon at bounding box center [90, 44] width 6 height 6
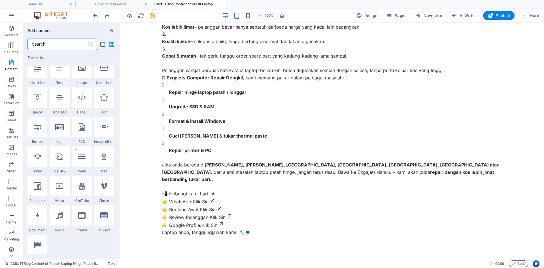
scroll to position [0, 0]
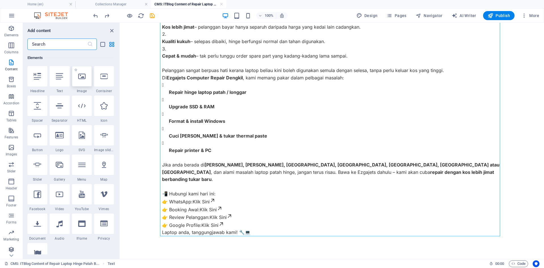
click at [81, 76] on icon at bounding box center [81, 76] width 7 height 7
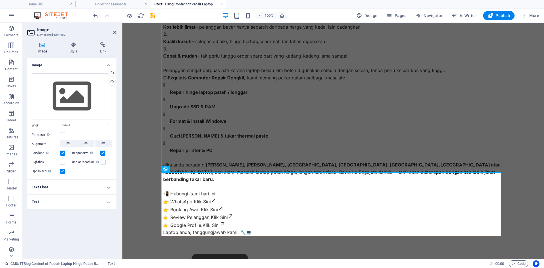
scroll to position [219, 0]
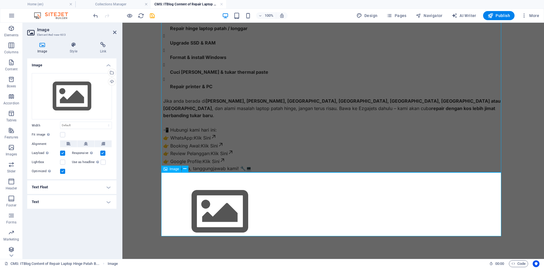
click at [174, 168] on span "Image" at bounding box center [174, 168] width 9 height 3
click at [112, 81] on div "Upload" at bounding box center [111, 82] width 8 height 8
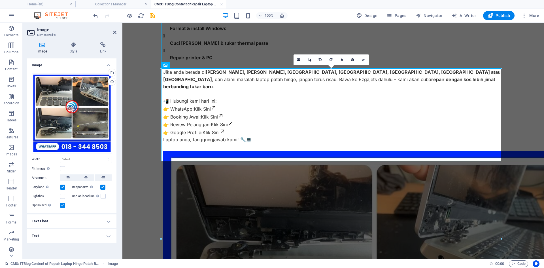
scroll to position [323, 0]
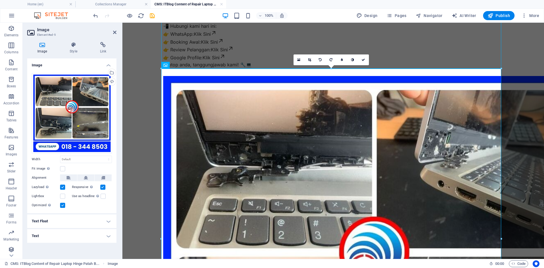
click at [108, 222] on h4 "Text Float" at bounding box center [71, 221] width 89 height 14
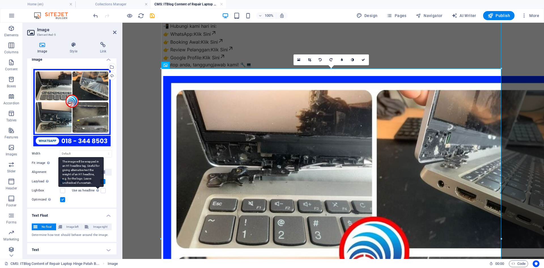
scroll to position [7, 0]
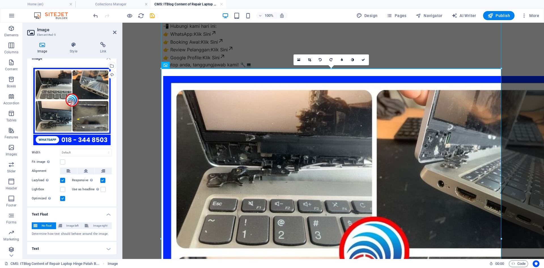
click at [107, 213] on h4 "Text Float" at bounding box center [71, 212] width 89 height 10
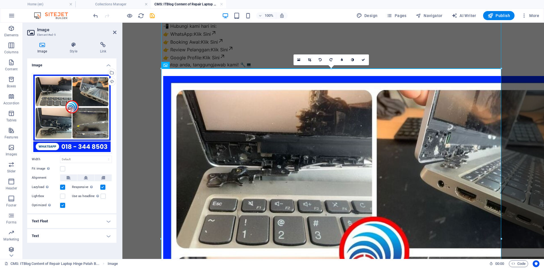
click at [108, 237] on h4 "Text" at bounding box center [71, 236] width 89 height 14
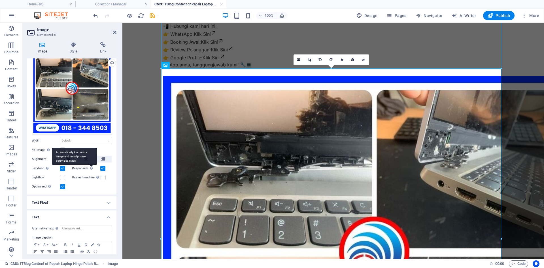
scroll to position [41, 0]
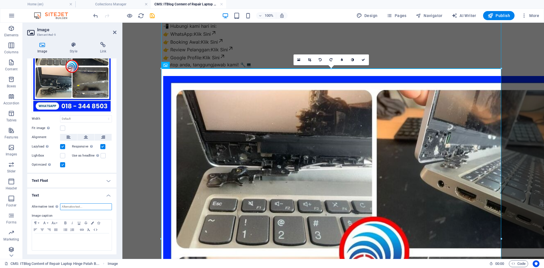
click at [96, 207] on input "Alternative text The alternative text is used by devices that cannot display im…" at bounding box center [86, 206] width 52 height 7
type input "laptop broken hinges"
click at [61, 237] on p at bounding box center [72, 238] width 74 height 5
click at [152, 15] on icon "save" at bounding box center [152, 15] width 7 height 7
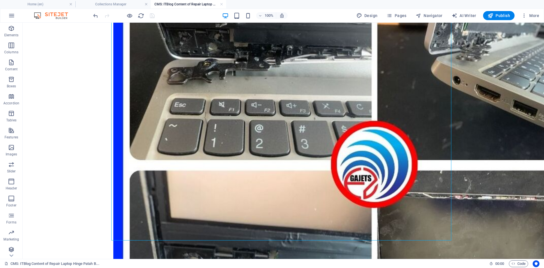
scroll to position [503, 0]
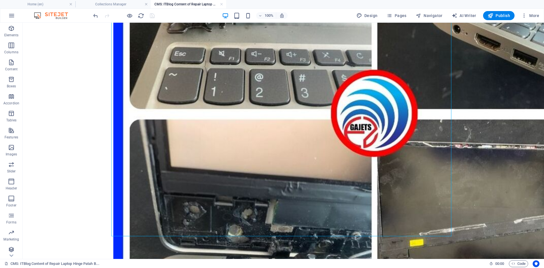
click at [153, 15] on div at bounding box center [123, 15] width 63 height 9
click at [108, 3] on h4 "Collections Manager" at bounding box center [112, 4] width 75 height 6
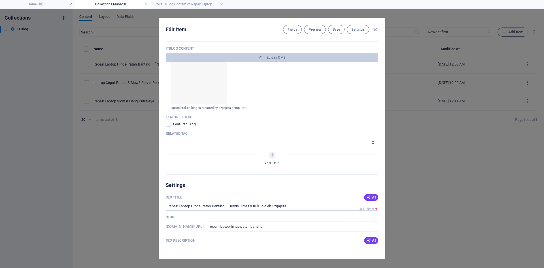
scroll to position [425, 0]
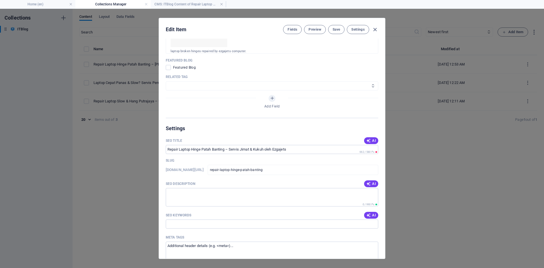
click at [309, 84] on select "PC LAPTOP" at bounding box center [272, 85] width 212 height 9
select select "LAPTOP"
click at [166, 81] on select "PC LAPTOP" at bounding box center [272, 85] width 212 height 9
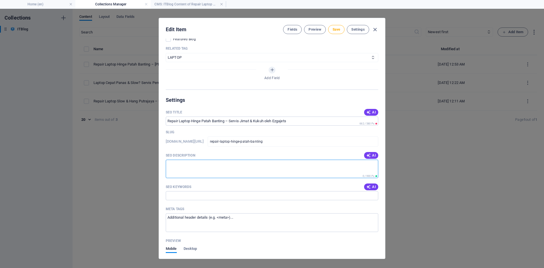
click at [175, 163] on textarea "SEO Description" at bounding box center [272, 168] width 212 height 18
paste textarea "Laptop hinge patah di Banting? Ezgajets Computer Repair baiki hinge laptop sepa…"
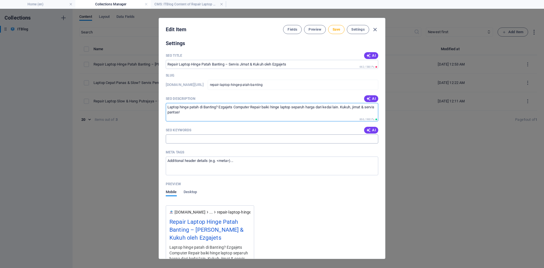
type textarea "Laptop hinge patah di Banting? Ezgajets Computer Repair baiki hinge laptop sepa…"
click at [188, 137] on input "SEO Keywords" at bounding box center [272, 138] width 212 height 9
click at [173, 137] on input "SEO Keywords" at bounding box center [272, 138] width 212 height 9
paste input "repair laptop hinge Banting, hinge laptop patah, repair hinge laptop murah, Ezg…"
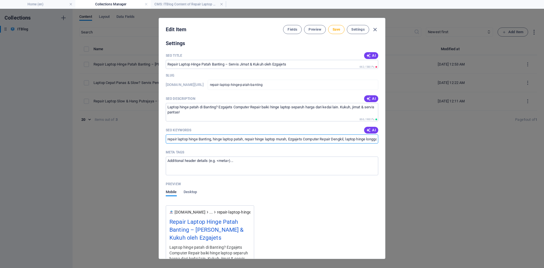
scroll to position [0, 143]
type input "repair laptop hinge Banting, hinge laptop patah, repair hinge laptop murah, Ezg…"
click at [242, 164] on textarea "Meta tags ​" at bounding box center [272, 165] width 212 height 18
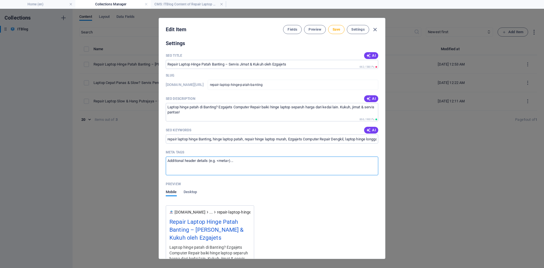
click at [188, 161] on textarea "Meta tags ​" at bounding box center [272, 165] width 212 height 18
paste textarea "<title>Repair Laptop Hinge Patah Banting – Servis Jimat & Kukuh oleh Ezgajets</…"
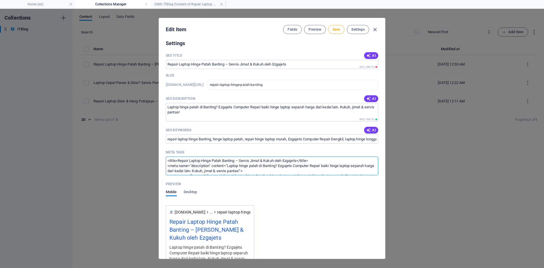
scroll to position [18, 0]
type textarea "<title>Repair Laptop Hinge Patah Banting – Servis Jimat & Kukuh oleh Ezgajets</…"
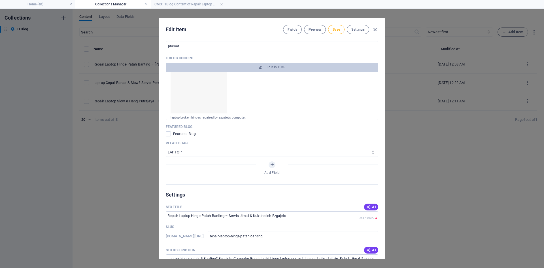
scroll to position [330, 0]
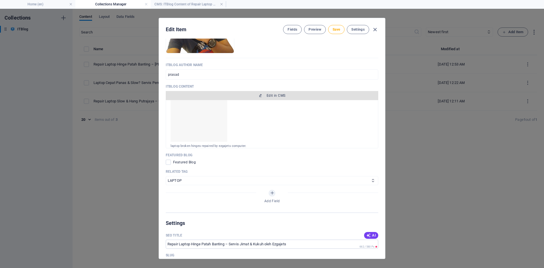
click at [274, 95] on span "Edit in CMS" at bounding box center [276, 95] width 19 height 5
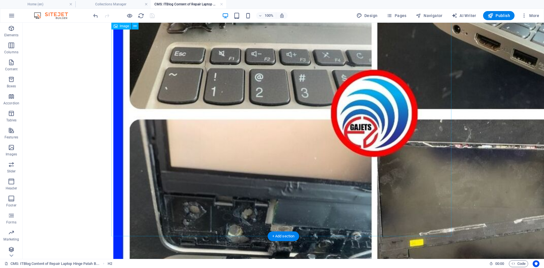
scroll to position [503, 0]
click at [284, 235] on div "+ Add section" at bounding box center [283, 236] width 31 height 10
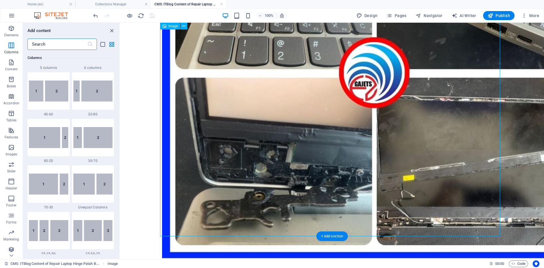
scroll to position [931, 0]
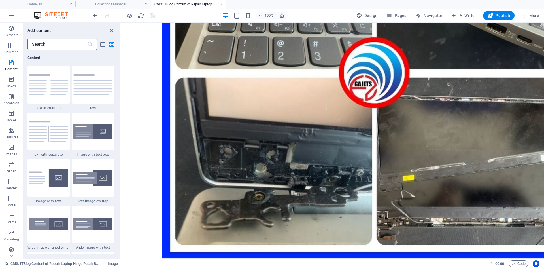
click at [62, 42] on input "text" at bounding box center [57, 44] width 60 height 11
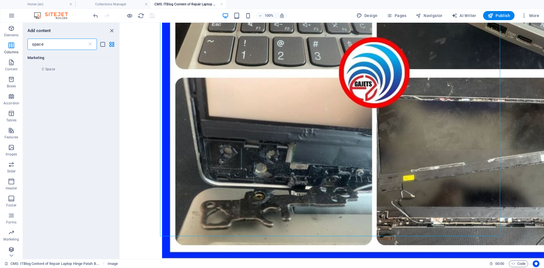
scroll to position [0, 0]
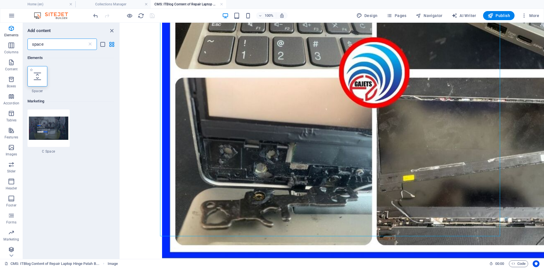
type input "space"
click at [36, 76] on icon at bounding box center [37, 76] width 7 height 7
select select "px"
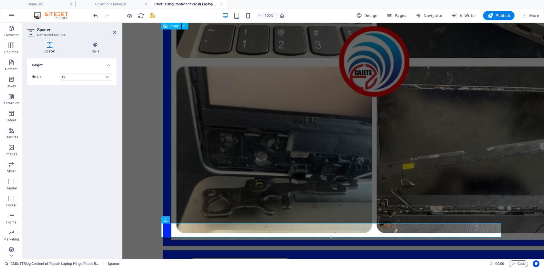
scroll to position [517, 0]
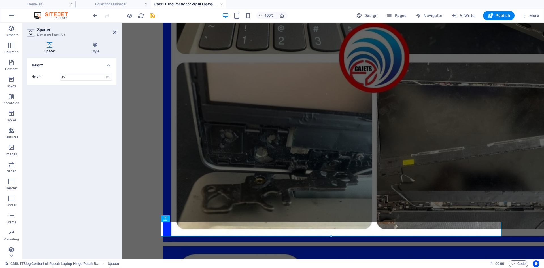
click at [333, 236] on div at bounding box center [330, 236] width 339 height 2
type input "48"
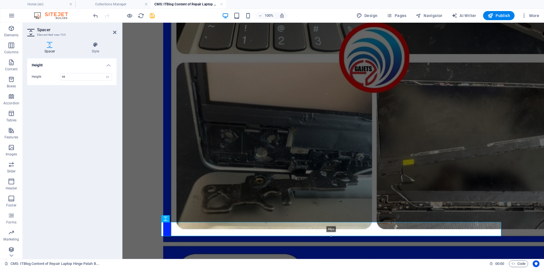
scroll to position [516, 0]
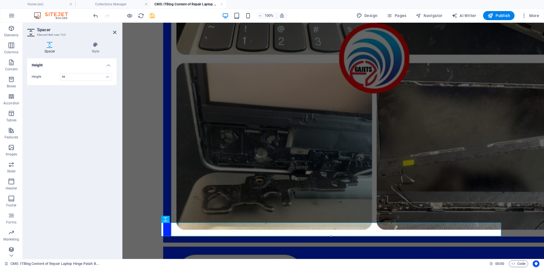
click at [116, 32] on aside "Spacer Element #ed-new-735 Spacer Style Height Height 48 px rem vh vw Preset El…" at bounding box center [73, 141] width 100 height 236
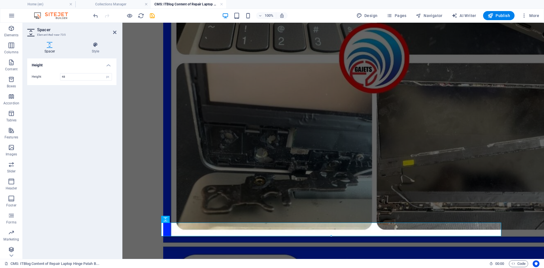
click at [112, 32] on header "Spacer Element #ed-new-735" at bounding box center [71, 30] width 89 height 15
click at [114, 32] on icon at bounding box center [114, 32] width 3 height 5
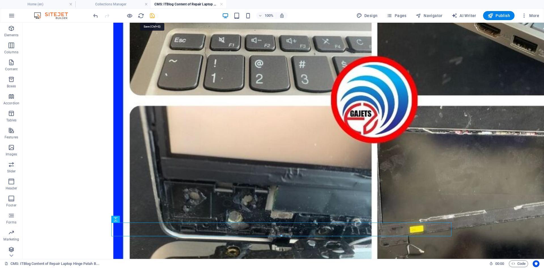
click at [150, 16] on icon "save" at bounding box center [152, 15] width 7 height 7
drag, startPoint x: 282, startPoint y: 234, endPoint x: 162, endPoint y: 211, distance: 122.0
click at [282, 234] on div "+ Add section" at bounding box center [283, 236] width 31 height 10
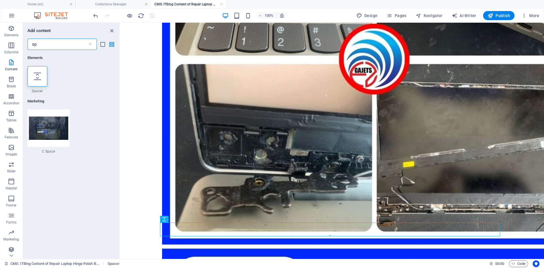
type input "s"
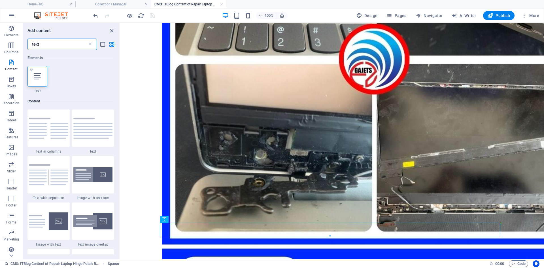
type input "text"
click at [34, 76] on icon at bounding box center [37, 76] width 7 height 7
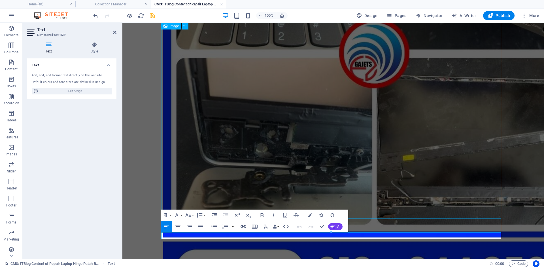
scroll to position [523, 0]
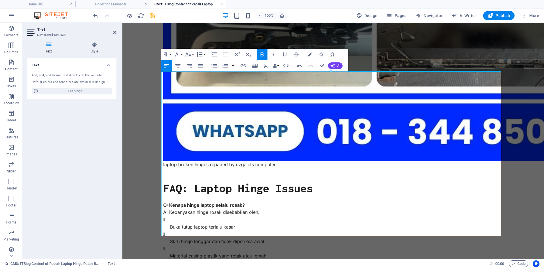
scroll to position [681, 0]
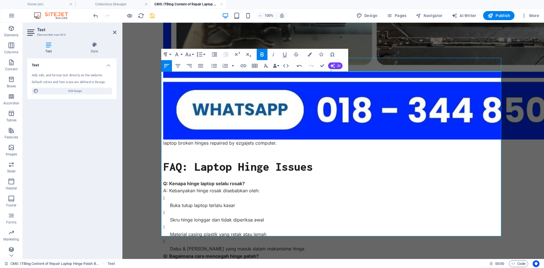
click at [163, 253] on strong "Q: Bagaimana cara mencegah hinge patah?" at bounding box center [210, 256] width 95 height 6
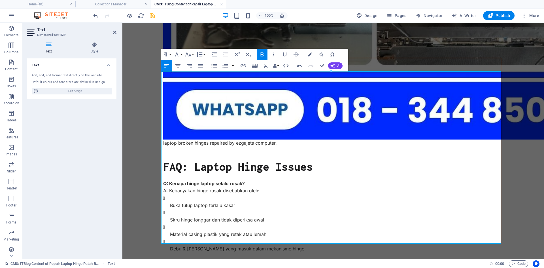
click at [163, 180] on p "Q: Kenapa hinge laptop selalu rosak? A: Kebanyakan hinge rosak disebabkan oleh:" at bounding box center [333, 187] width 340 height 14
click at [179, 67] on icon "button" at bounding box center [178, 65] width 7 height 7
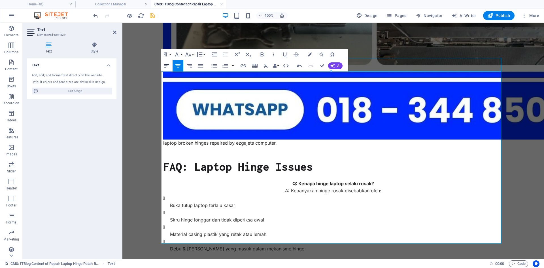
click at [165, 66] on icon "button" at bounding box center [166, 65] width 7 height 7
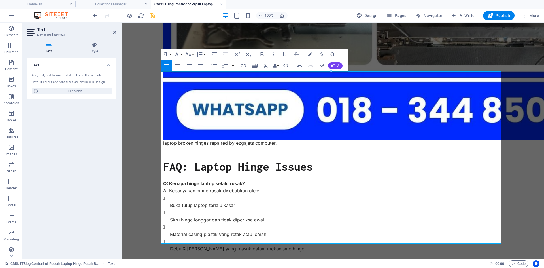
click at [163, 180] on p "Q: Kenapa hinge laptop selalu rosak? A: Kebanyakan hinge rosak disebabkan oleh:" at bounding box center [333, 187] width 340 height 14
click at [244, 180] on p "Q: Kenapa hinge laptop selalu rosak?" at bounding box center [333, 183] width 340 height 7
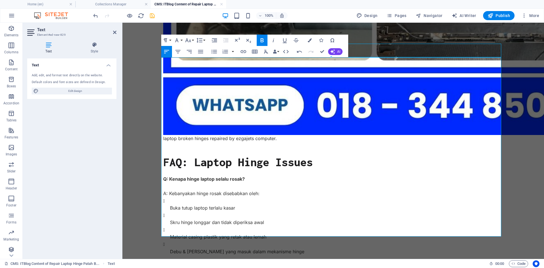
scroll to position [695, 0]
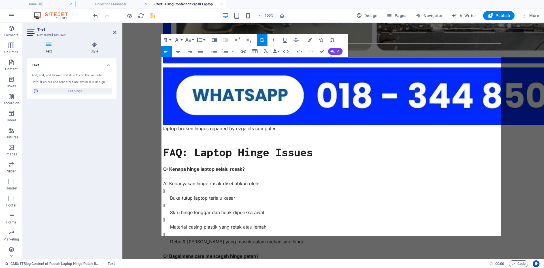
click at [260, 252] on p "Q: Bagaimana cara mencegah hinge patah? A: Beberapa tips pencegahan:" at bounding box center [333, 259] width 340 height 14
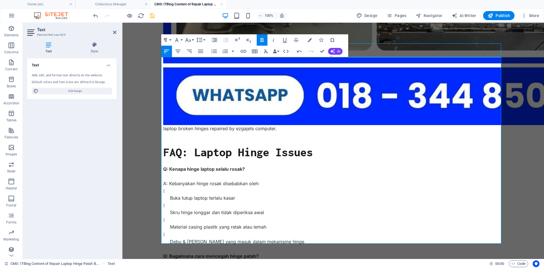
scroll to position [703, 0]
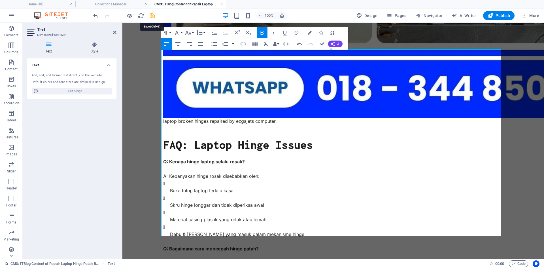
click at [151, 16] on icon "save" at bounding box center [152, 15] width 7 height 7
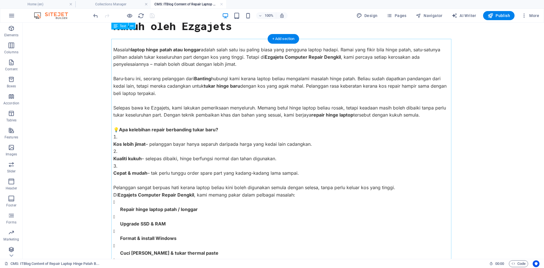
scroll to position [0, 0]
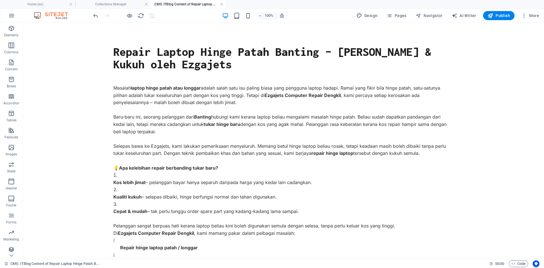
click at [221, 3] on link at bounding box center [221, 4] width 3 height 5
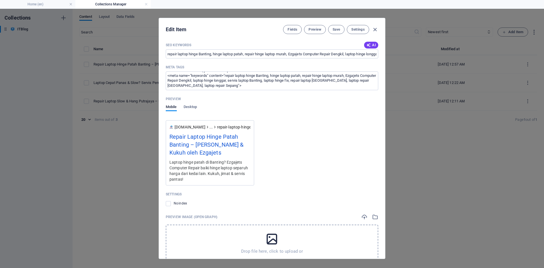
scroll to position [622, 0]
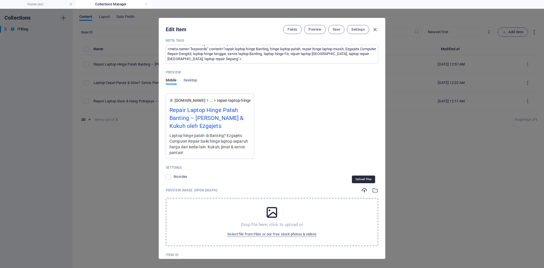
click at [362, 191] on icon "button" at bounding box center [364, 190] width 6 height 6
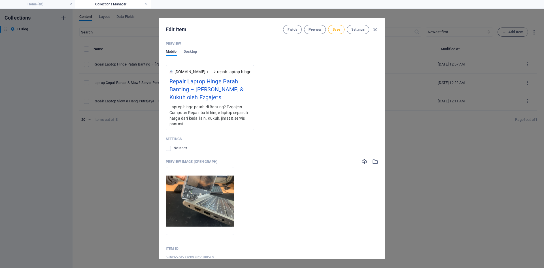
scroll to position [664, 0]
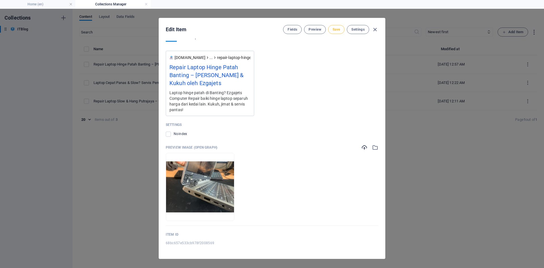
click at [339, 31] on span "Save" at bounding box center [336, 29] width 7 height 5
click at [313, 30] on span "Preview" at bounding box center [315, 29] width 12 height 5
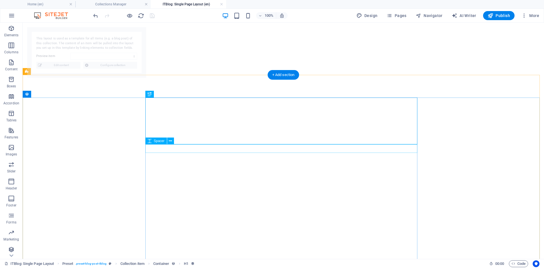
select select "68bc657e533cb978f2008569"
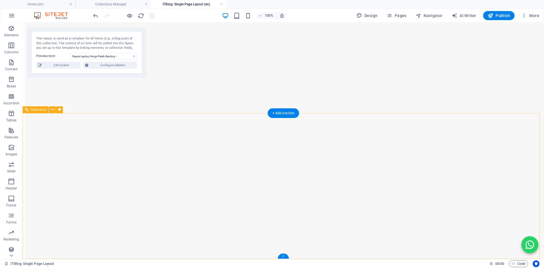
scroll to position [1176, 0]
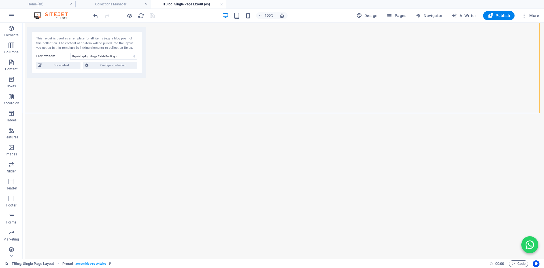
click at [221, 4] on link at bounding box center [221, 4] width 3 height 5
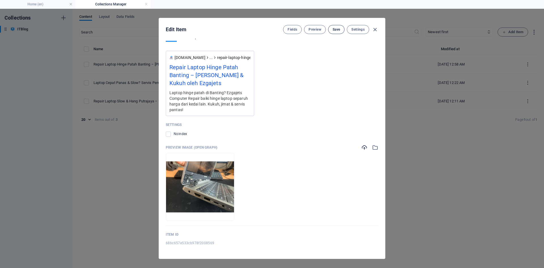
click at [334, 29] on span "Save" at bounding box center [336, 29] width 7 height 5
click at [376, 29] on icon "button" at bounding box center [375, 29] width 7 height 7
type input "repair-laptop-hinge-patah-banting-servis-jimat-kukuh-oleh-ezgajets"
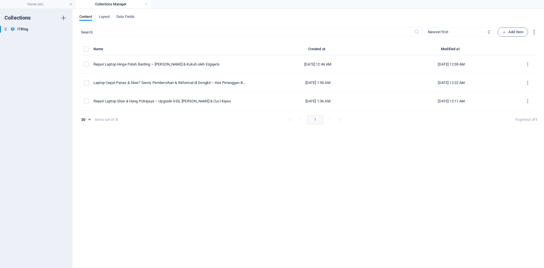
scroll to position [0, 0]
